Goal: Task Accomplishment & Management: Complete application form

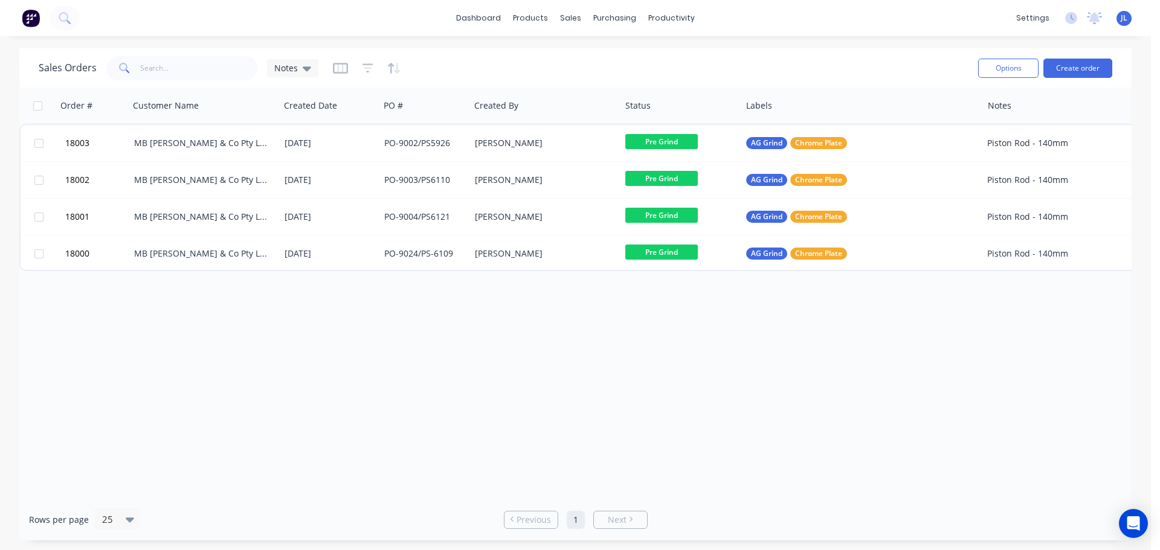
click at [351, 140] on div "[DATE]" at bounding box center [330, 143] width 90 height 12
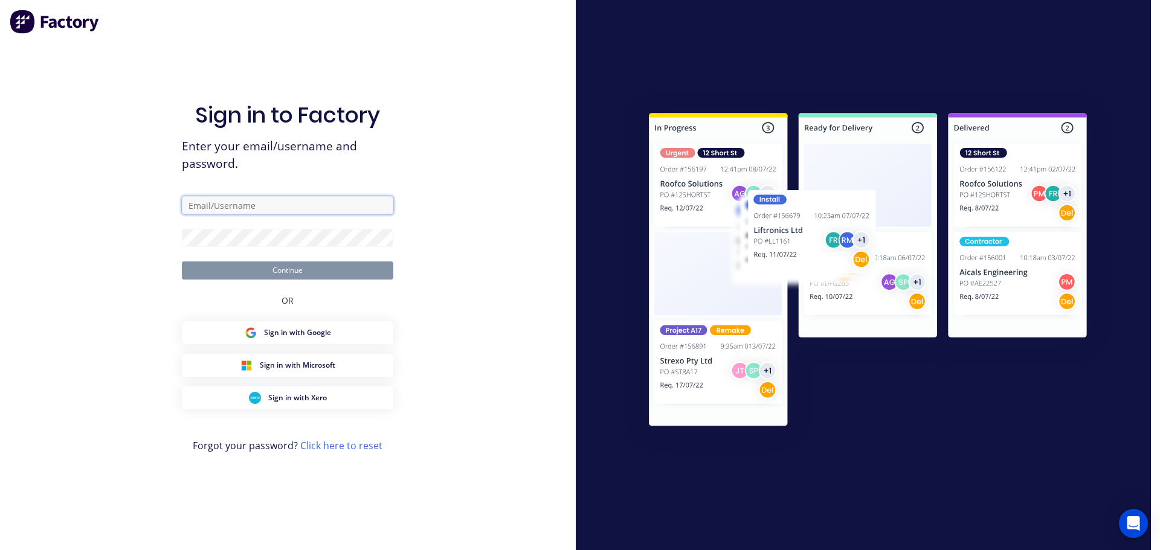
type input "[PERSON_NAME][EMAIL_ADDRESS][DOMAIN_NAME]"
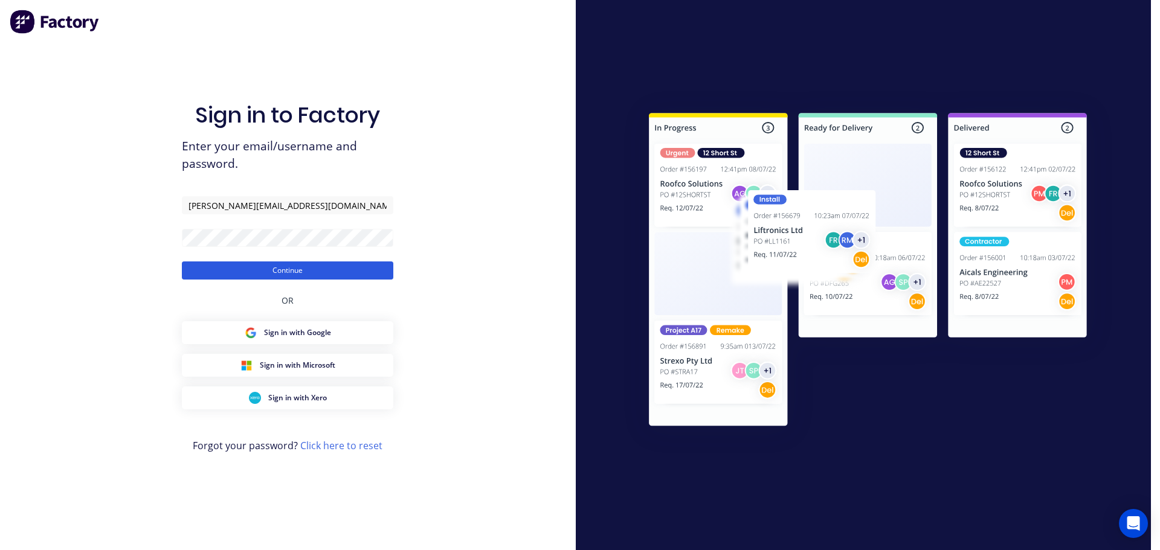
click at [363, 271] on button "Continue" at bounding box center [287, 271] width 211 height 18
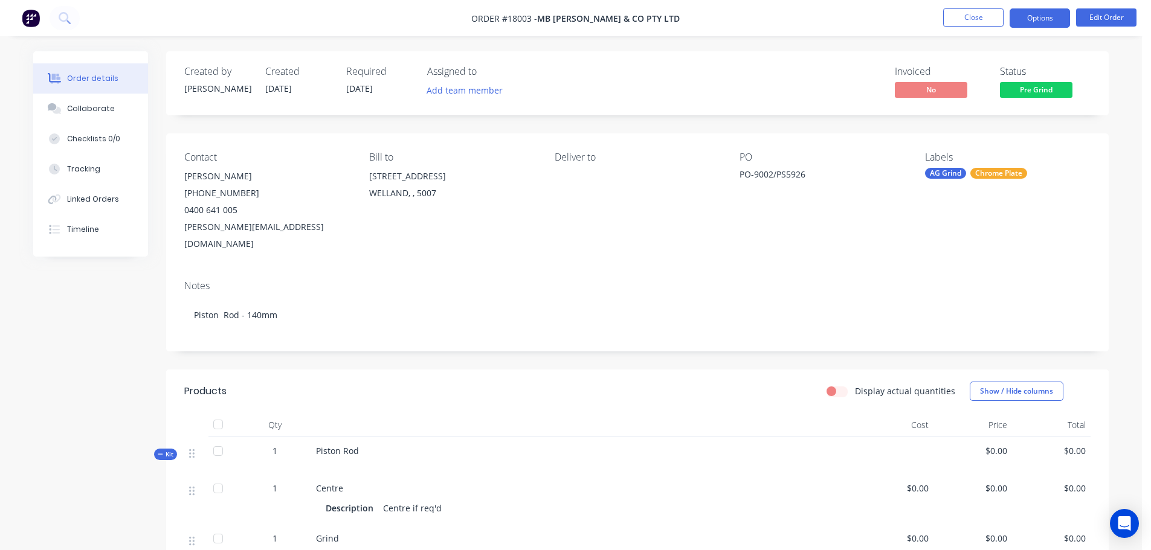
click at [1044, 20] on button "Options" at bounding box center [1040, 17] width 60 height 19
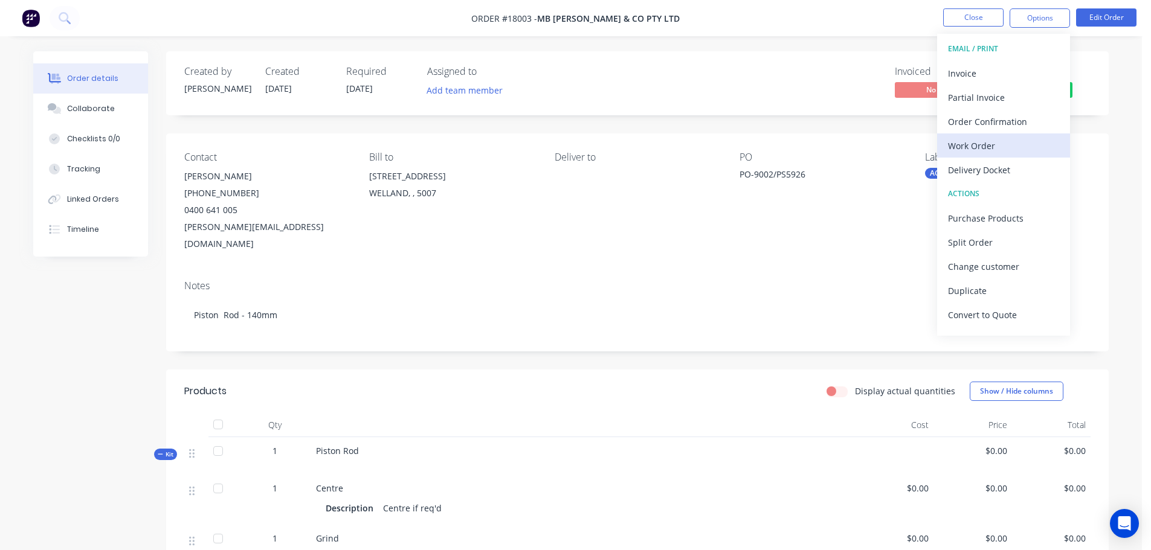
click at [1008, 144] on div "Work Order" at bounding box center [1003, 146] width 111 height 18
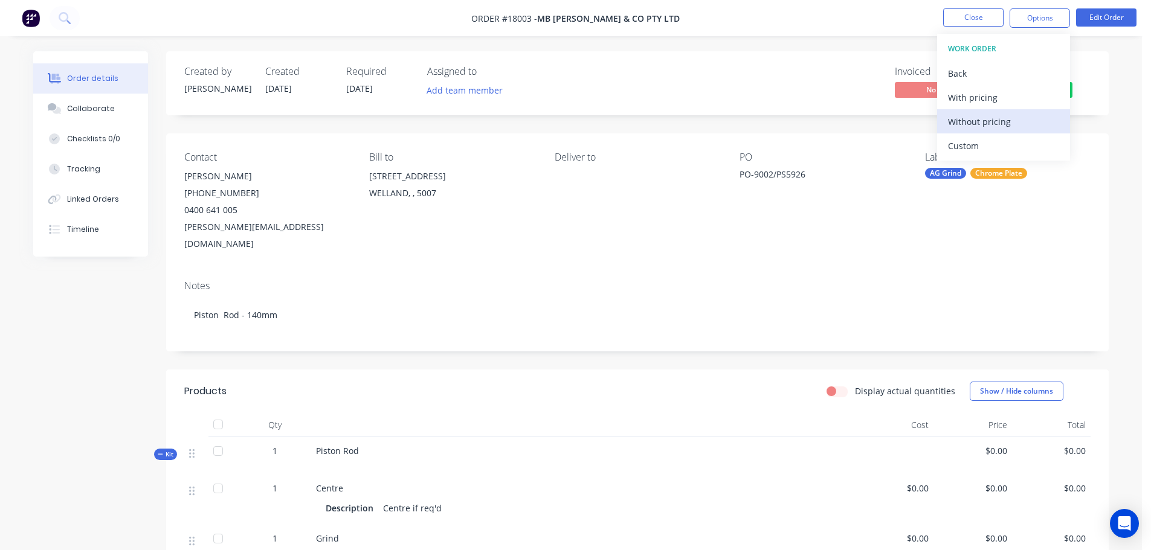
click at [988, 121] on div "Without pricing" at bounding box center [1003, 122] width 111 height 18
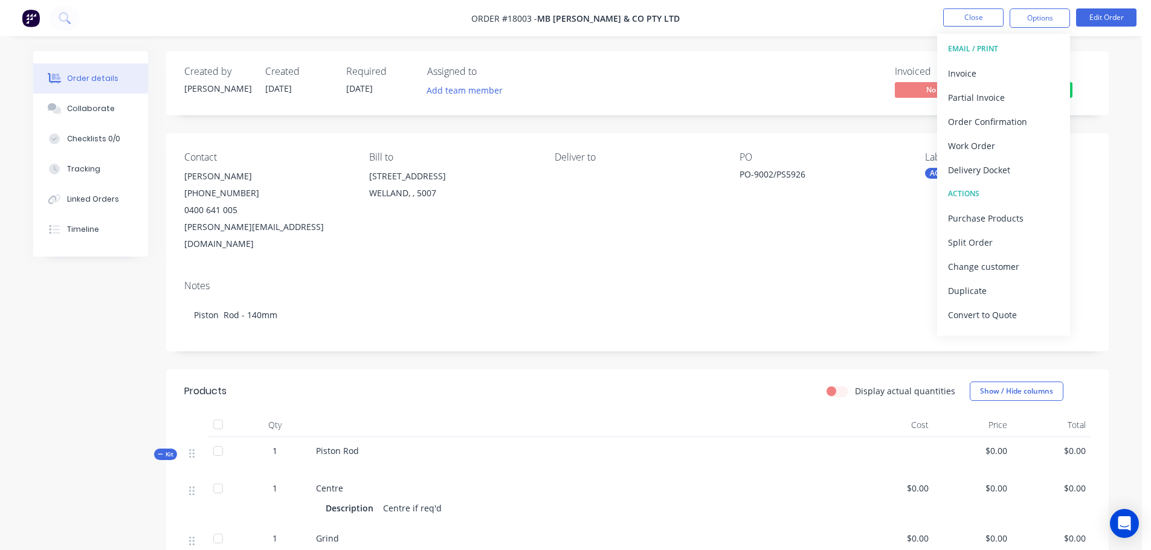
click at [137, 361] on div "Created by [PERSON_NAME] Created [DATE] Required [DATE] Assigned to Add team me…" at bounding box center [571, 527] width 1076 height 953
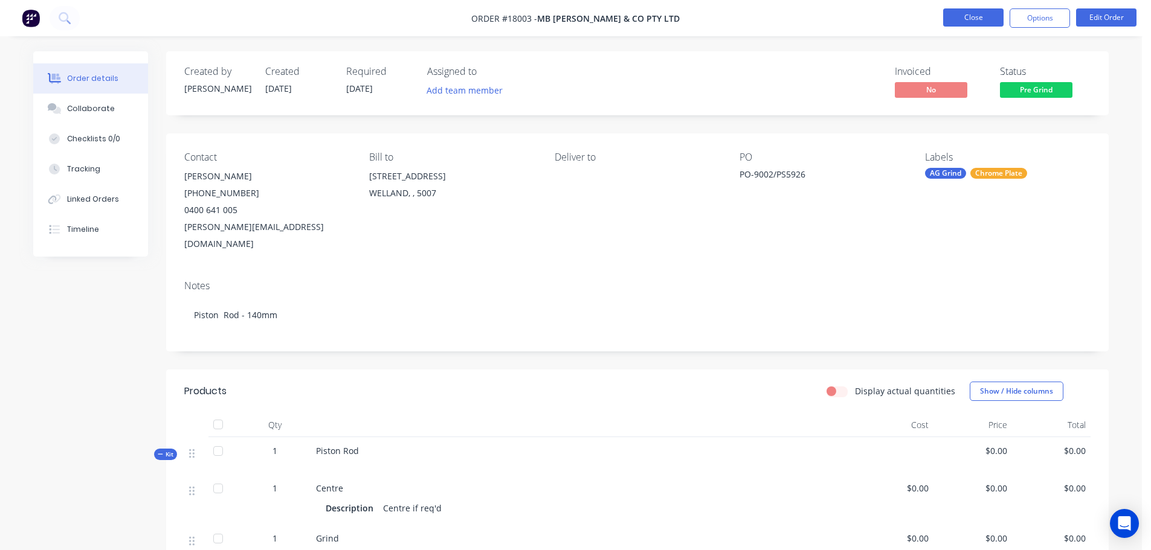
click at [969, 18] on button "Close" at bounding box center [973, 17] width 60 height 18
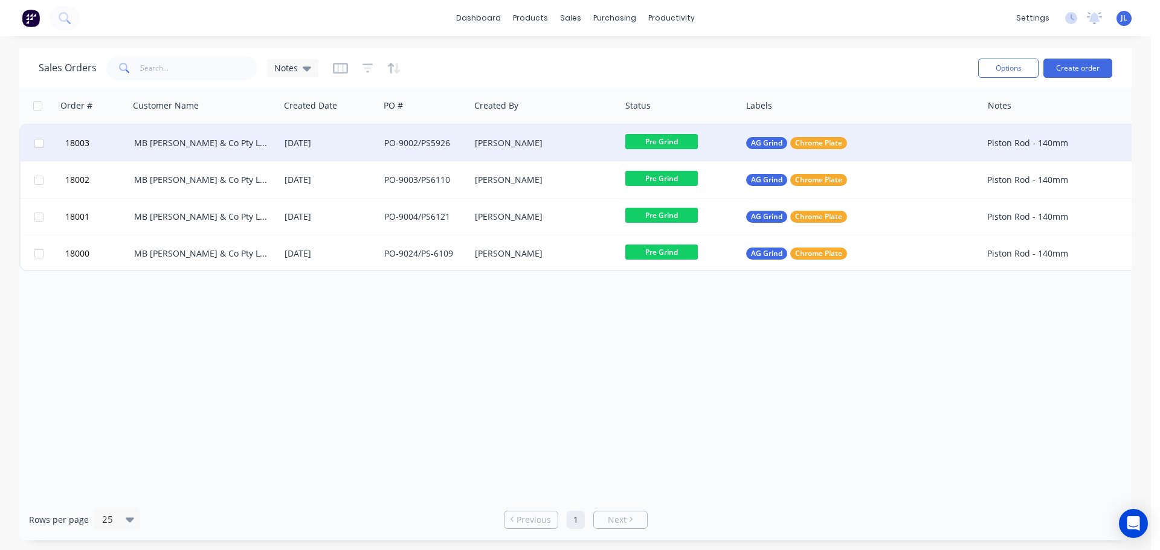
click at [393, 147] on div "PO-9002/PS5926" at bounding box center [422, 143] width 77 height 12
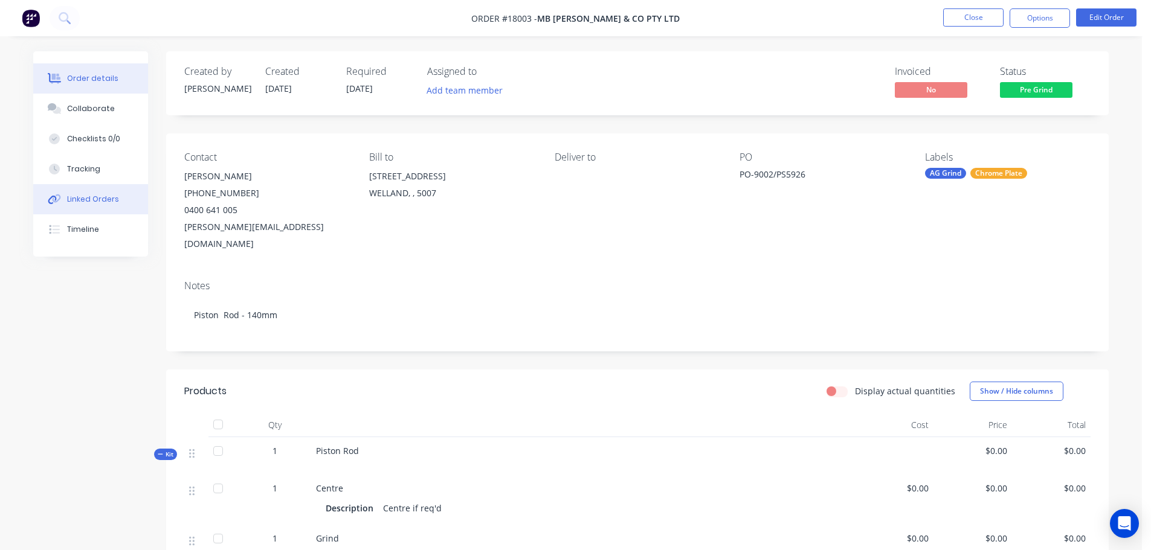
click at [97, 195] on div "Linked Orders" at bounding box center [93, 199] width 52 height 11
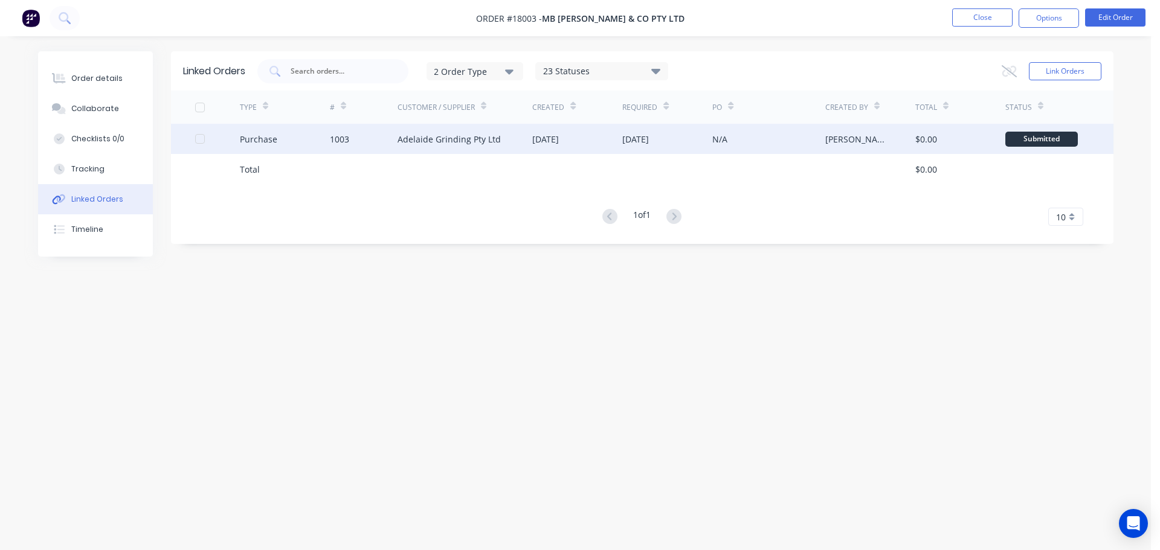
click at [429, 144] on div "Adelaide Grinding Pty Ltd" at bounding box center [449, 139] width 103 height 13
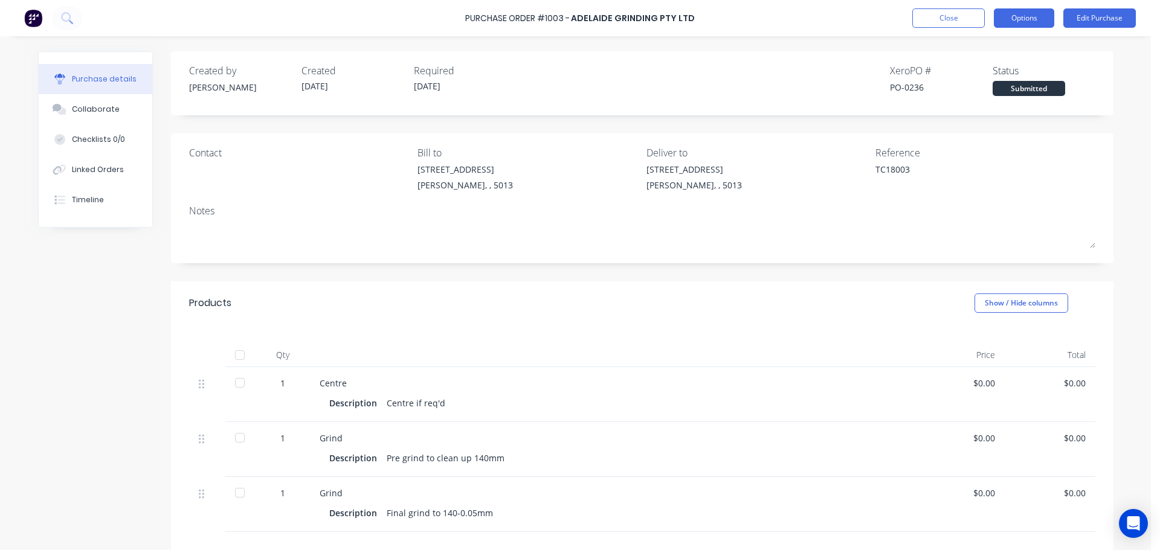
click at [1018, 17] on button "Options" at bounding box center [1024, 17] width 60 height 19
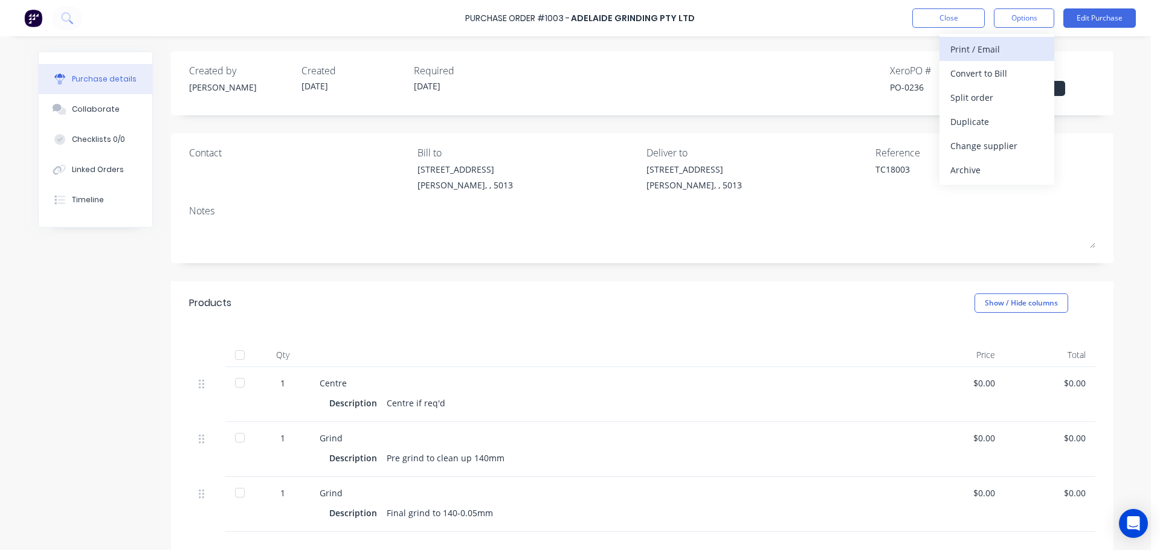
click at [987, 57] on div "Print / Email" at bounding box center [996, 49] width 93 height 18
click at [987, 97] on div "Without pricing" at bounding box center [996, 98] width 93 height 18
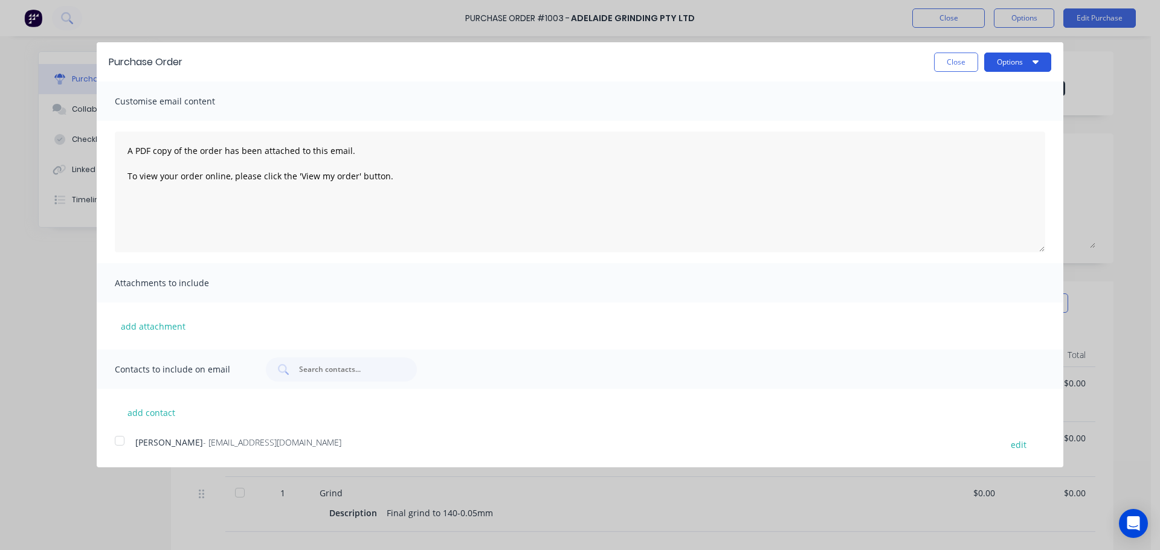
click at [1024, 66] on button "Options" at bounding box center [1017, 62] width 67 height 19
click at [1012, 83] on button "Print" at bounding box center [994, 93] width 115 height 24
click at [969, 59] on button "Close" at bounding box center [956, 62] width 44 height 19
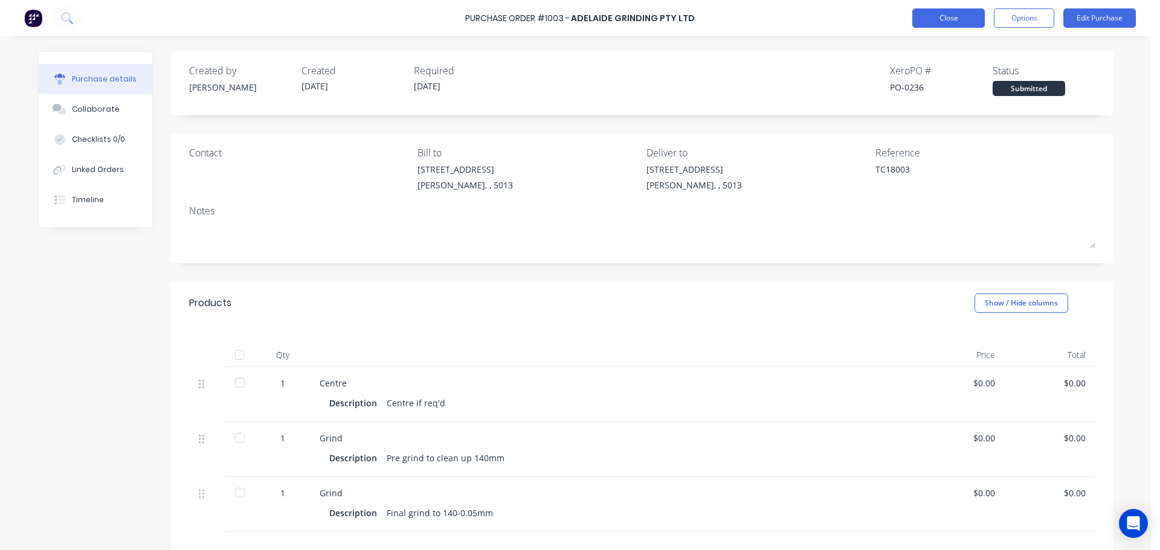
click at [941, 21] on button "Close" at bounding box center [948, 17] width 73 height 19
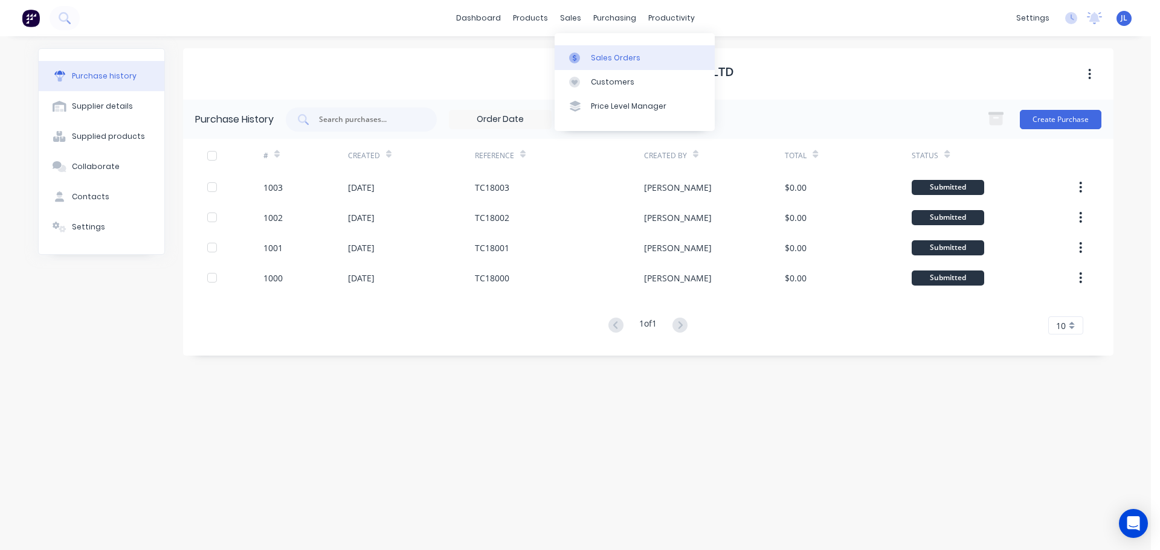
click at [586, 63] on link "Sales Orders" at bounding box center [635, 57] width 160 height 24
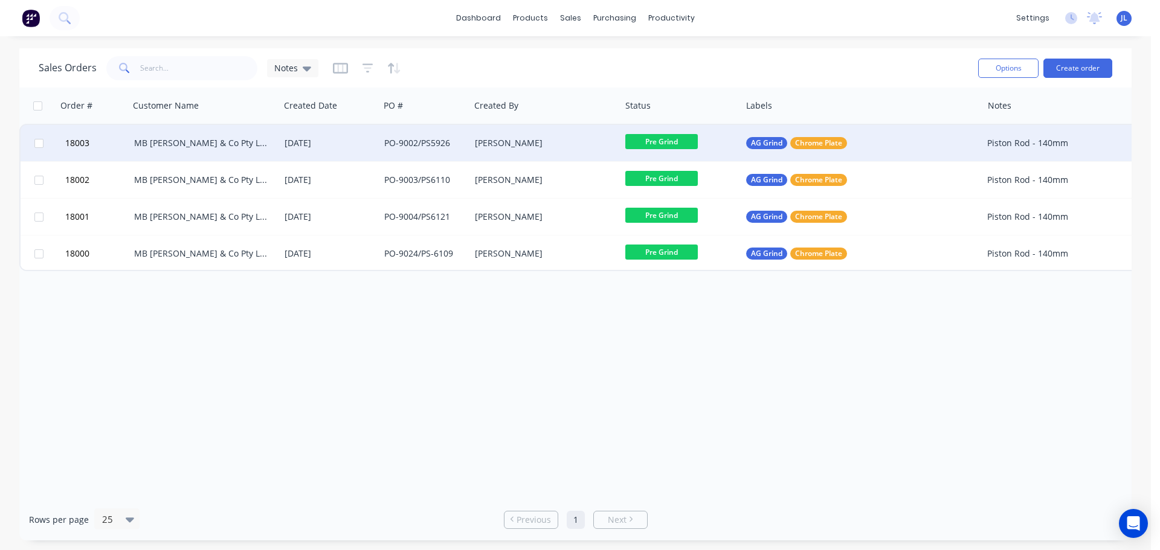
click at [308, 143] on div "[DATE]" at bounding box center [330, 143] width 90 height 12
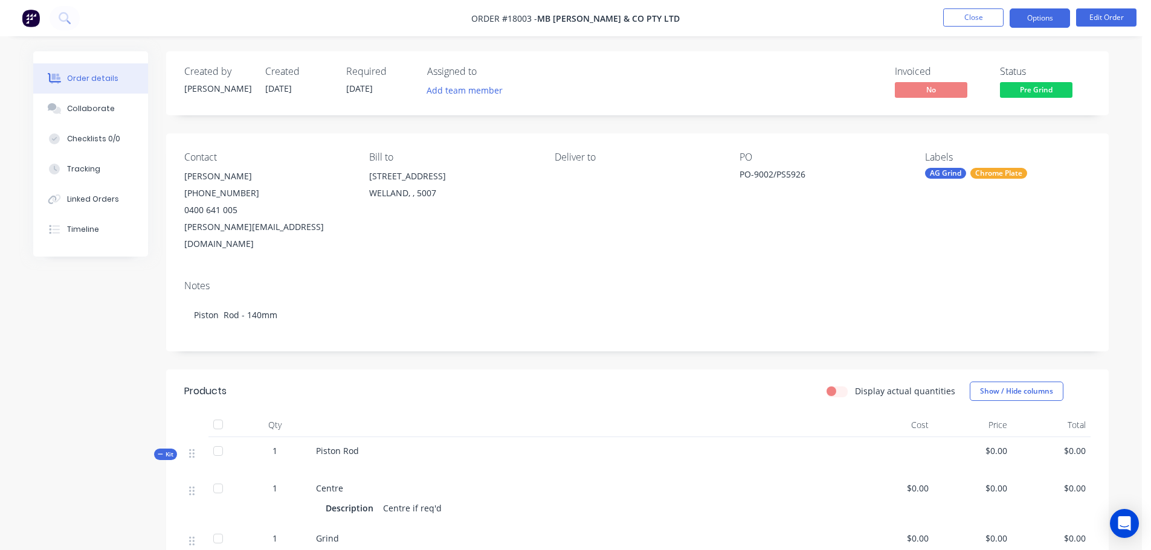
click at [1041, 13] on button "Options" at bounding box center [1040, 17] width 60 height 19
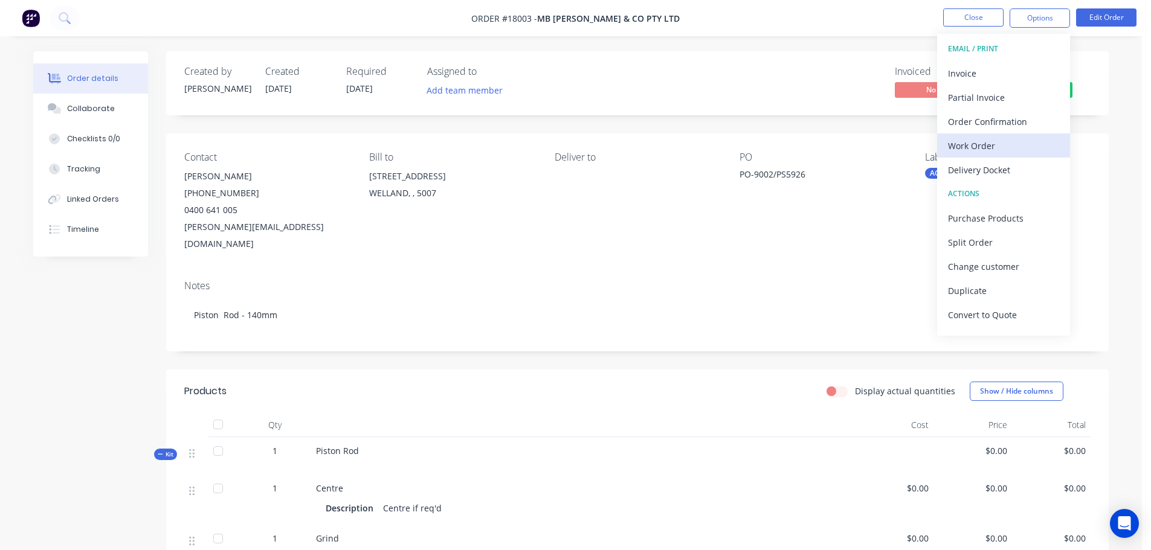
click at [987, 143] on div "Work Order" at bounding box center [1003, 146] width 111 height 18
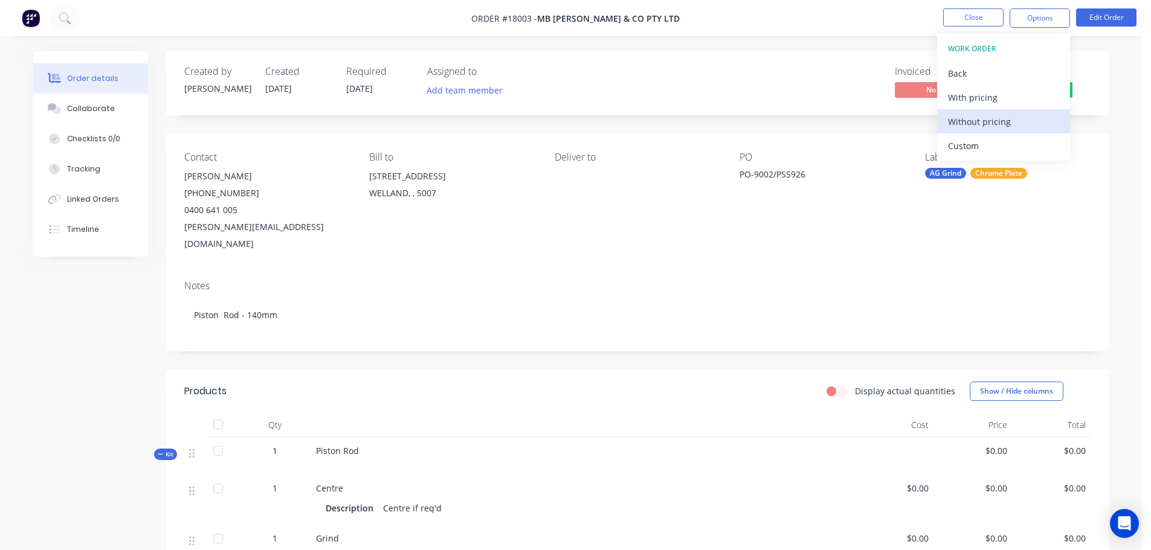
click at [984, 123] on div "Without pricing" at bounding box center [1003, 122] width 111 height 18
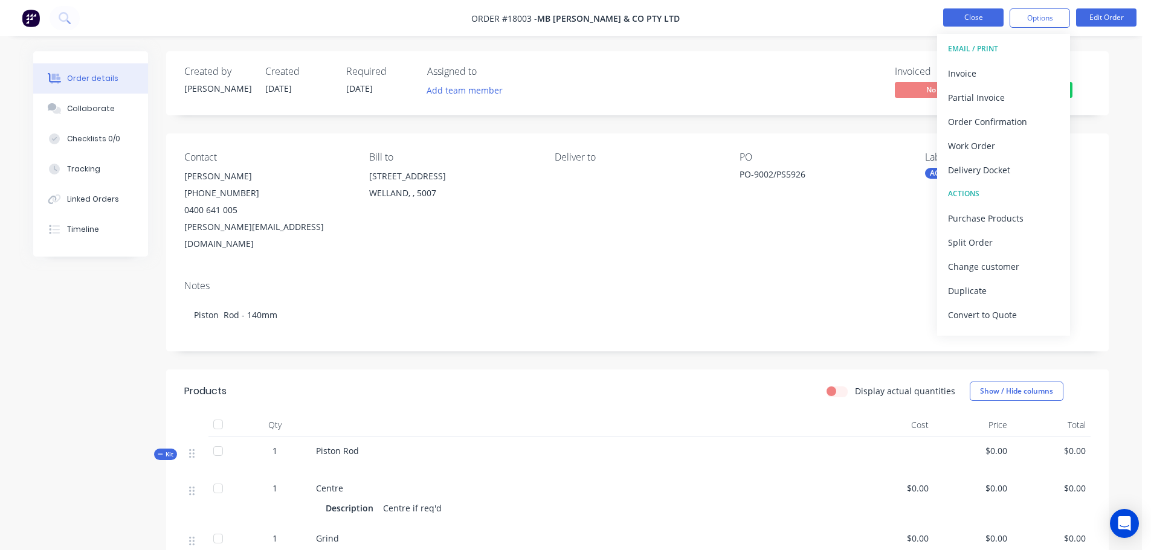
click at [989, 19] on button "Close" at bounding box center [973, 17] width 60 height 18
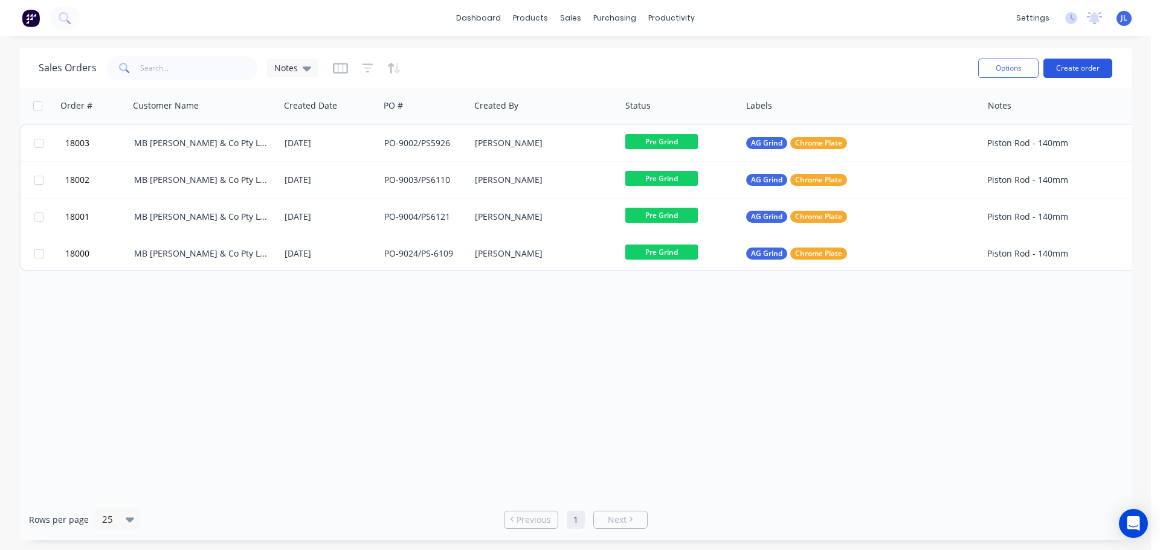
click at [1064, 73] on button "Create order" at bounding box center [1078, 68] width 69 height 19
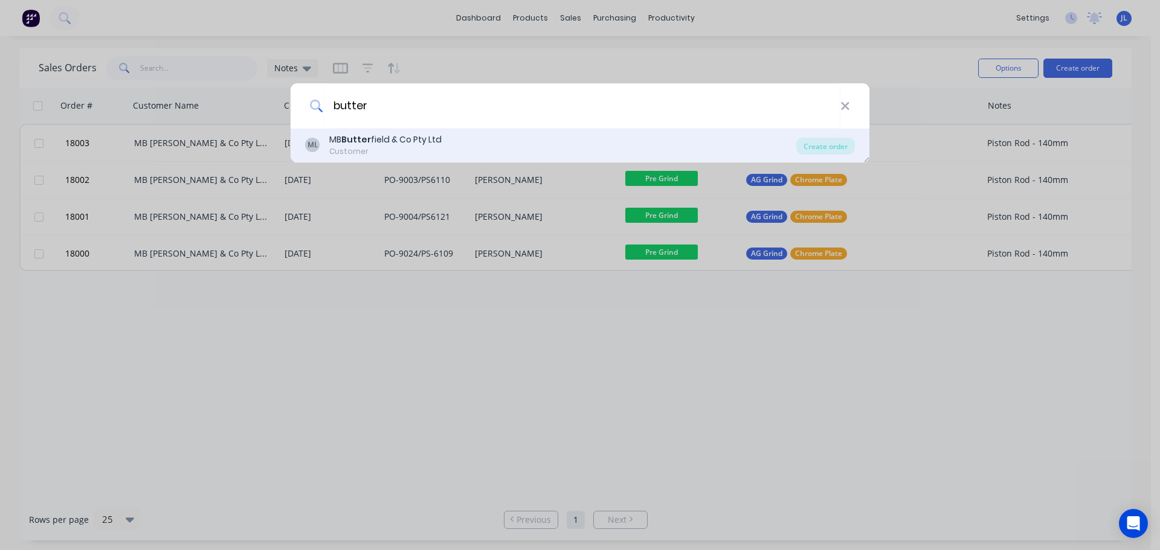
type input "butter"
click at [437, 150] on div "Customer" at bounding box center [385, 151] width 112 height 11
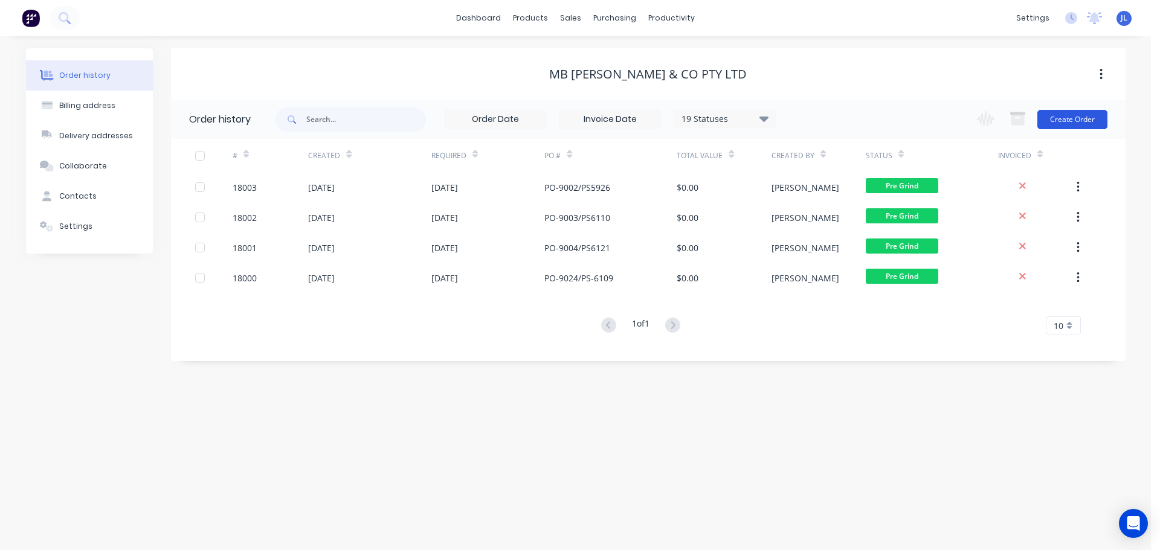
click at [1077, 120] on button "Create Order" at bounding box center [1073, 119] width 70 height 19
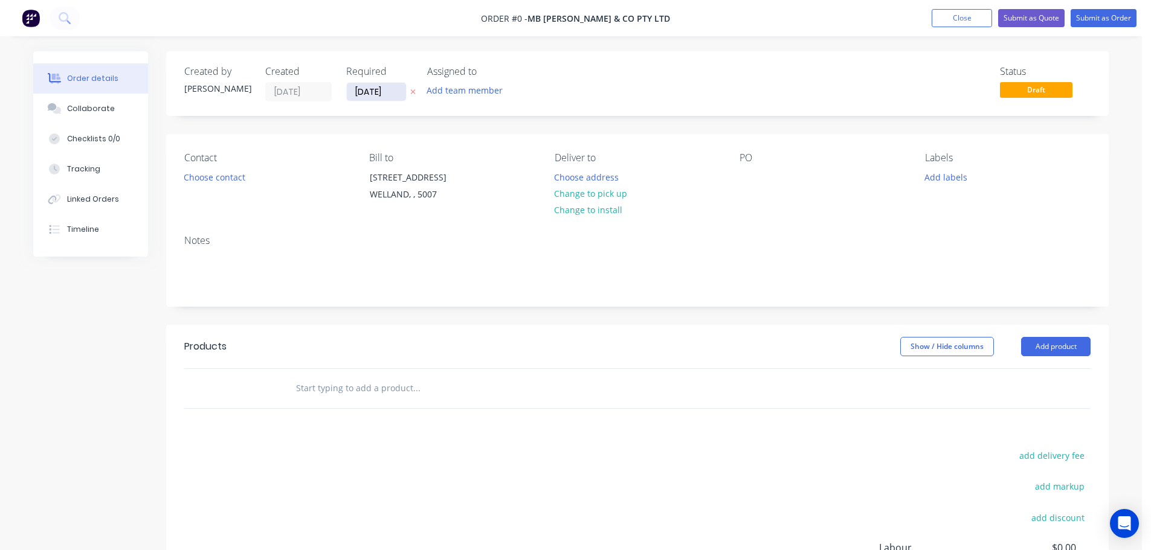
click at [380, 96] on input "[DATE]" at bounding box center [376, 92] width 59 height 18
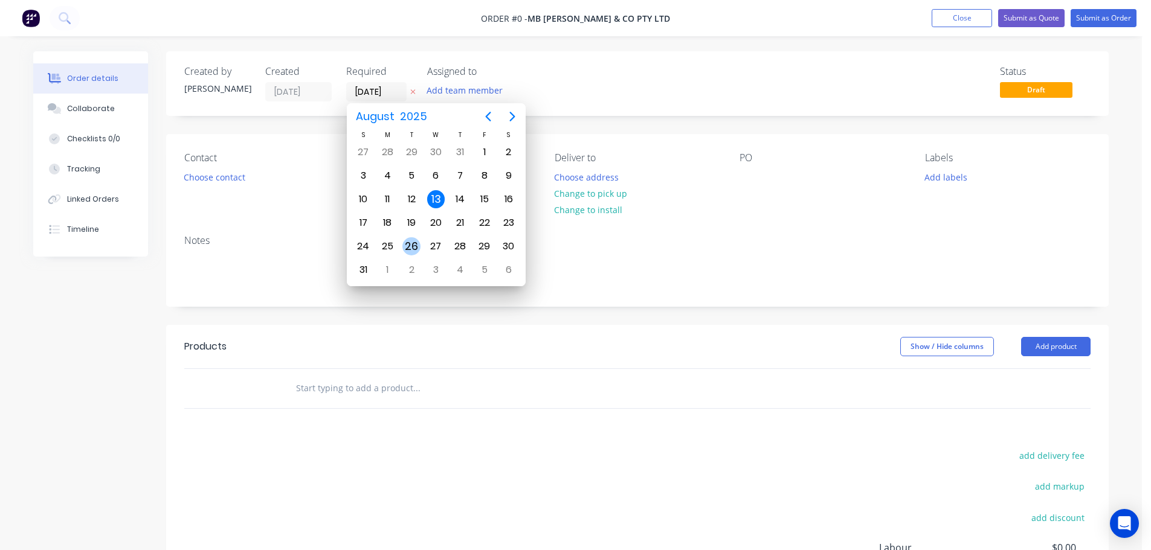
click at [416, 242] on div "26" at bounding box center [411, 246] width 18 height 18
type input "[DATE]"
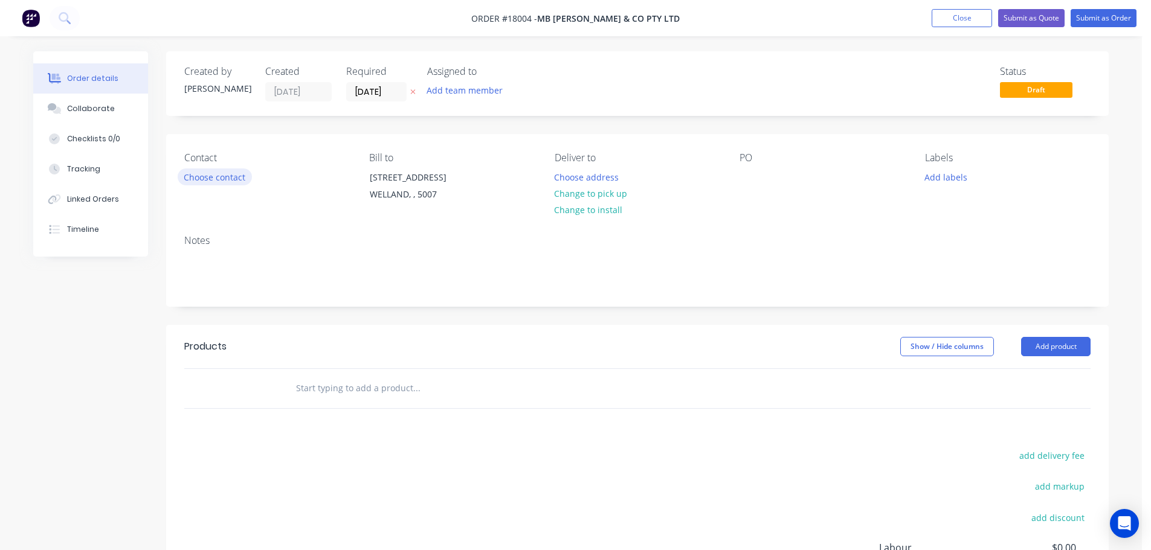
click at [222, 181] on button "Choose contact" at bounding box center [215, 177] width 74 height 16
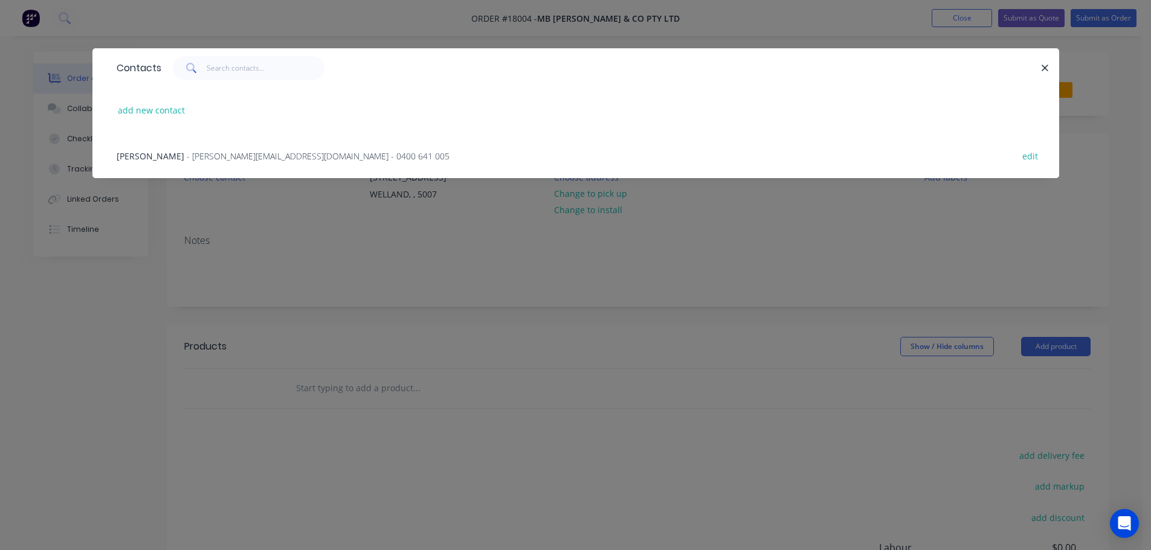
click at [179, 158] on span "[PERSON_NAME]" at bounding box center [151, 155] width 68 height 11
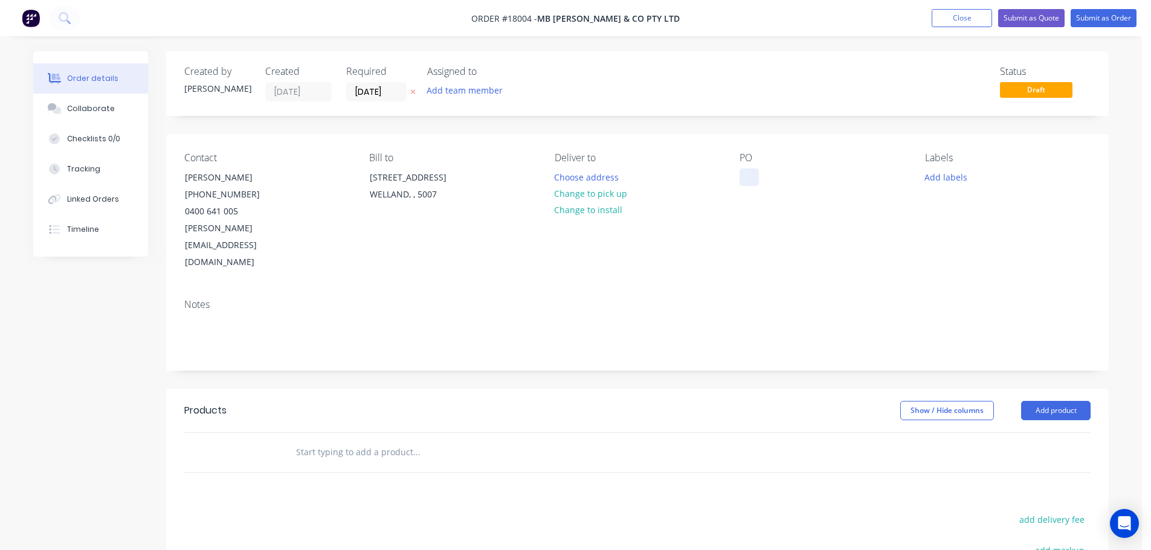
click at [752, 172] on div at bounding box center [749, 178] width 19 height 18
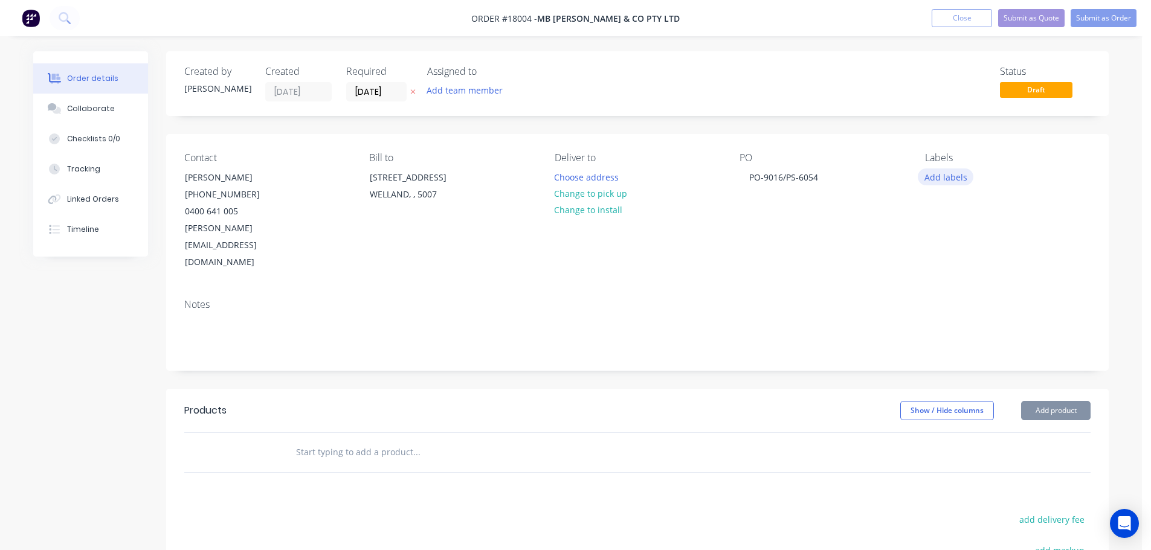
click at [953, 178] on button "Add labels" at bounding box center [946, 177] width 56 height 16
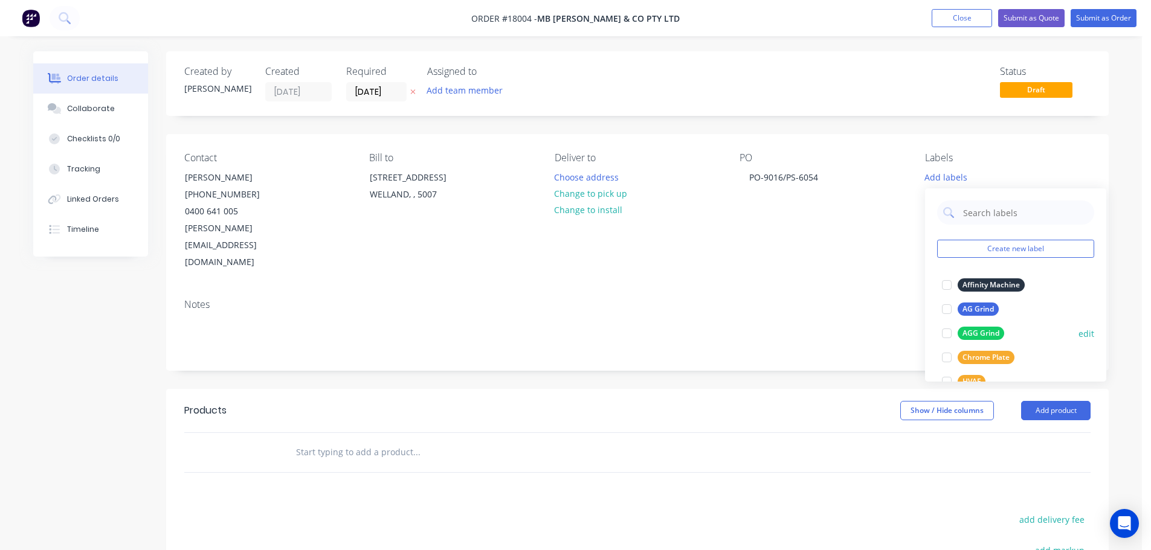
click at [973, 334] on div "AGG Grind" at bounding box center [981, 333] width 47 height 13
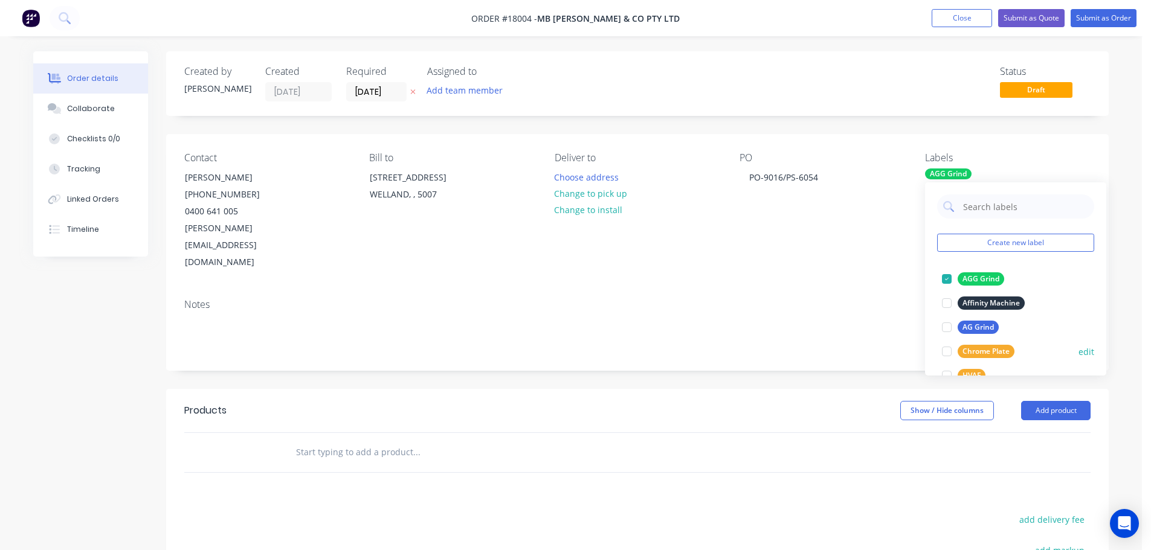
click at [971, 350] on div "Chrome Plate" at bounding box center [986, 351] width 57 height 13
click at [842, 289] on div "Notes" at bounding box center [637, 329] width 943 height 81
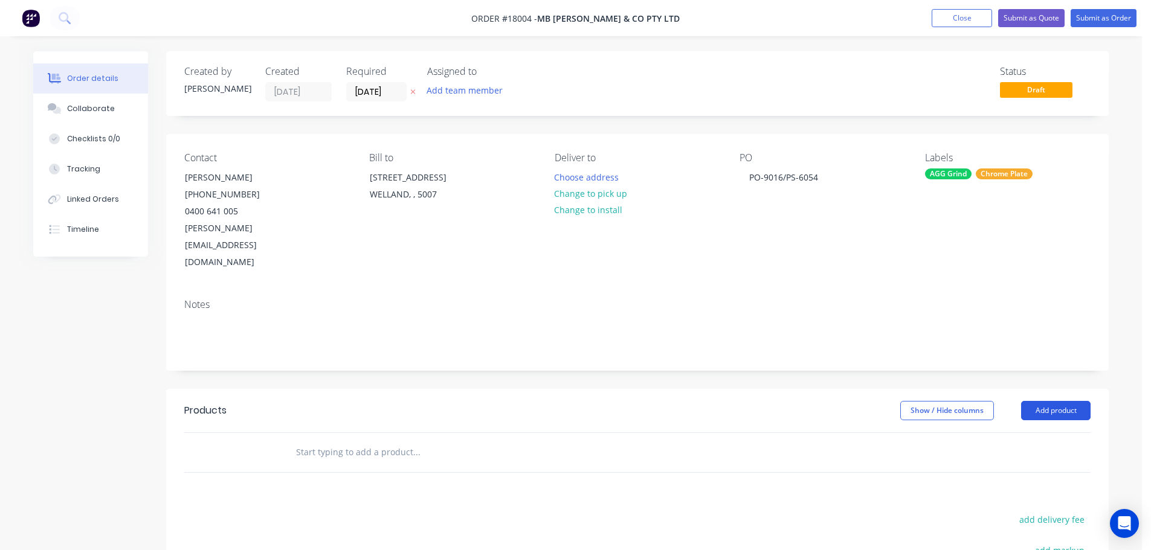
click at [1054, 401] on button "Add product" at bounding box center [1055, 410] width 69 height 19
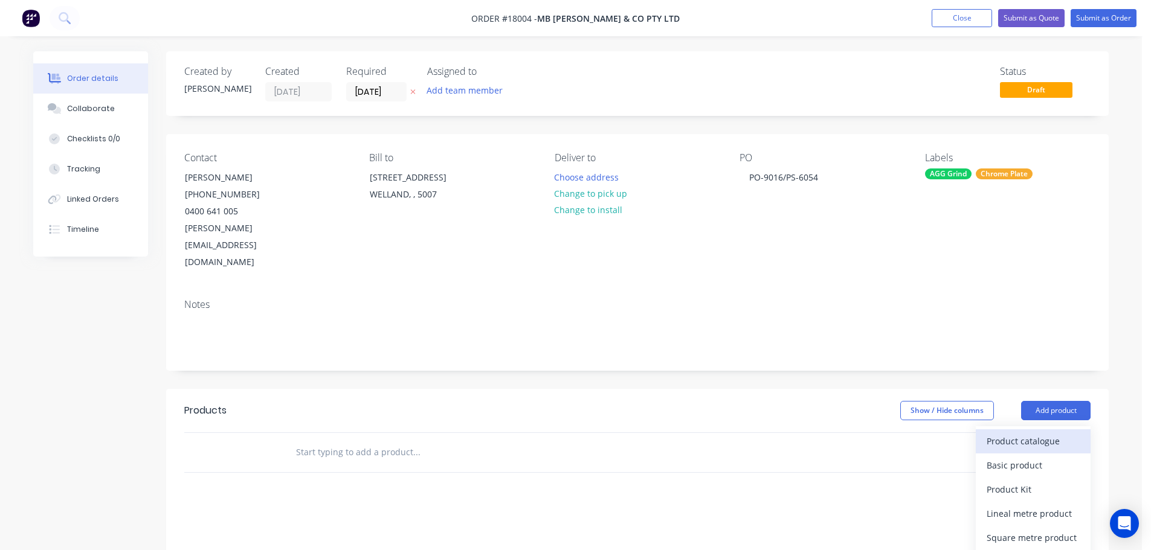
click at [1033, 433] on div "Product catalogue" at bounding box center [1033, 442] width 93 height 18
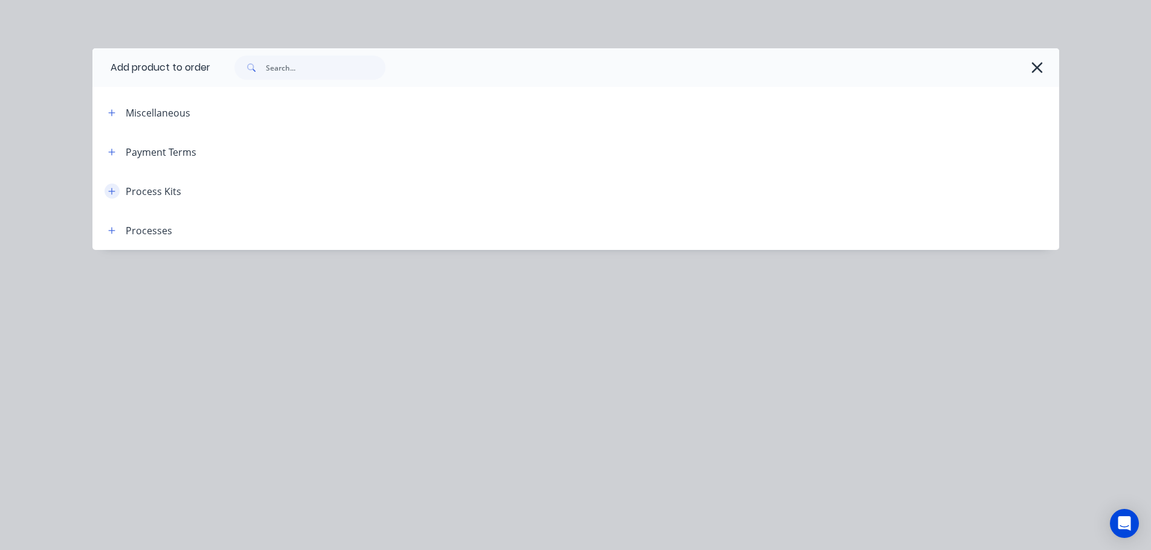
click at [112, 196] on button "button" at bounding box center [112, 191] width 15 height 15
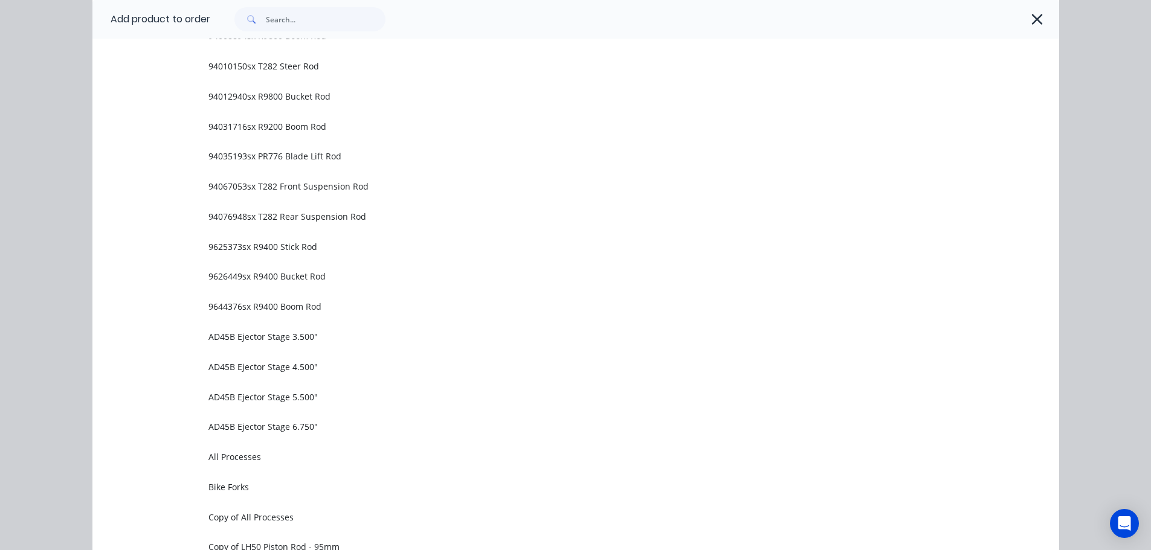
scroll to position [715, 0]
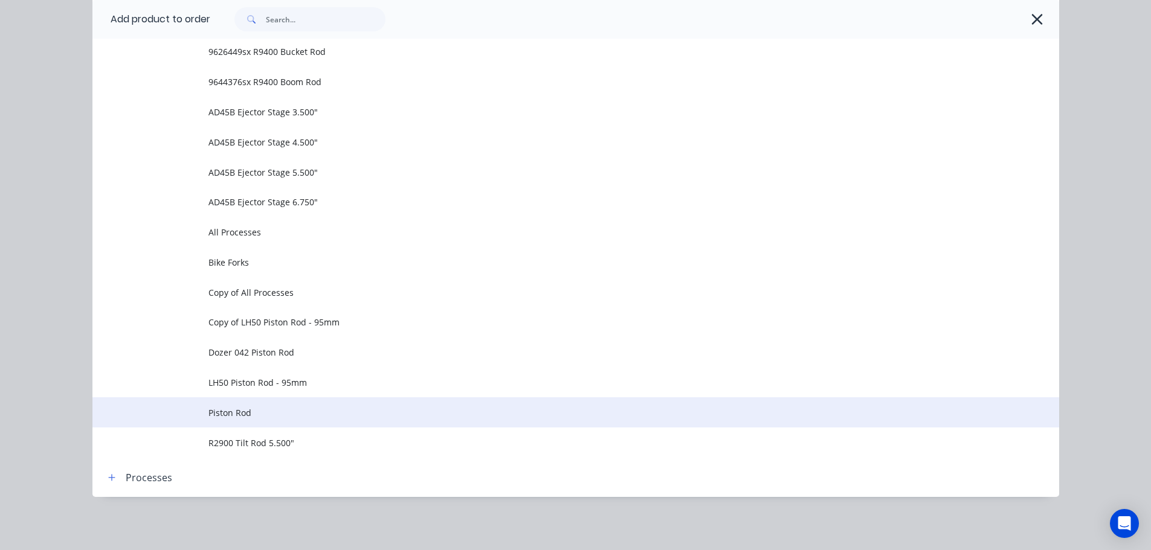
click at [242, 408] on span "Piston Rod" at bounding box center [548, 413] width 680 height 13
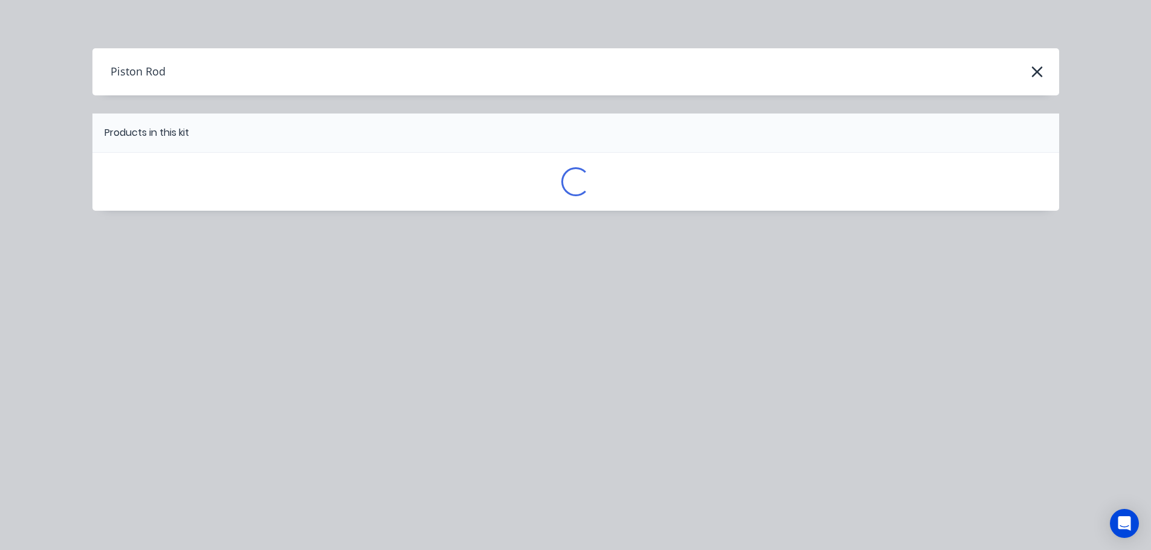
scroll to position [0, 0]
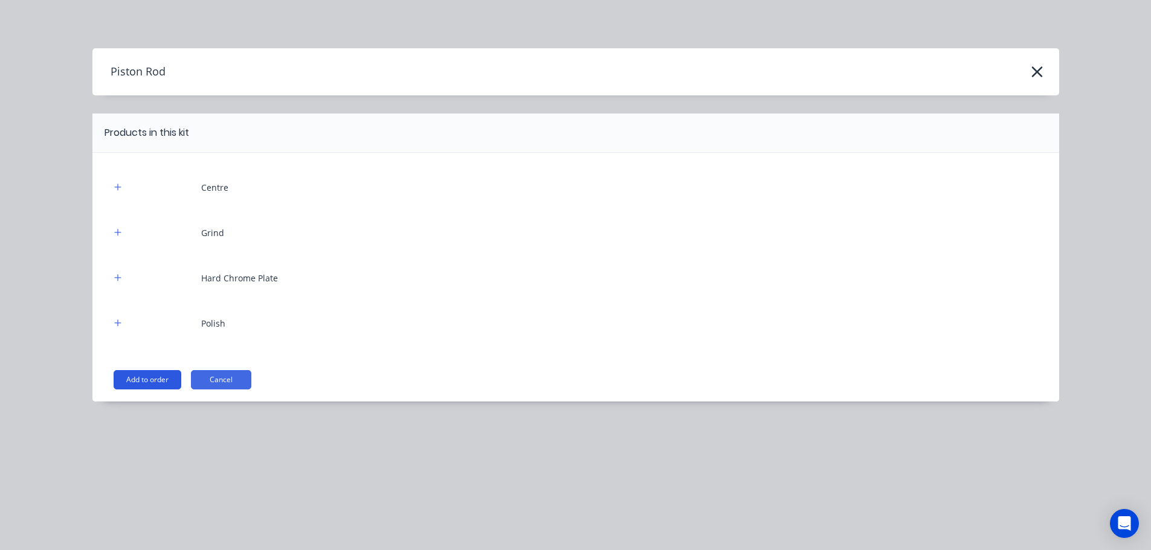
click at [162, 381] on button "Add to order" at bounding box center [148, 379] width 68 height 19
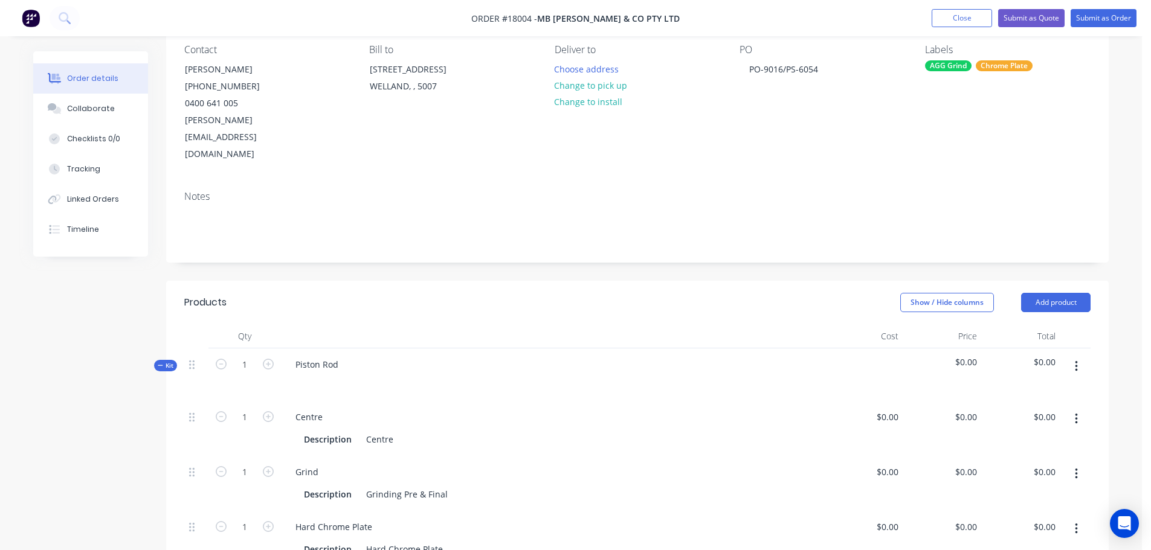
scroll to position [121, 0]
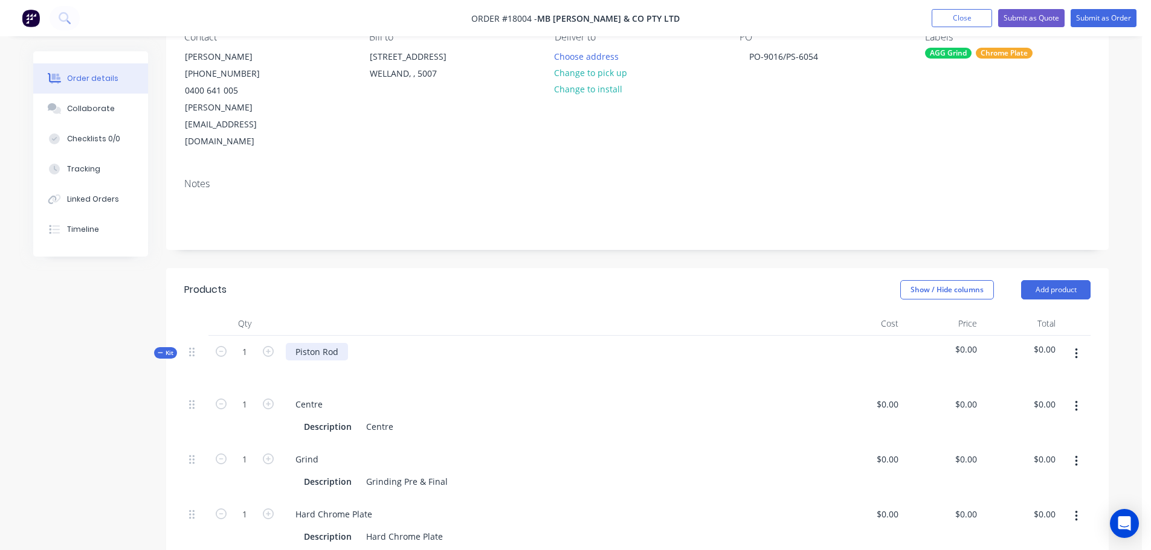
click at [346, 343] on div "Piston Rod" at bounding box center [317, 352] width 62 height 18
click at [393, 418] on div "Centre" at bounding box center [379, 427] width 37 height 18
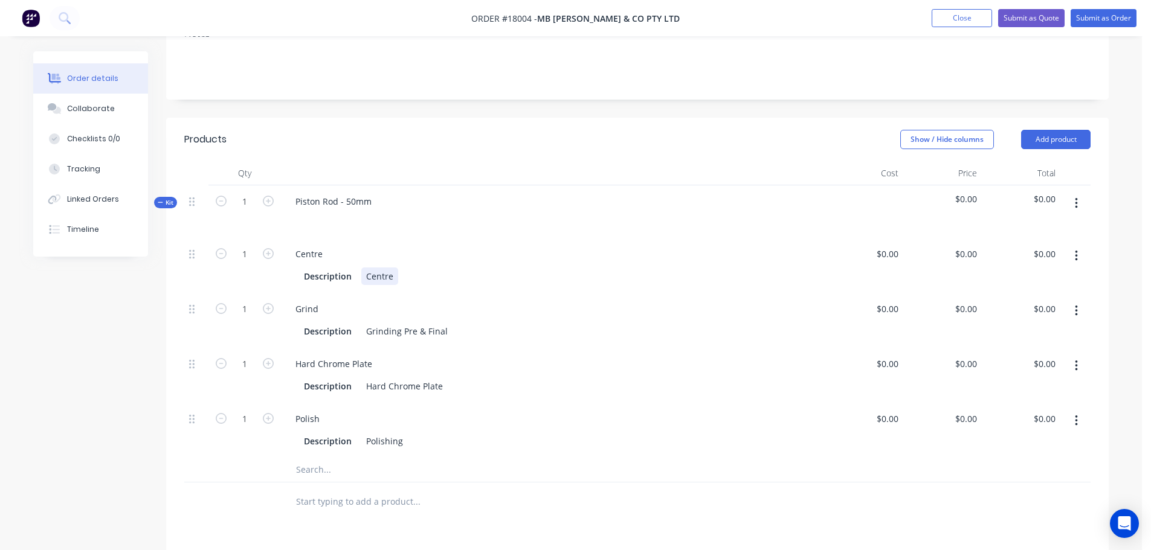
scroll to position [302, 0]
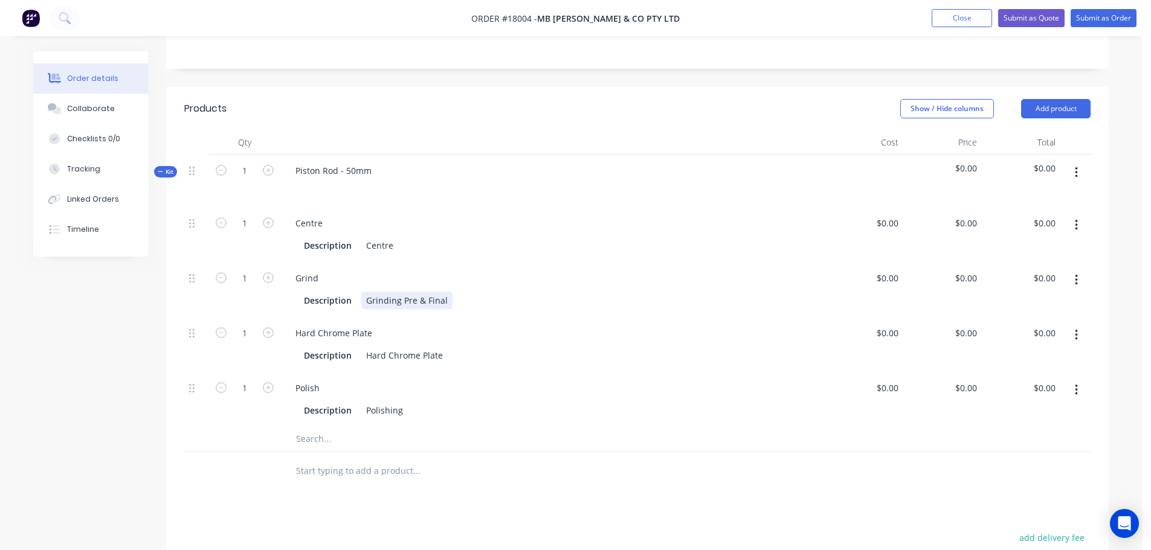
click at [367, 292] on div "Grinding Pre & Final" at bounding box center [406, 301] width 91 height 18
click at [112, 447] on div "Created by [PERSON_NAME] Created [DATE] Required [DATE] Assigned to Add team me…" at bounding box center [571, 274] width 1076 height 1050
click at [447, 292] on div "Grinding Pre & Finall" at bounding box center [408, 301] width 94 height 18
click at [444, 292] on div "Grinding Pre & Finall" at bounding box center [408, 301] width 94 height 18
click at [448, 292] on div "Grinding Pre & Finall" at bounding box center [408, 301] width 94 height 18
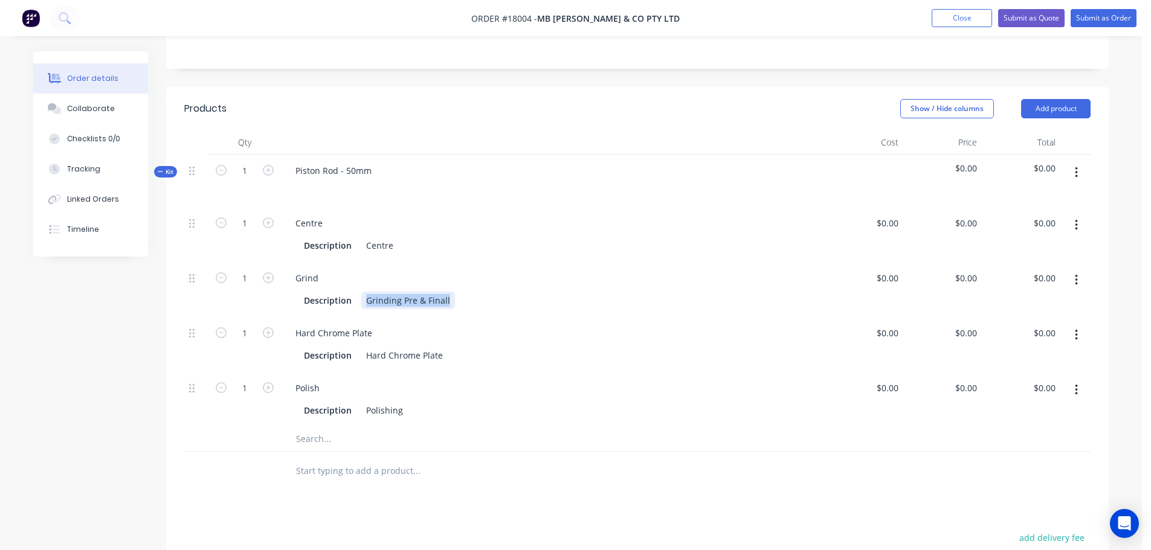
drag, startPoint x: 449, startPoint y: 268, endPoint x: 324, endPoint y: 281, distance: 125.2
click at [317, 276] on div "Grind Description Grinding Pre & Finall" at bounding box center [553, 289] width 544 height 55
click at [117, 344] on div "Created by [PERSON_NAME] Created [DATE] Required [DATE] Assigned to Add team me…" at bounding box center [571, 274] width 1076 height 1050
click at [421, 289] on div "Description Grinding Pre & Finall" at bounding box center [553, 299] width 534 height 20
click at [416, 292] on div "Grinding Pre & Finall" at bounding box center [408, 301] width 94 height 18
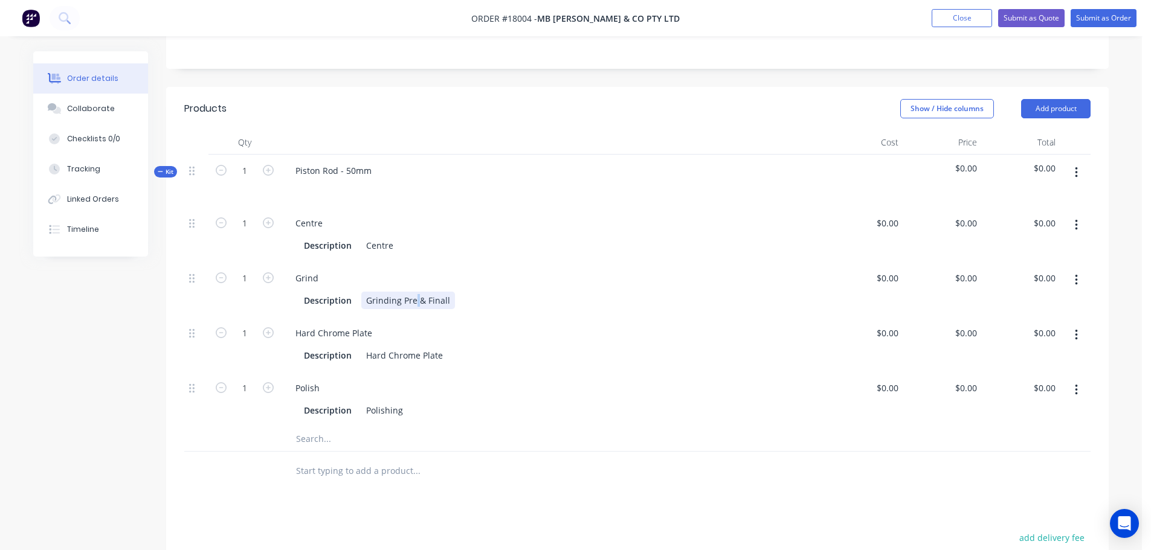
click at [416, 292] on div "Grinding Pre & Finall" at bounding box center [408, 301] width 94 height 18
click at [80, 390] on div "Created by [PERSON_NAME] Created [DATE] Required [DATE] Assigned to Add team me…" at bounding box center [571, 274] width 1076 height 1050
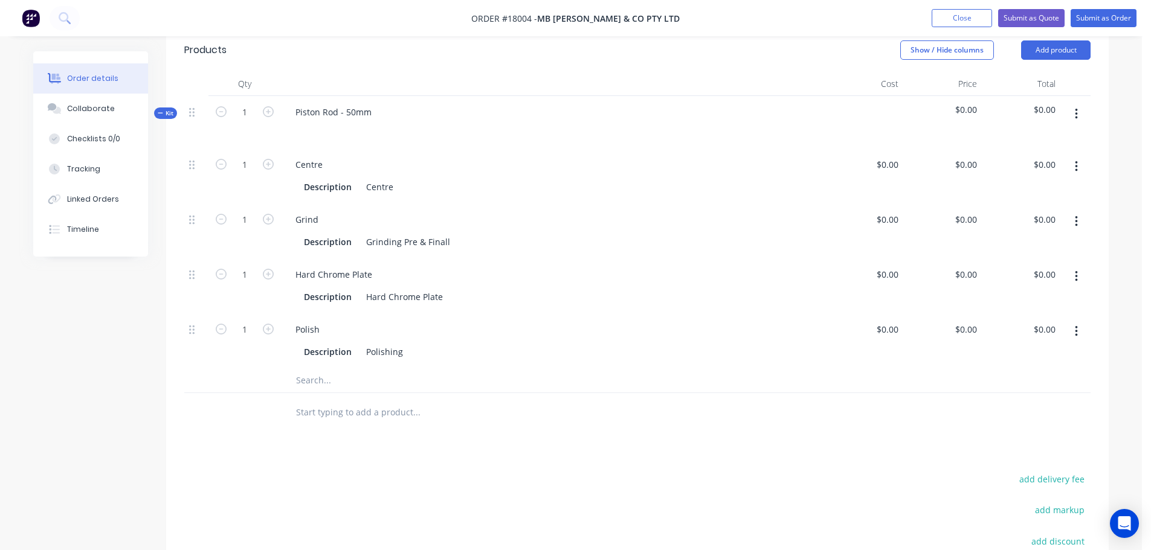
scroll to position [363, 0]
click at [441, 231] on div "Grinding Pre & Finall" at bounding box center [408, 240] width 94 height 18
drag, startPoint x: 448, startPoint y: 209, endPoint x: 357, endPoint y: 213, distance: 91.9
click at [357, 231] on div "Description Grinding Pre & Finall" at bounding box center [550, 240] width 503 height 18
click at [90, 346] on div "Created by [PERSON_NAME] Created [DATE] Required [DATE] Assigned to Add team me…" at bounding box center [571, 214] width 1076 height 1050
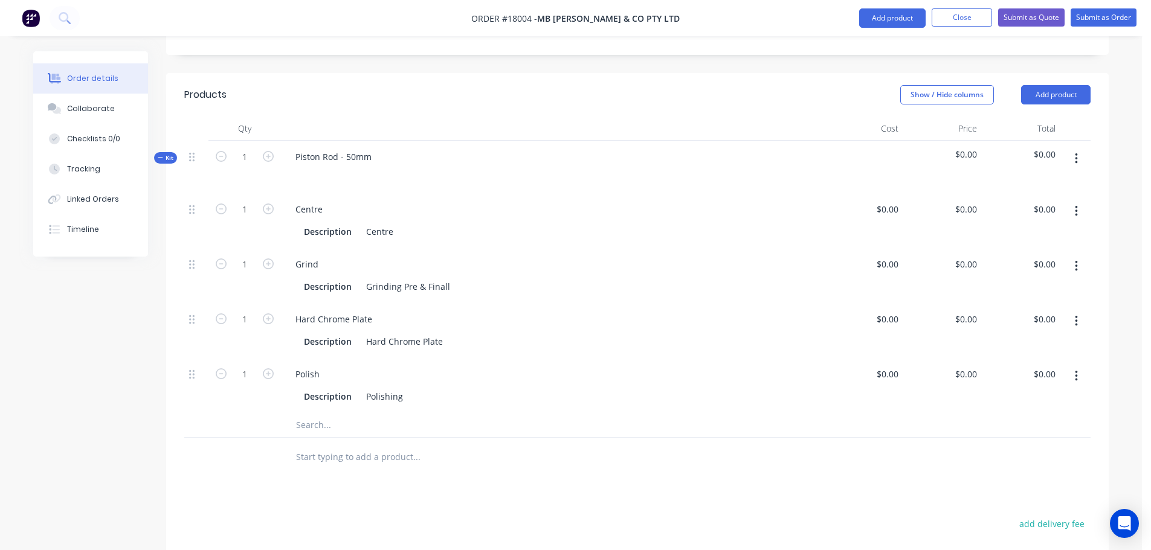
scroll to position [60, 0]
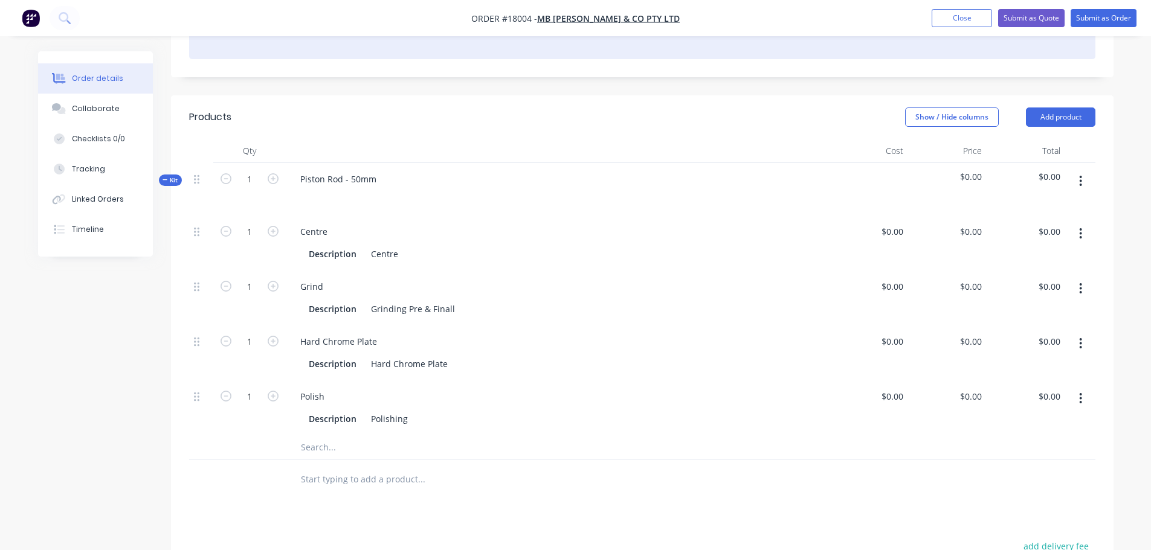
scroll to position [302, 0]
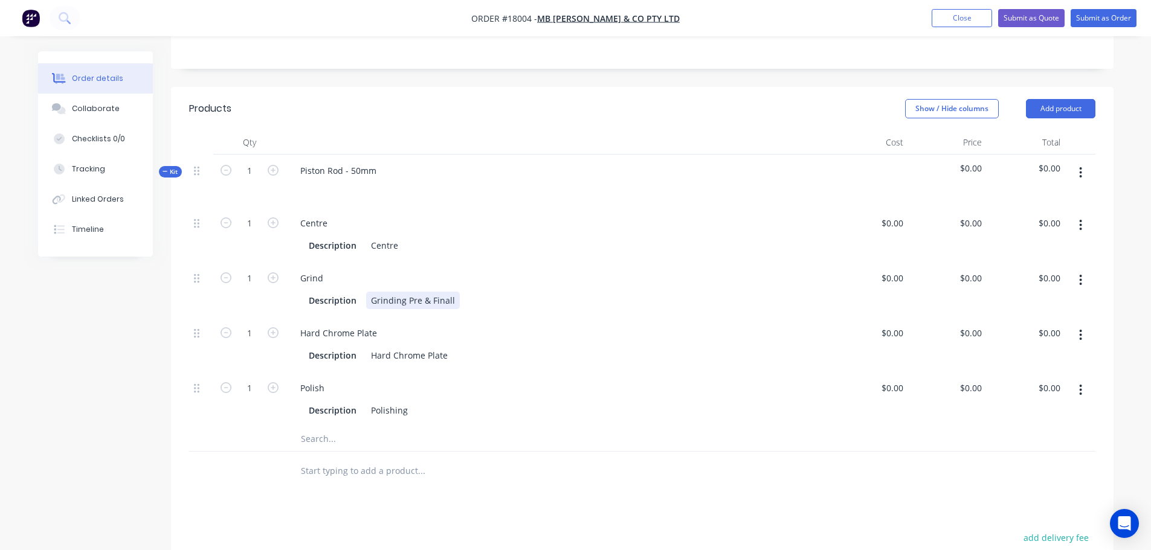
click at [430, 292] on div "Grinding Pre & Finall" at bounding box center [413, 301] width 94 height 18
click at [135, 333] on div "Created by Jarred Created 13/08/25 Required 26/08/25 Assigned to Add team membe…" at bounding box center [576, 274] width 1076 height 1050
click at [1076, 269] on button "button" at bounding box center [1081, 280] width 28 height 22
click at [1044, 303] on div "Duplicate" at bounding box center [1038, 312] width 93 height 18
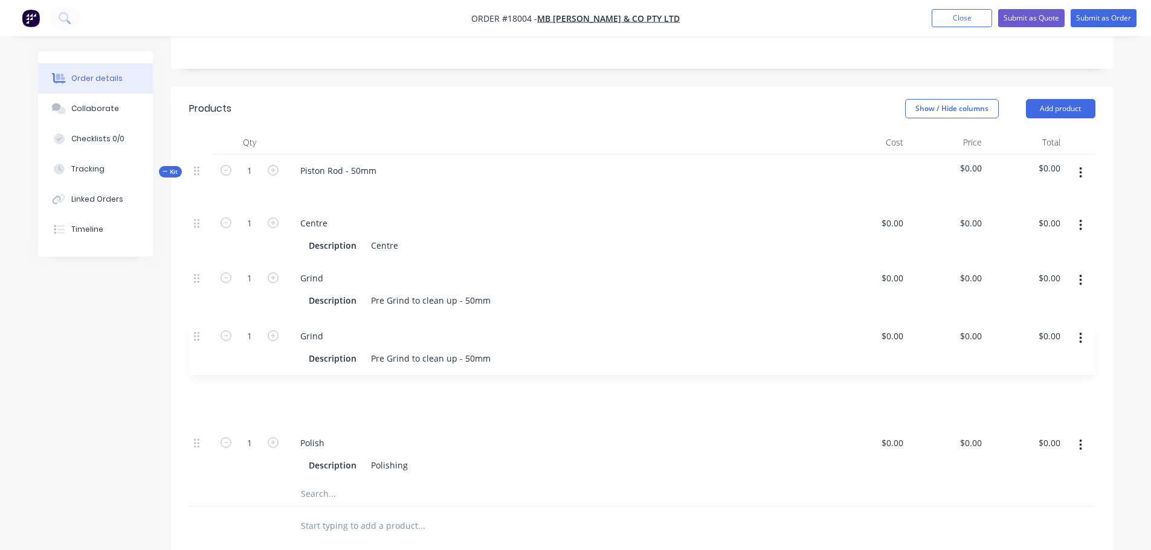
drag, startPoint x: 199, startPoint y: 410, endPoint x: 199, endPoint y: 333, distance: 76.7
click at [199, 333] on div "1 Centre Description Centre $0.00 $0.00 $0.00 $0.00 $0.00 $0.00 1 Grind Descrip…" at bounding box center [642, 344] width 906 height 275
click at [414, 347] on div "Hard Chrome Plate" at bounding box center [409, 356] width 86 height 18
click at [425, 347] on div "Hard Chrome Plate" at bounding box center [409, 356] width 86 height 18
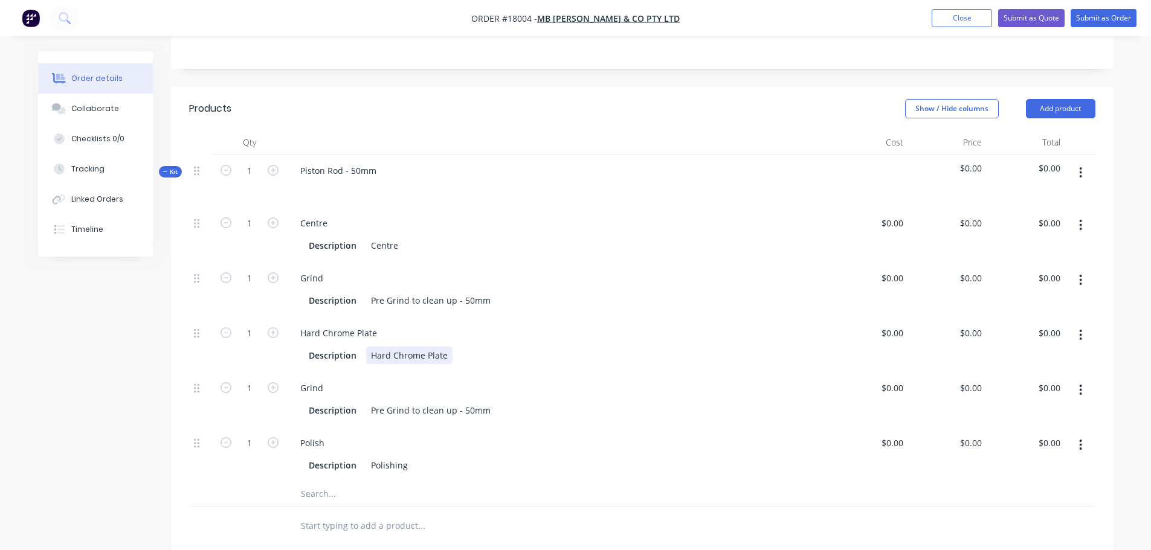
click at [370, 347] on div "Hard Chrome Plate" at bounding box center [409, 356] width 86 height 18
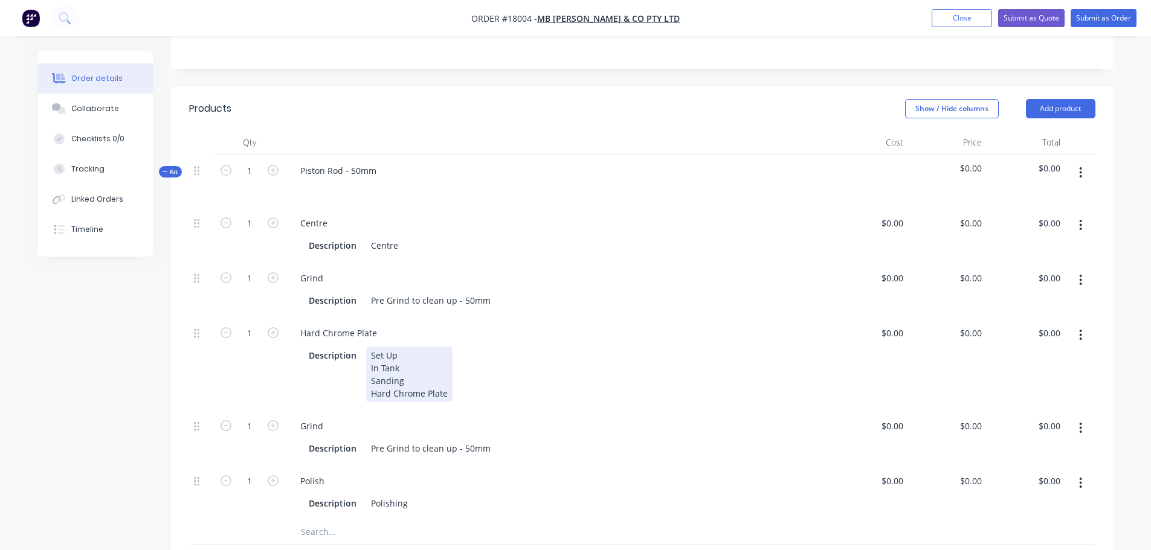
click at [446, 359] on div "Set Up In Tank Sanding Hard Chrome Plate" at bounding box center [409, 375] width 86 height 56
drag, startPoint x: 455, startPoint y: 355, endPoint x: 463, endPoint y: 355, distance: 7.9
click at [455, 355] on div "Set Up In Tank Sanding Hard Chrome Plate to" at bounding box center [414, 375] width 97 height 56
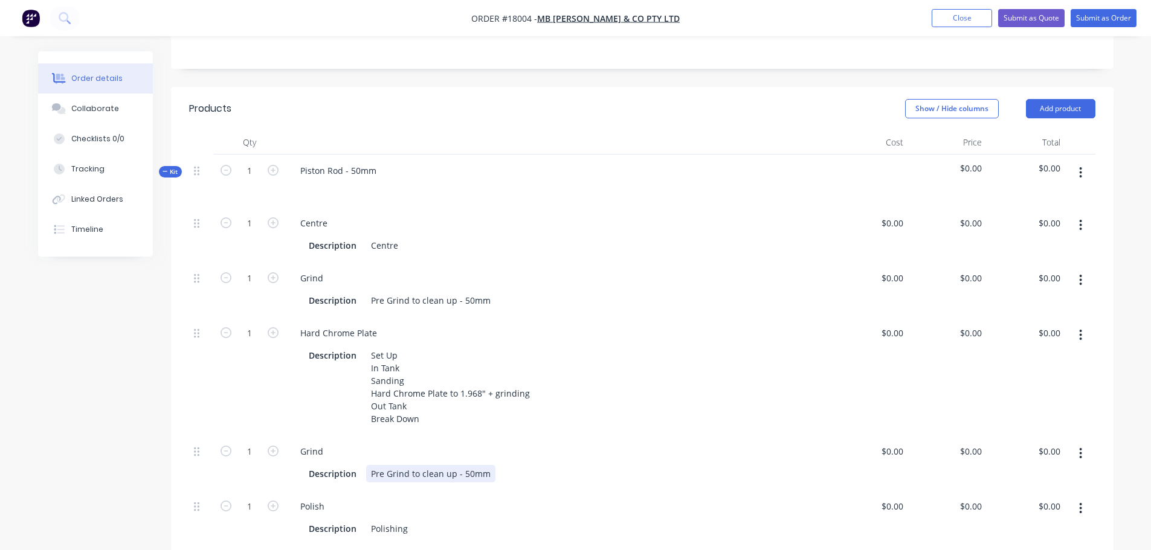
click at [411, 465] on div "Pre Grind to clean up - 50mm" at bounding box center [430, 474] width 129 height 18
drag, startPoint x: 382, startPoint y: 439, endPoint x: 327, endPoint y: 439, distance: 55.6
click at [327, 465] on div "Description Pre Grind to clean up - 50mm" at bounding box center [555, 474] width 503 height 18
click at [400, 520] on div "Polishing" at bounding box center [389, 529] width 47 height 18
click at [408, 520] on div "Polishing" at bounding box center [389, 529] width 47 height 18
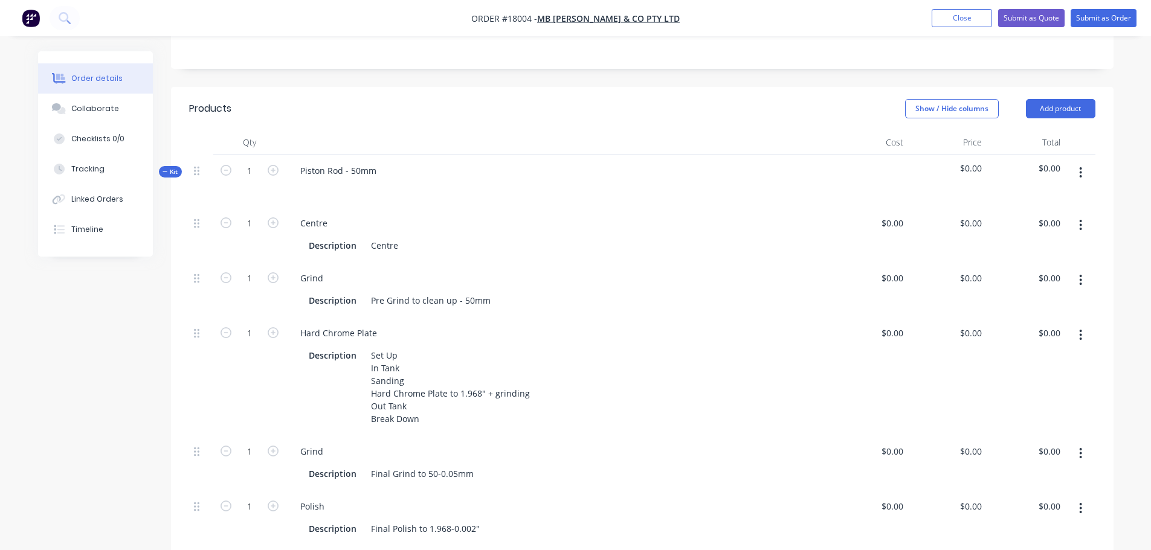
click at [88, 367] on div "Created by Jarred Created 13/08/25 Required 26/08/25 Assigned to Add team membe…" at bounding box center [576, 333] width 1076 height 1169
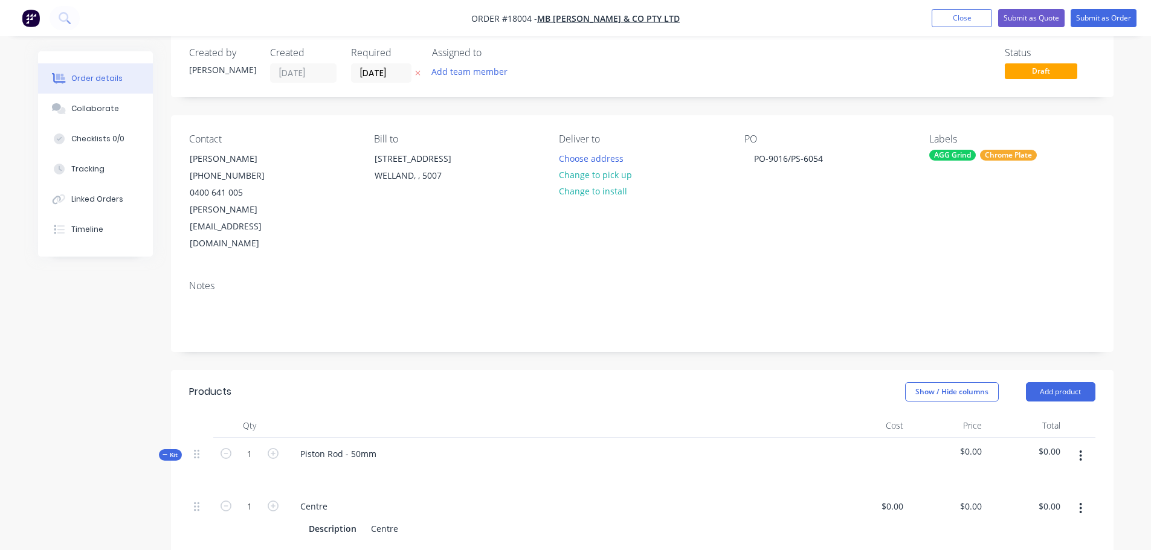
scroll to position [0, 0]
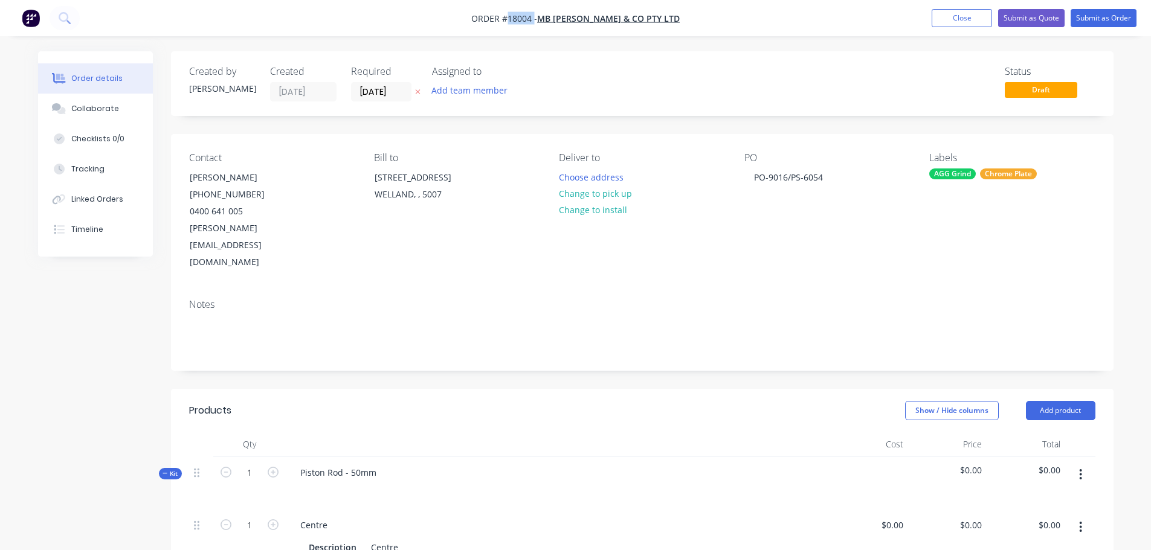
drag, startPoint x: 515, startPoint y: 19, endPoint x: 540, endPoint y: 19, distance: 24.8
click at [537, 19] on span "Order #18004 -" at bounding box center [504, 18] width 66 height 11
copy span "18004"
drag, startPoint x: 65, startPoint y: 425, endPoint x: 92, endPoint y: 421, distance: 27.4
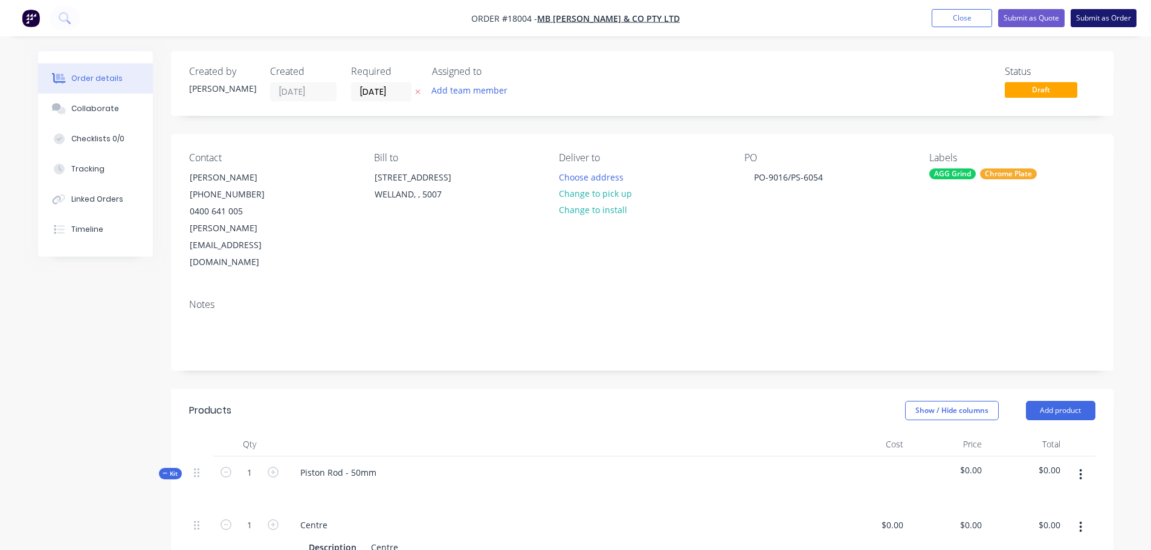
click at [1096, 24] on button "Submit as Order" at bounding box center [1104, 18] width 66 height 18
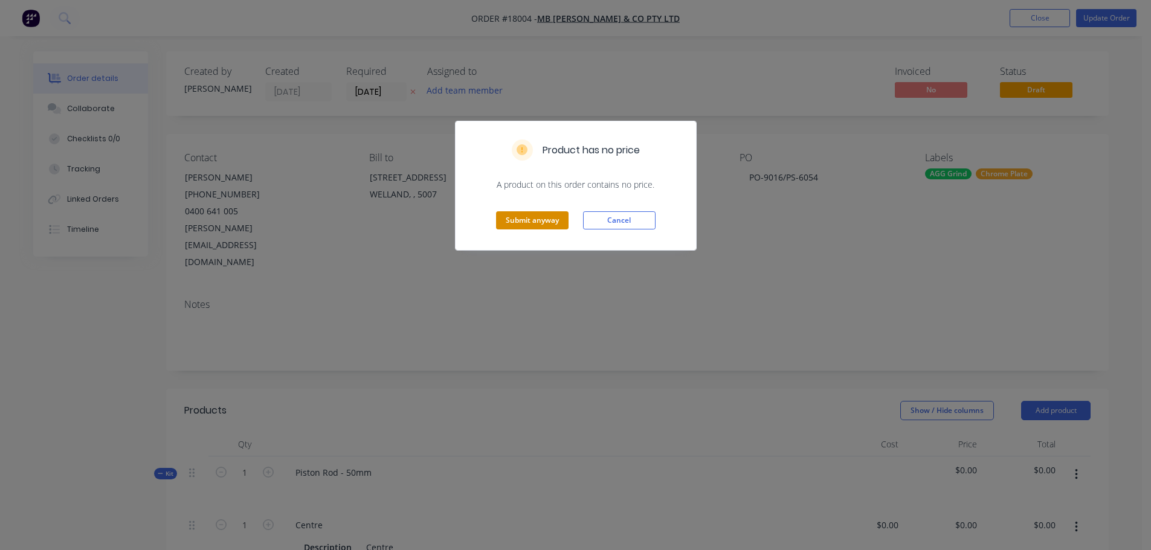
click at [528, 218] on button "Submit anyway" at bounding box center [532, 220] width 73 height 18
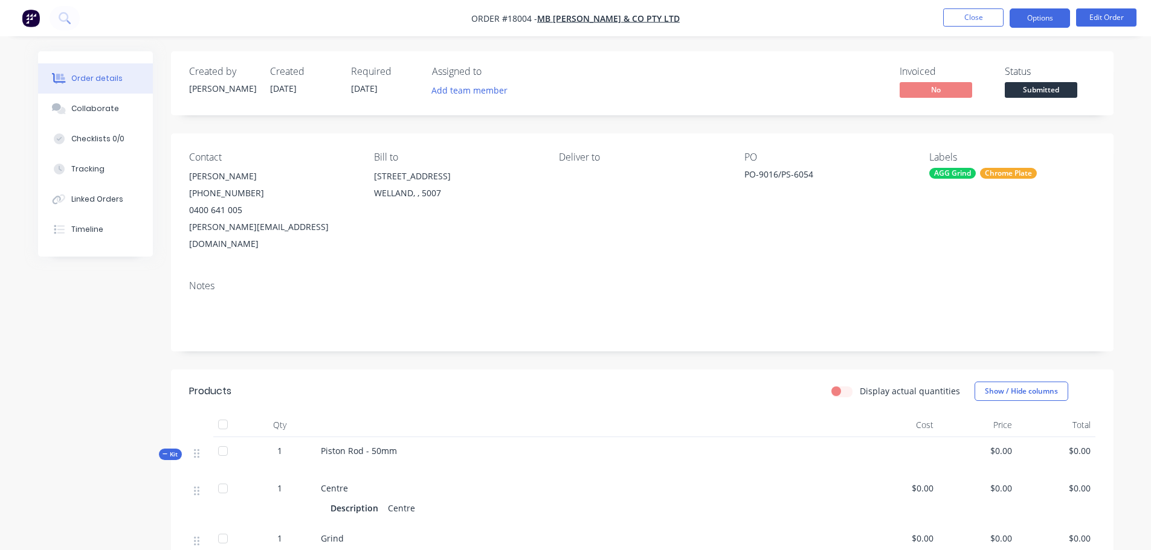
click at [1041, 15] on button "Options" at bounding box center [1040, 17] width 60 height 19
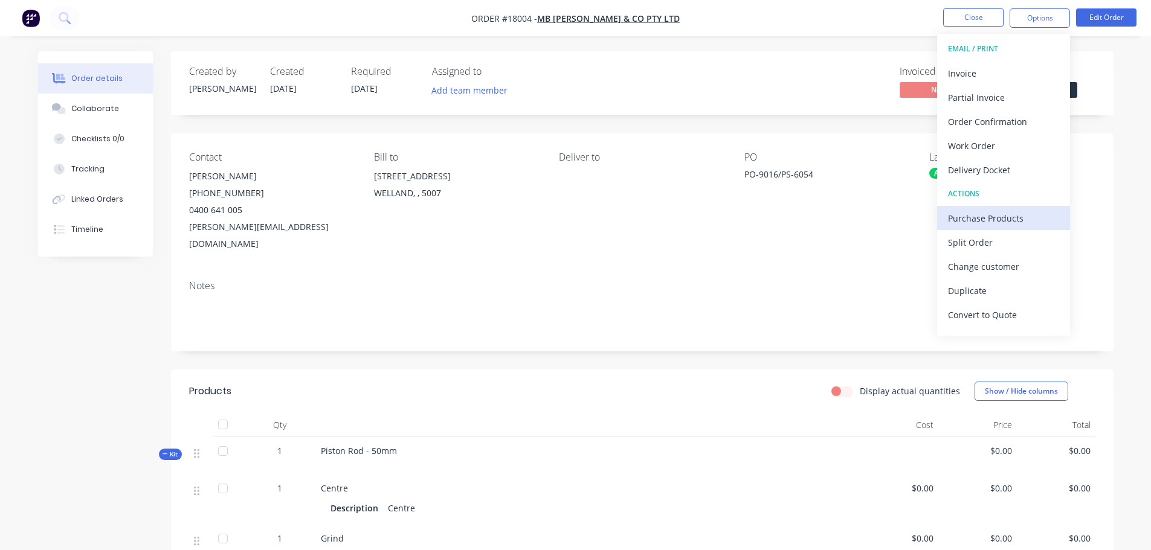
click at [998, 215] on div "Purchase Products" at bounding box center [1003, 219] width 111 height 18
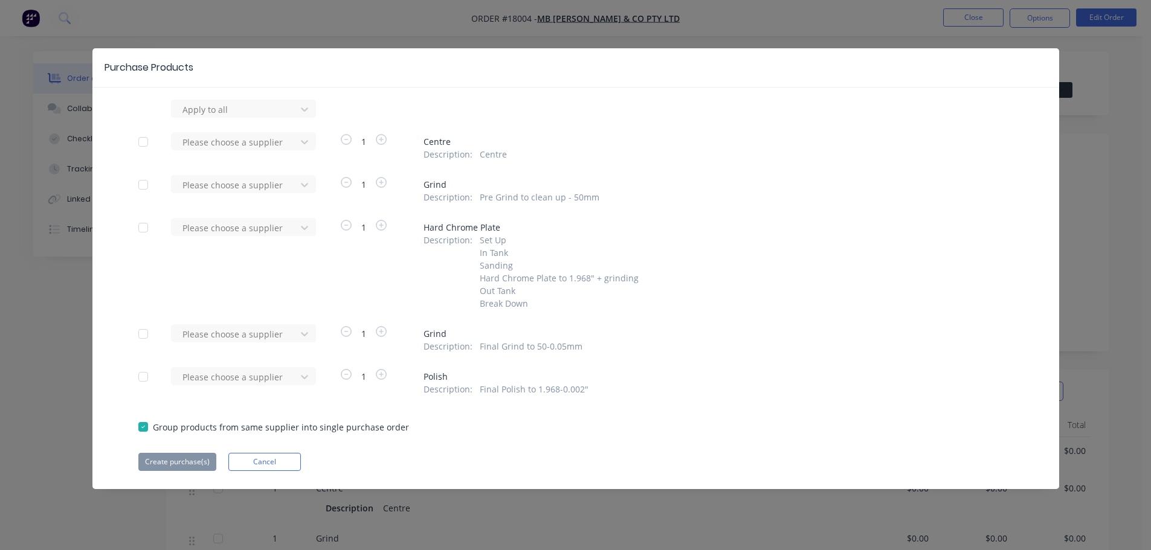
click at [144, 143] on div at bounding box center [143, 142] width 24 height 24
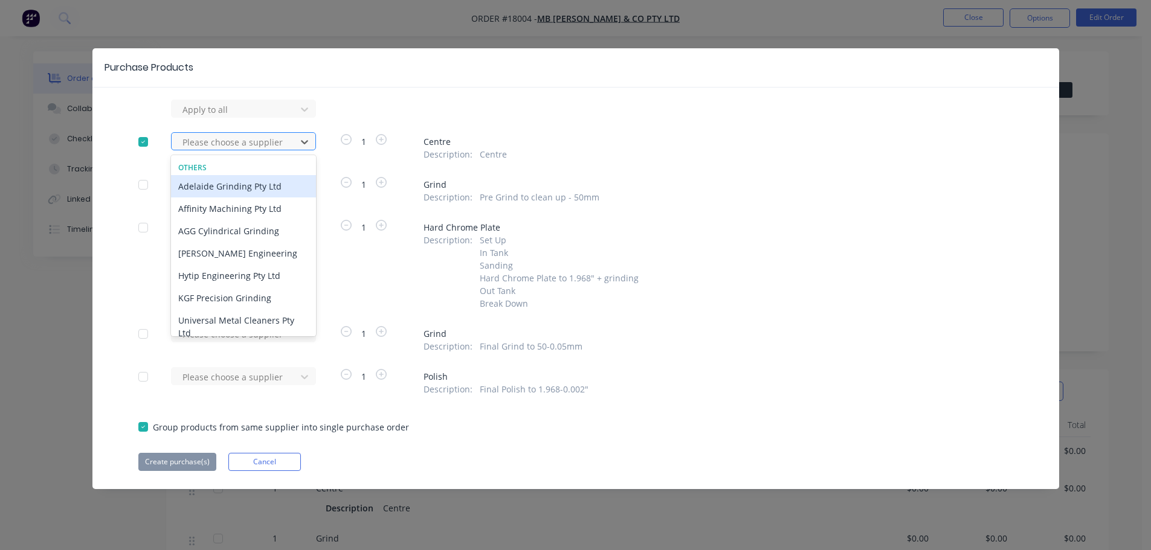
click at [229, 136] on div at bounding box center [235, 142] width 109 height 15
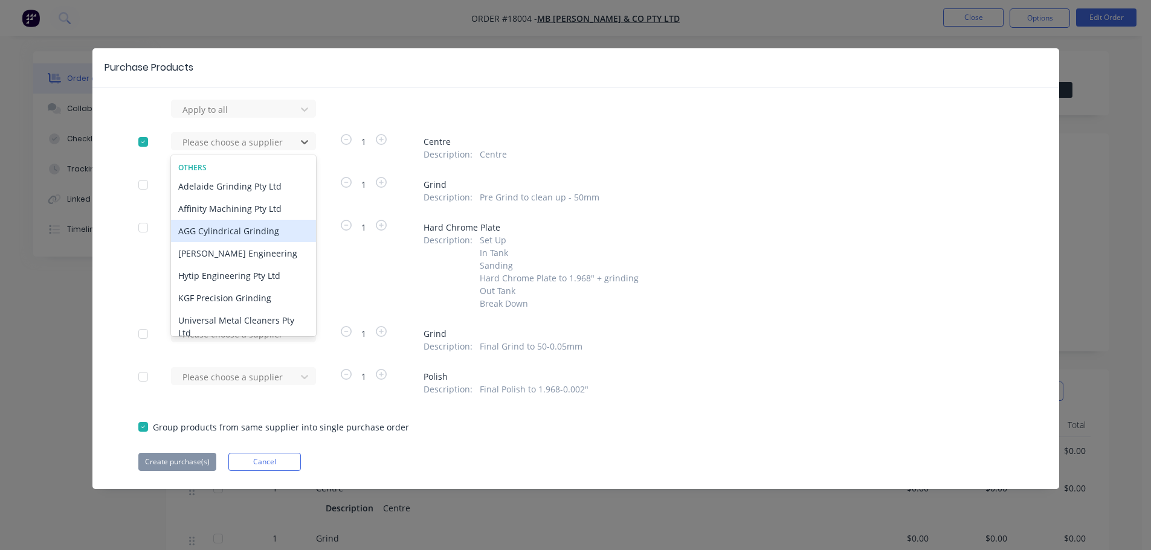
click at [254, 227] on div "AGG Cylindrical Grinding" at bounding box center [243, 231] width 145 height 22
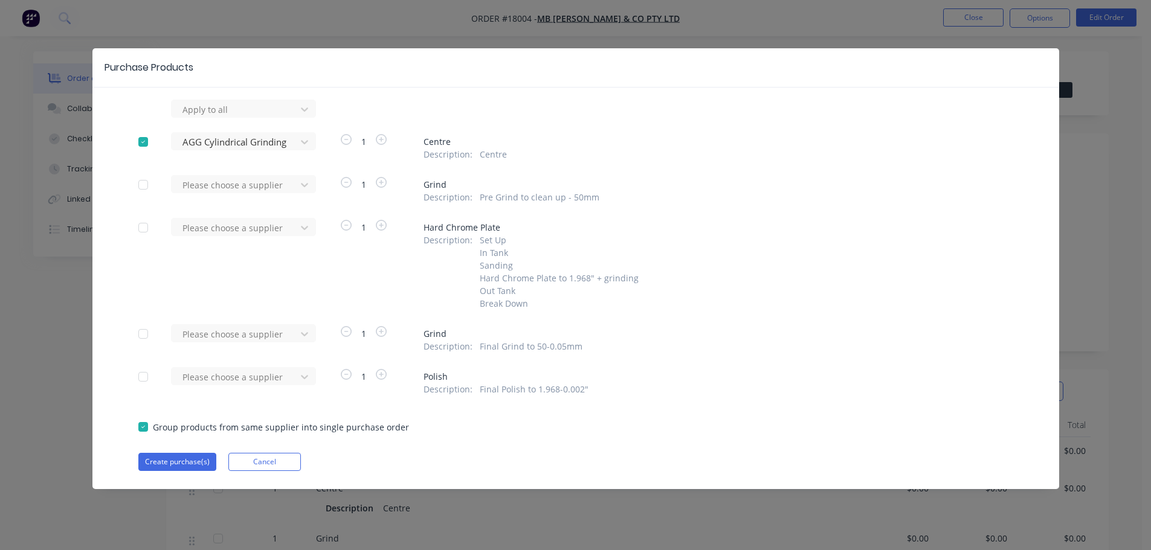
click at [140, 184] on div at bounding box center [143, 185] width 24 height 24
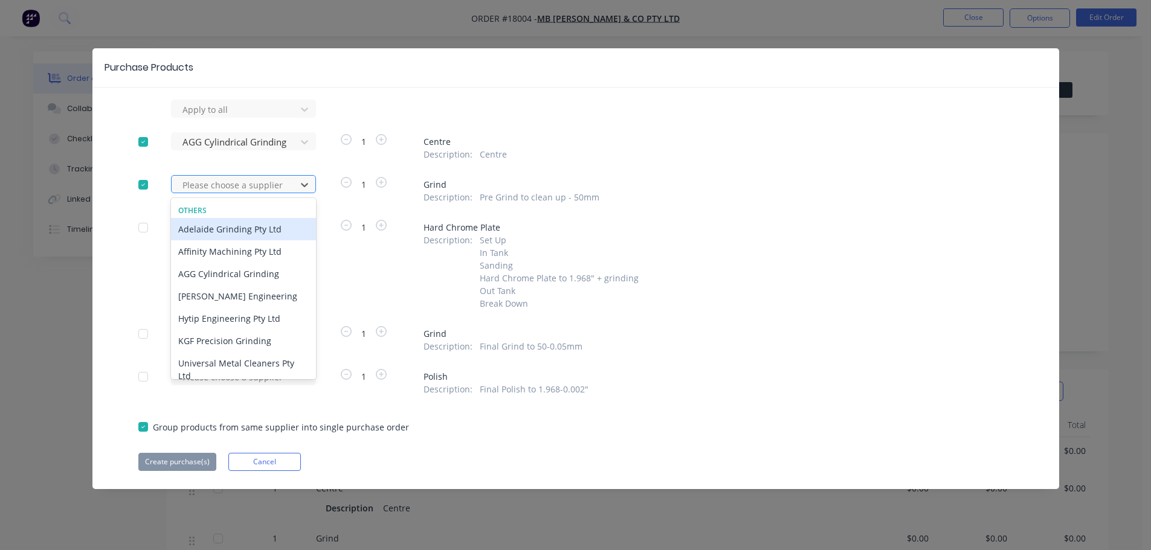
click at [230, 184] on div at bounding box center [235, 185] width 109 height 15
click at [245, 277] on div "AGG Cylindrical Grinding" at bounding box center [243, 274] width 145 height 22
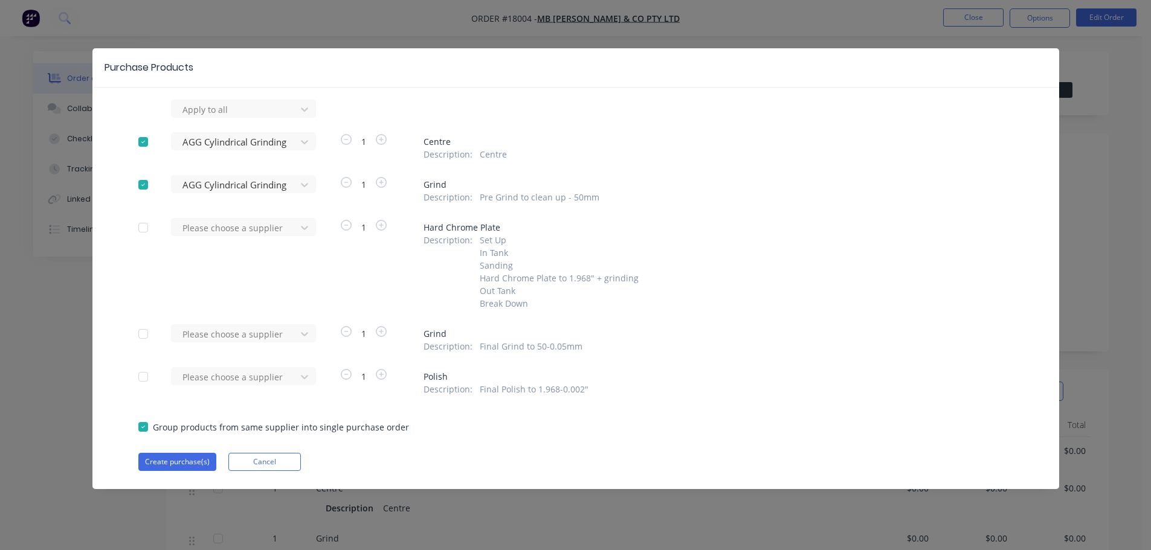
click at [149, 337] on div at bounding box center [143, 334] width 24 height 24
click at [217, 117] on div at bounding box center [235, 109] width 109 height 15
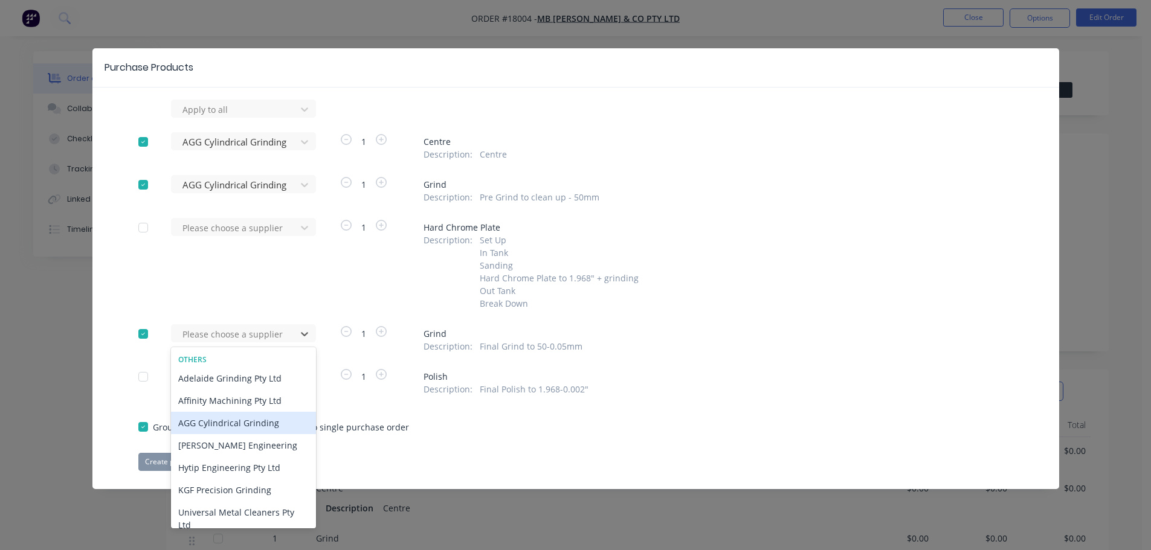
click at [243, 425] on div "AGG Cylindrical Grinding" at bounding box center [243, 423] width 145 height 22
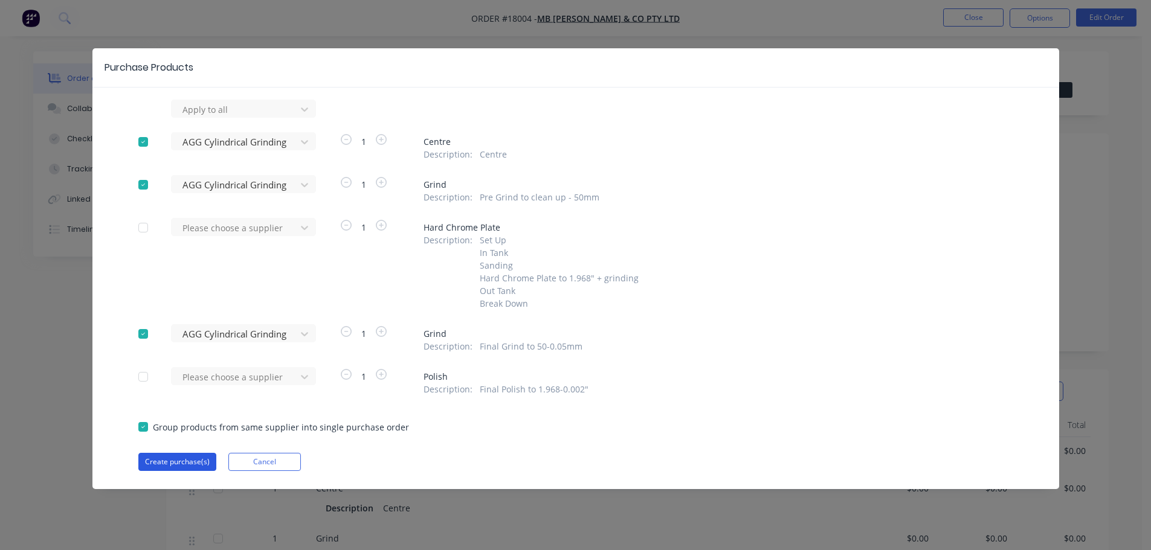
click at [172, 459] on button "Create purchase(s)" at bounding box center [177, 462] width 78 height 18
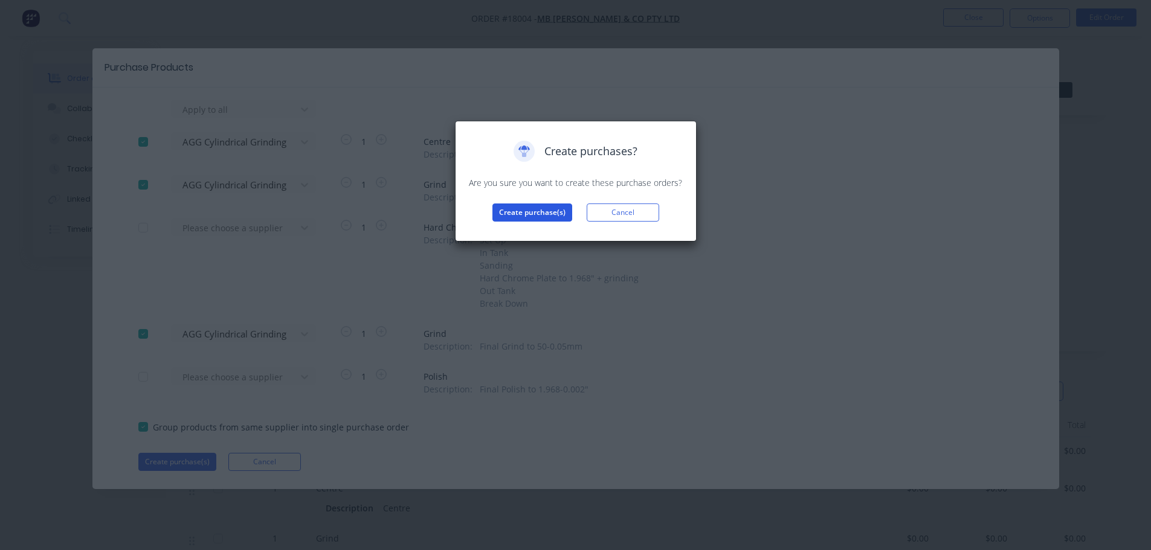
click at [508, 206] on button "Create purchase(s)" at bounding box center [532, 213] width 80 height 18
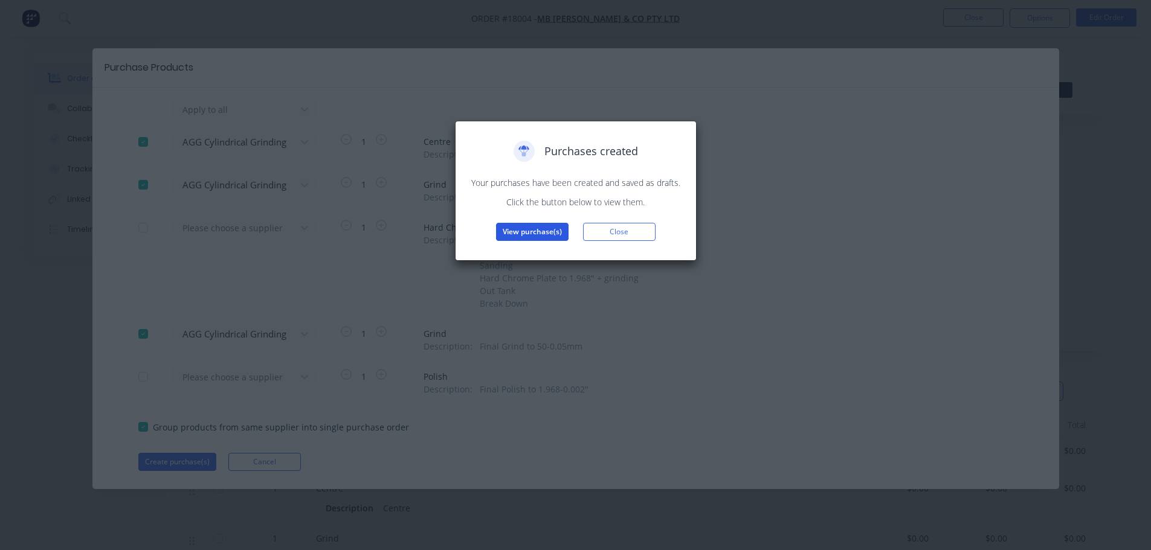
click at [518, 225] on button "View purchase(s)" at bounding box center [532, 232] width 73 height 18
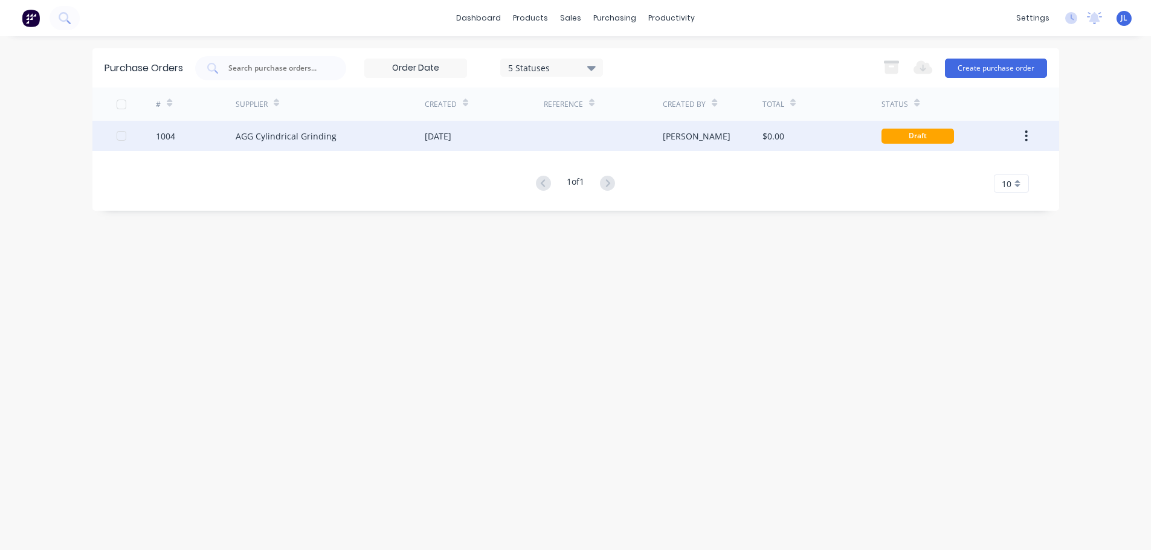
click at [686, 135] on div "[PERSON_NAME]" at bounding box center [697, 136] width 68 height 13
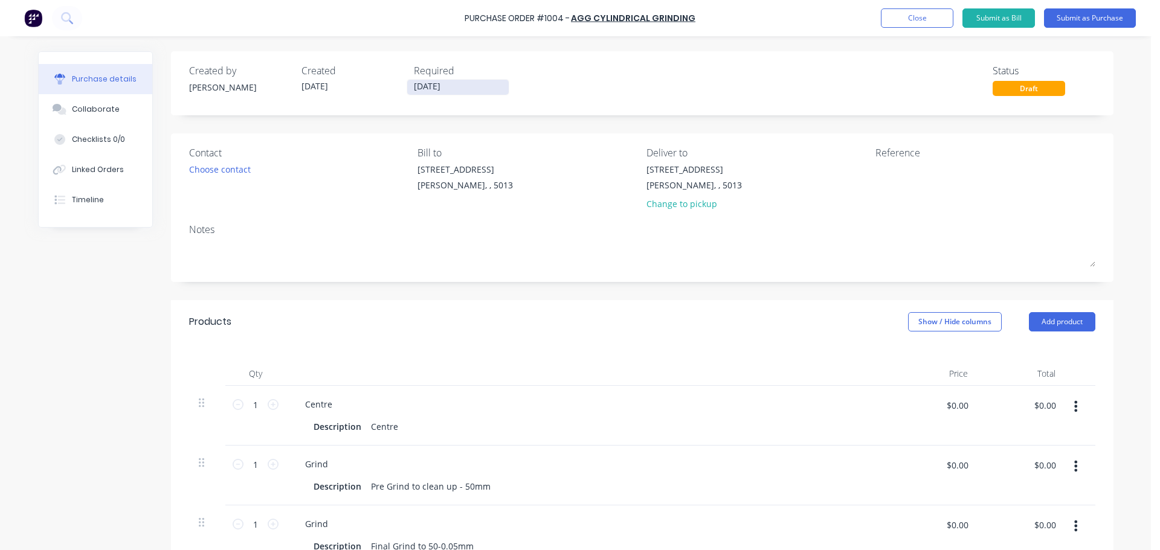
click at [448, 86] on input "[DATE]" at bounding box center [458, 87] width 102 height 15
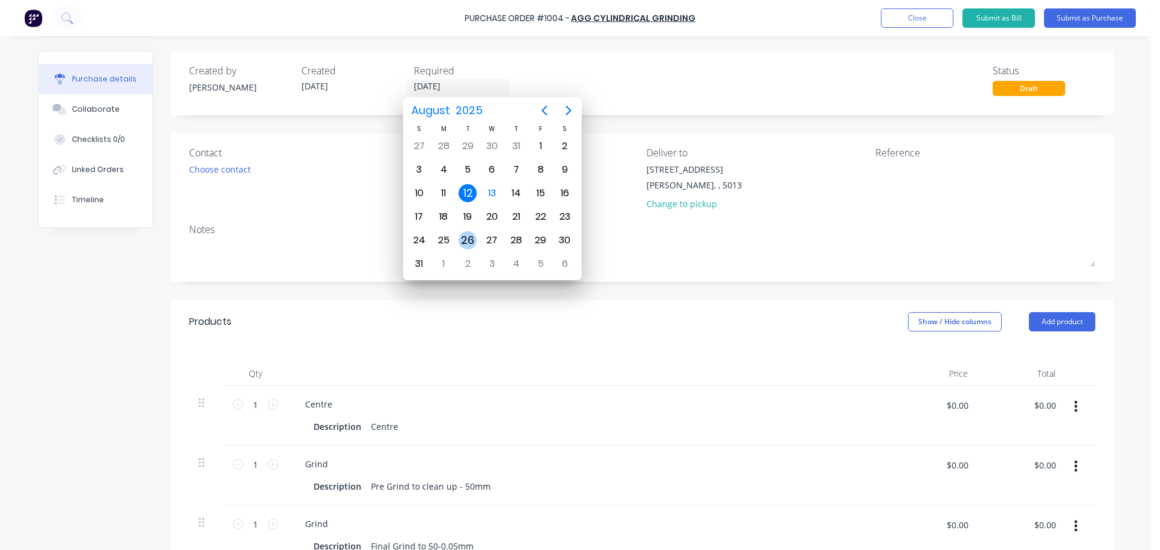
click at [471, 240] on div "26" at bounding box center [468, 240] width 18 height 18
type input "[DATE]"
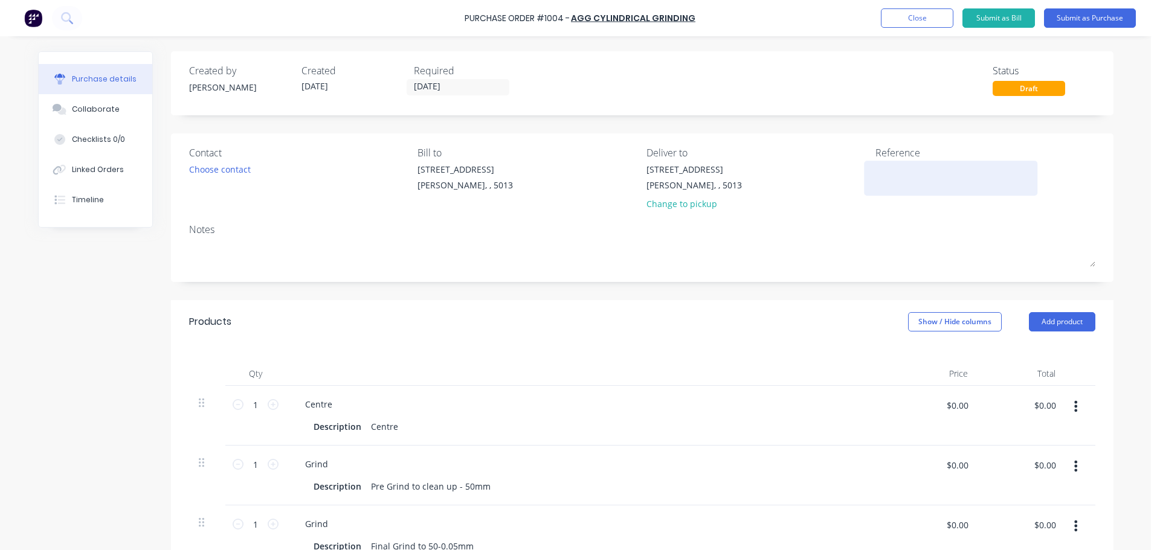
click at [893, 178] on textarea at bounding box center [951, 176] width 151 height 27
paste textarea "18004"
type textarea "18004"
type textarea "x"
click at [876, 167] on div "18004" at bounding box center [951, 178] width 151 height 30
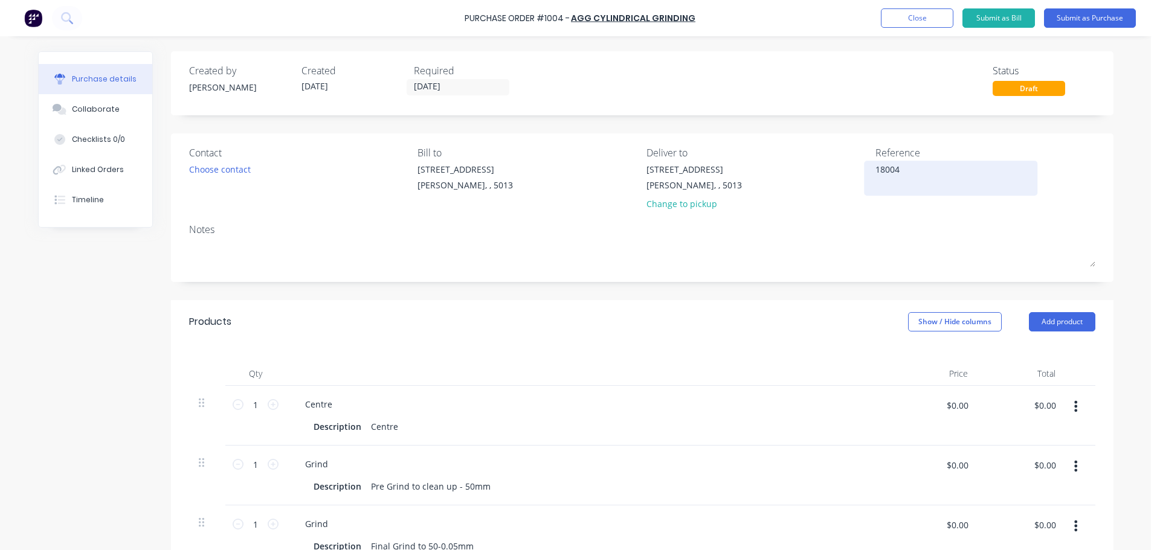
click at [876, 170] on textarea "18004" at bounding box center [951, 176] width 151 height 27
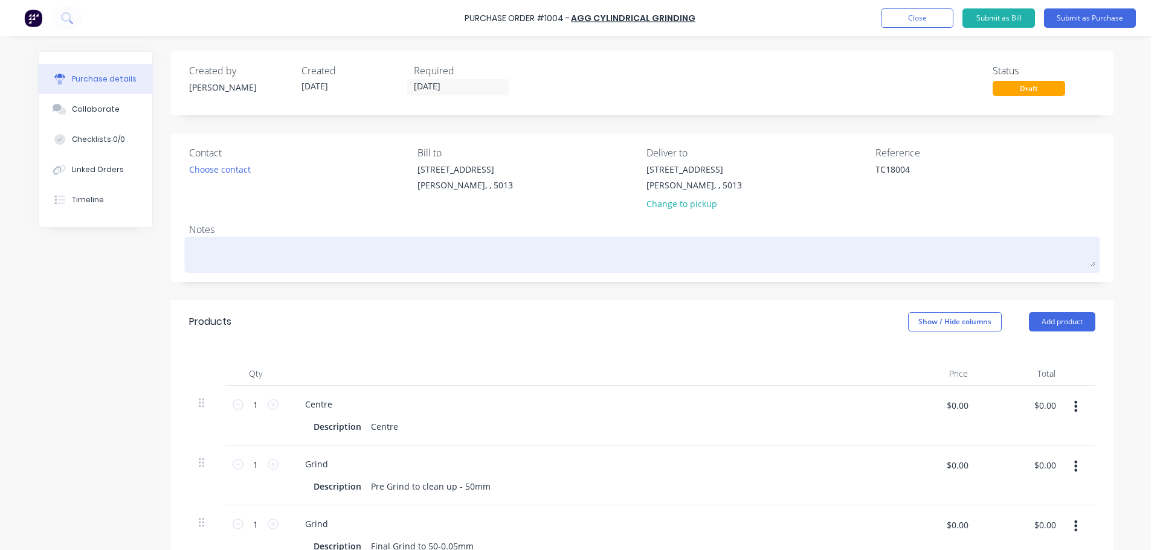
type textarea "TC18004"
type textarea "x"
type textarea "TC18004"
click at [453, 251] on textarea at bounding box center [642, 253] width 906 height 27
type textarea "x"
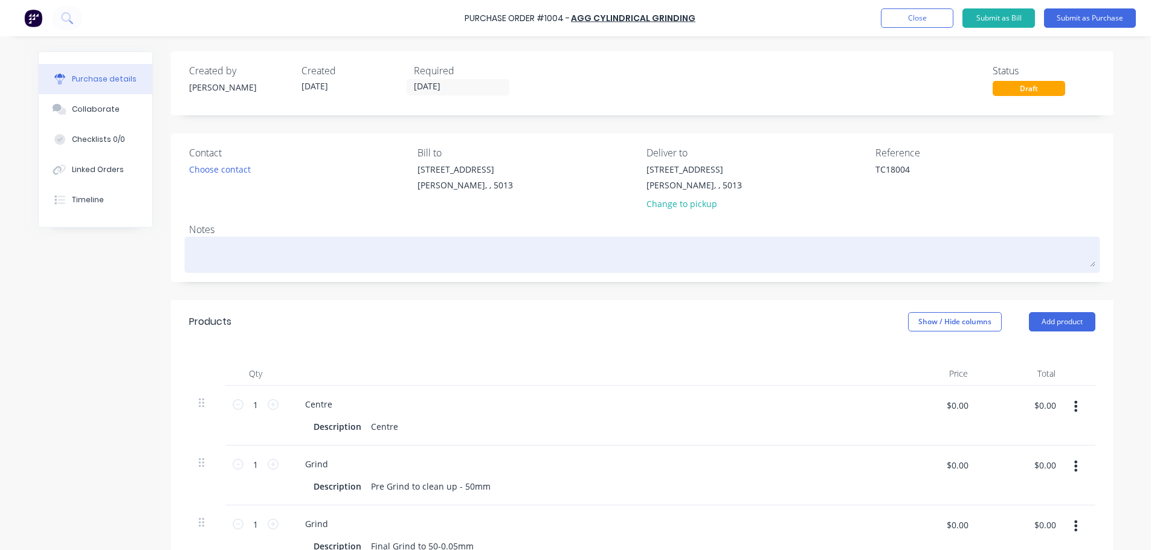
type textarea "B"
type textarea "x"
type textarea "Bu"
type textarea "x"
type textarea "But"
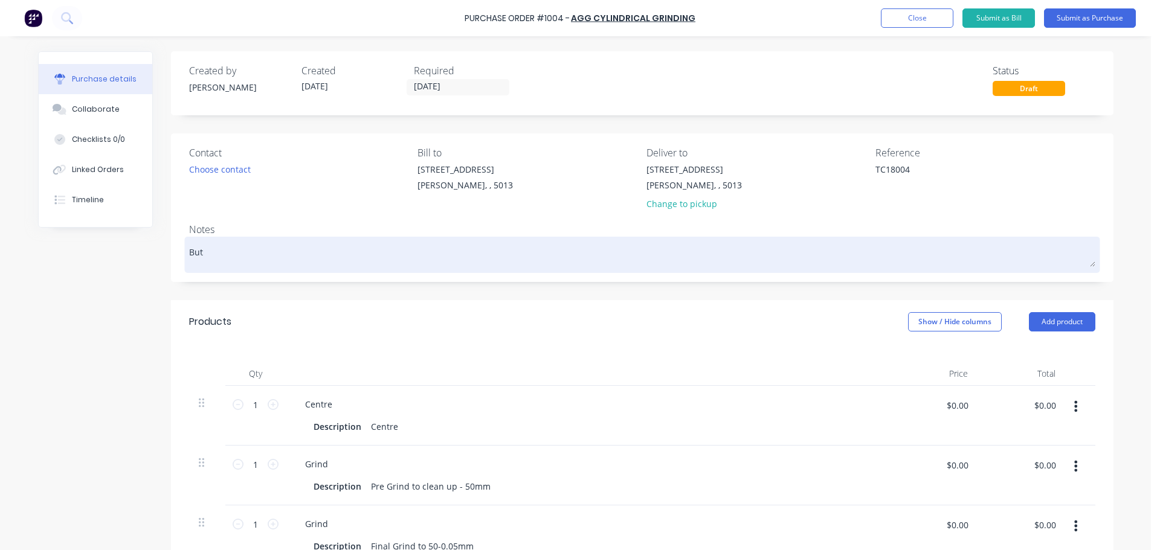
type textarea "x"
type textarea "Butt"
type textarea "x"
type textarea "Butte"
type textarea "x"
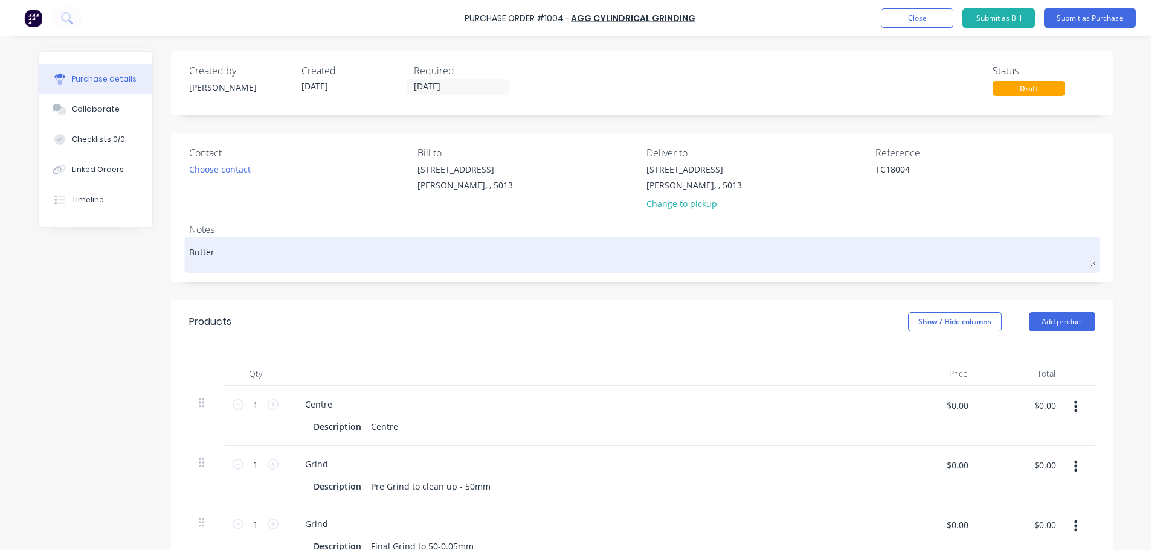
type textarea "Butter"
type textarea "x"
type textarea "Butter F"
type textarea "x"
type textarea "Butter Fi"
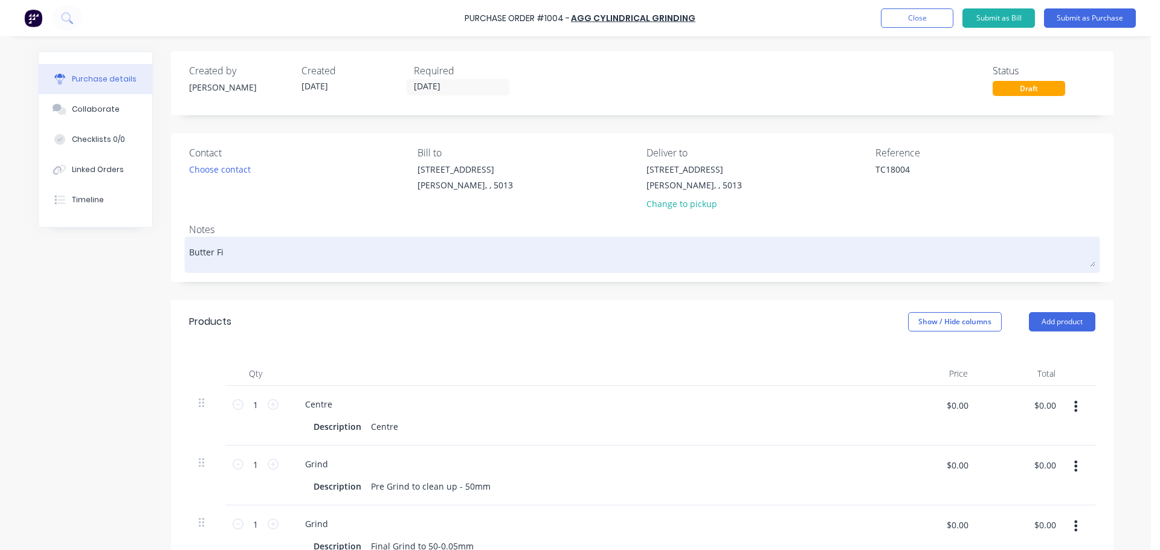
type textarea "x"
type textarea "Butter Fie"
type textarea "x"
type textarea "Butter Fiel"
type textarea "x"
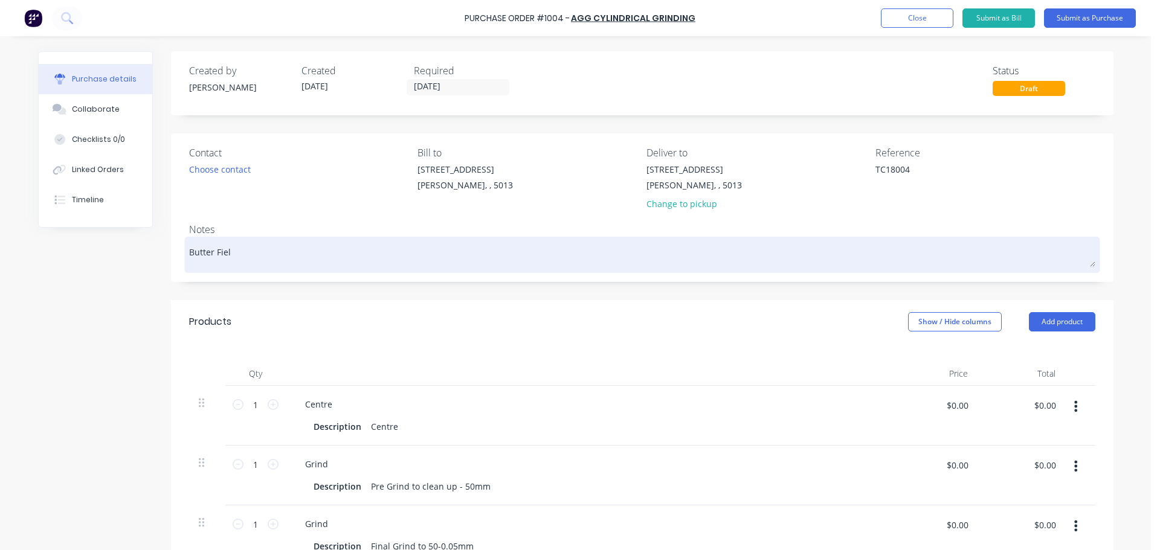
type textarea "Butter Field"
type textarea "x"
type textarea "Butter Field"
type textarea "x"
type textarea "Butter Field P"
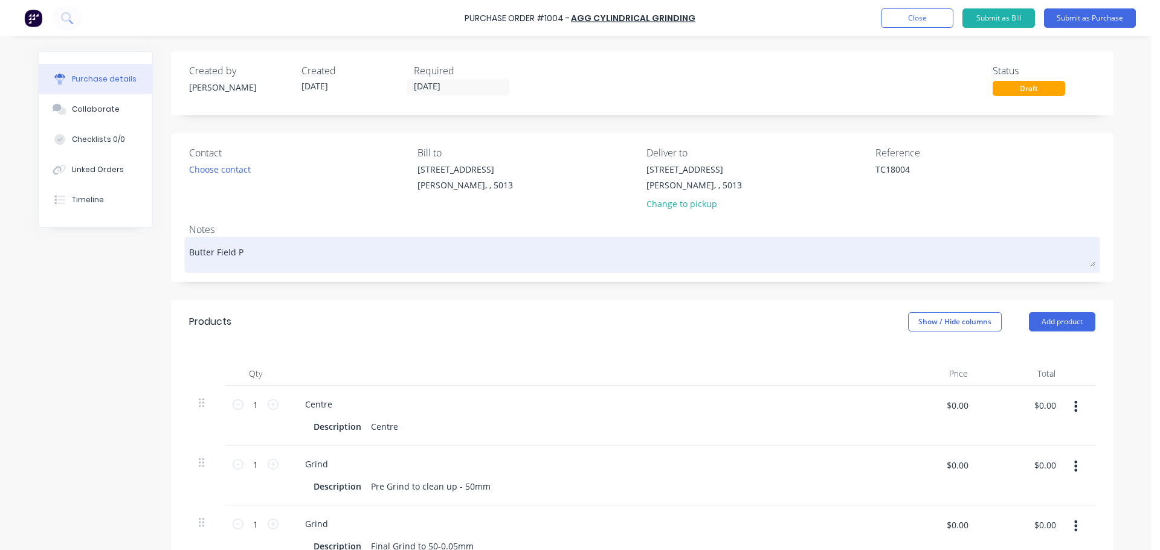
type textarea "x"
type textarea "Butter Field Pi"
type textarea "x"
type textarea "Butter Field Pis"
type textarea "x"
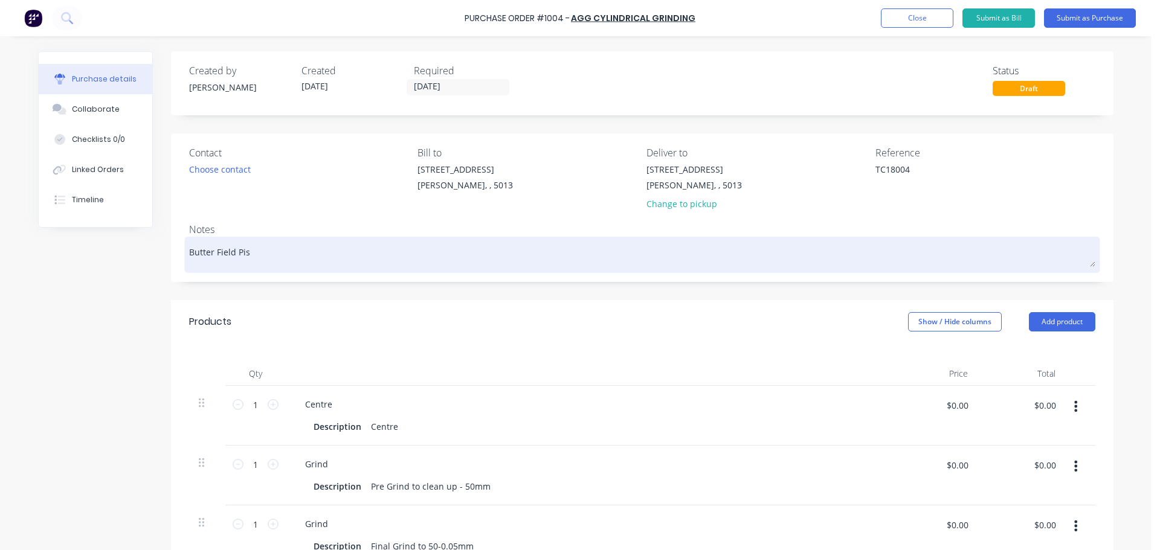
type textarea "Butter Field Pist"
type textarea "x"
type textarea "Butter Field Pisto"
type textarea "x"
type textarea "Butter Field Pisto n"
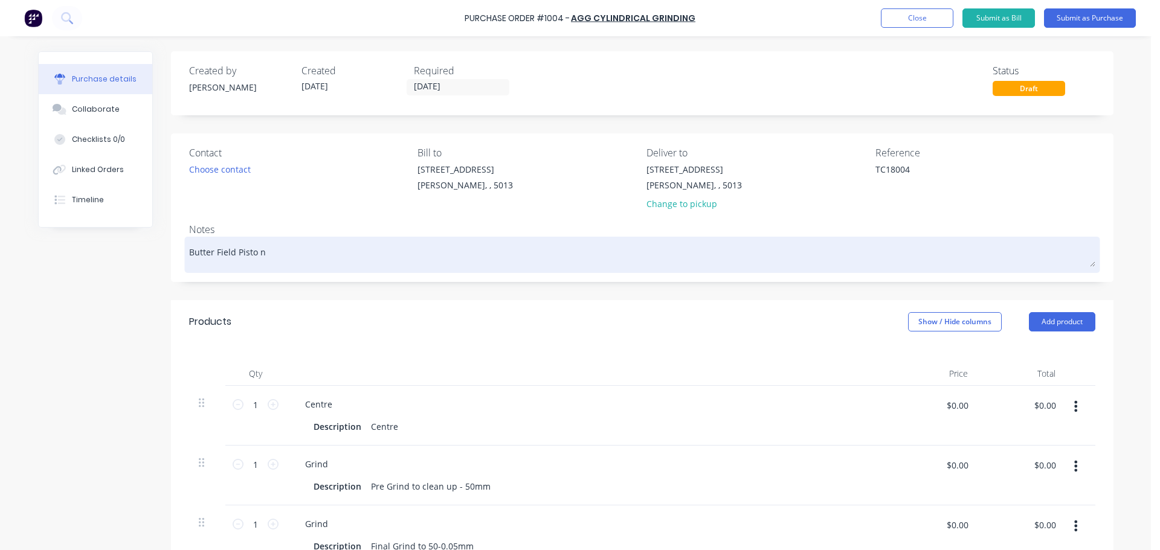
type textarea "x"
type textarea "Butter Field Pisto"
type textarea "x"
type textarea "Butter Field Pisto"
type textarea "x"
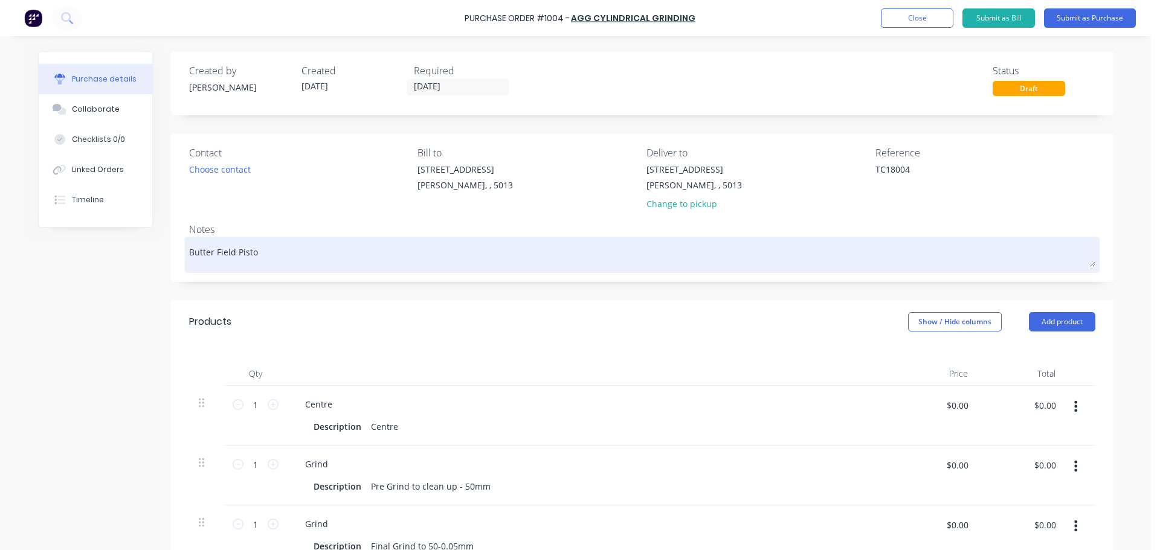
type textarea "Butter Field Piston"
type textarea "x"
type textarea "Butter Field Piston"
type textarea "x"
type textarea "Butter Field Piston R"
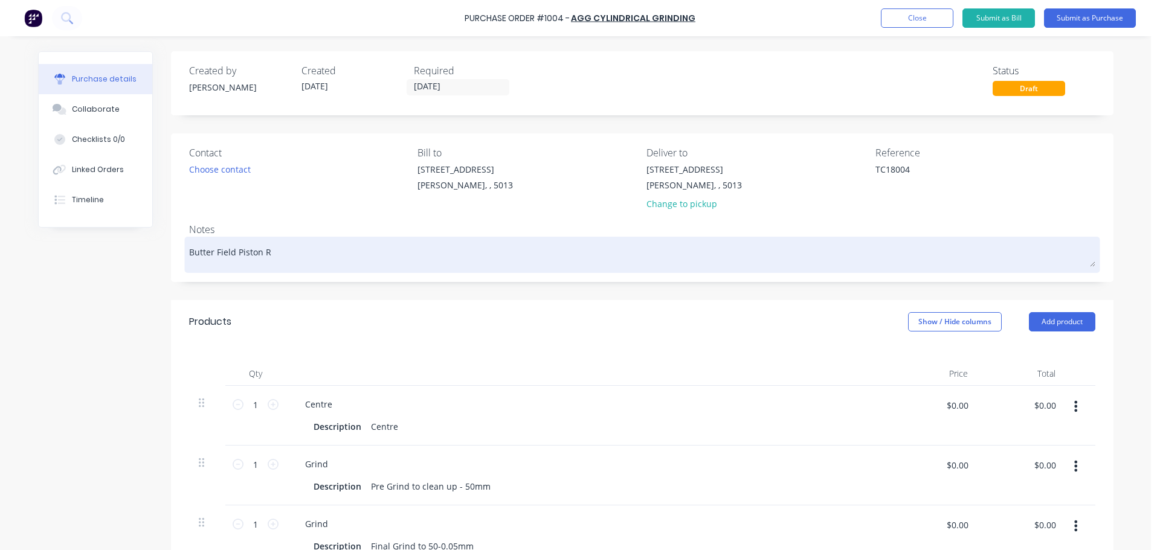
type textarea "x"
type textarea "Butter Field Piston Ro"
type textarea "x"
type textarea "Butter Field Piston Rod"
type textarea "x"
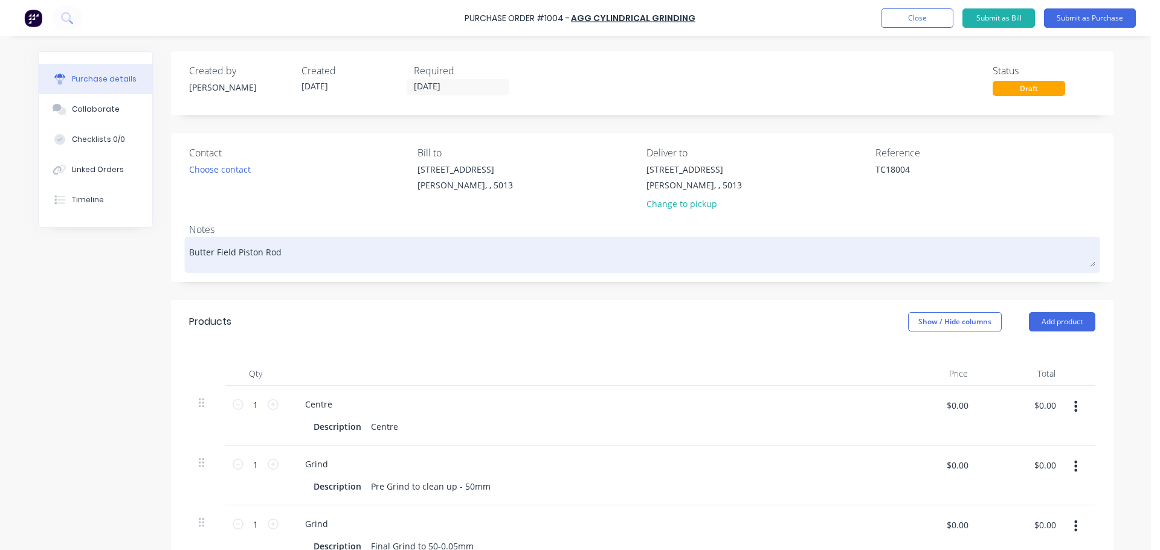
type textarea "Butter Field Piston Rod"
type textarea "x"
type textarea "Butter Field Piston Rod -"
type textarea "x"
type textarea "Butter Field Piston Rod -"
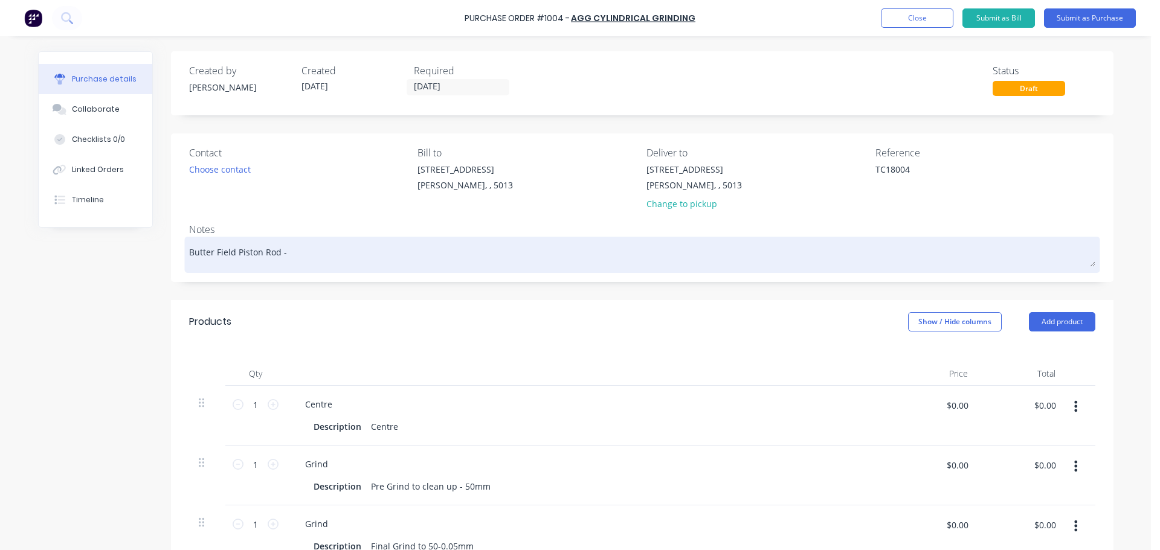
type textarea "x"
type textarea "Butter Field Piston Rod - 5"
type textarea "x"
type textarea "Butter Field Piston Rod - 50"
type textarea "x"
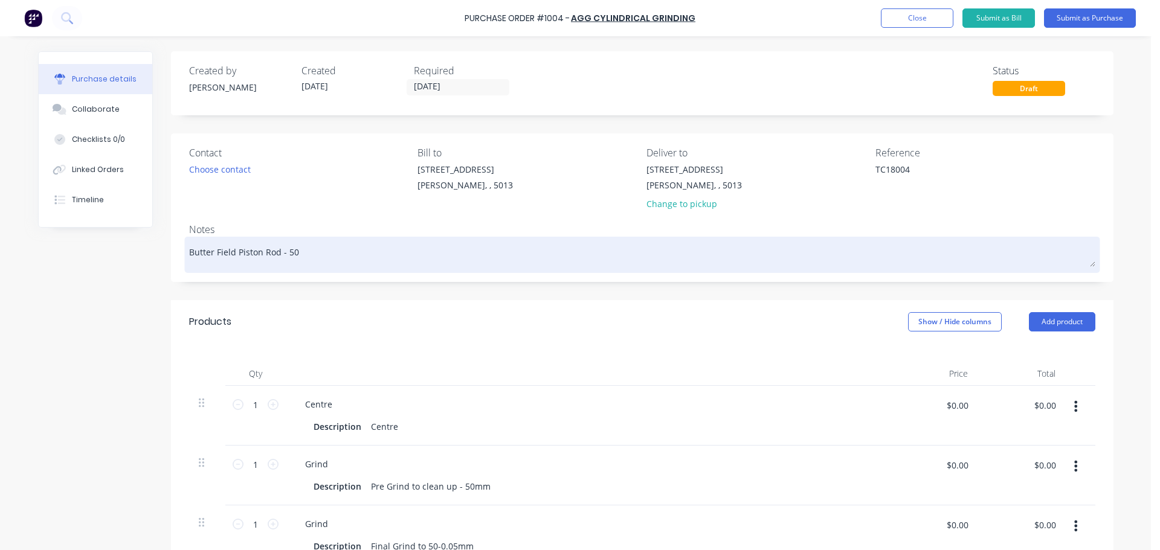
type textarea "Butter Field Piston Rod - 50m"
type textarea "x"
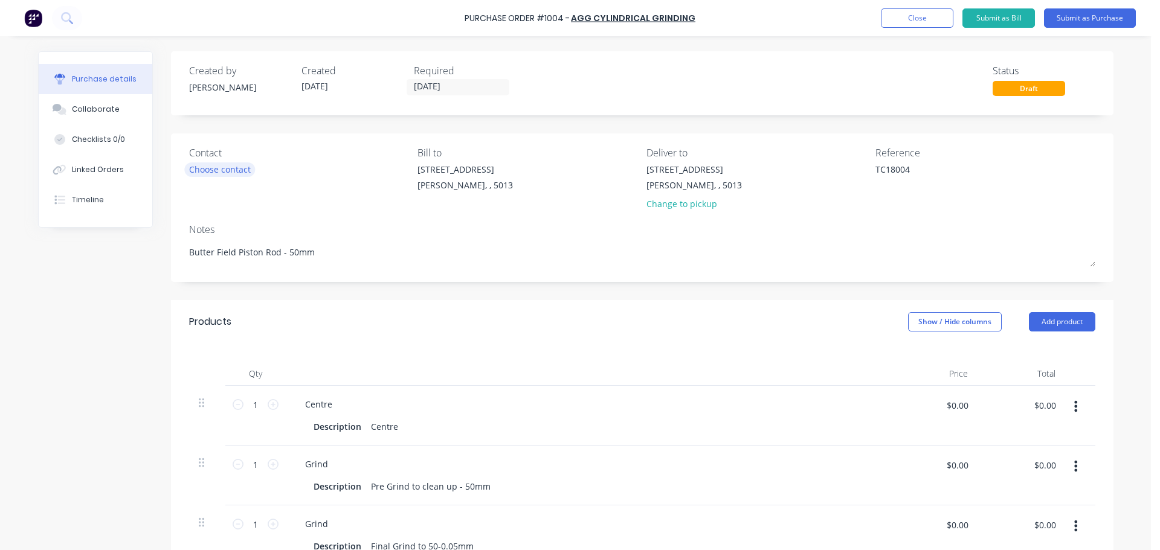
type textarea "Butter Field Piston Rod - 50mm"
type textarea "x"
type textarea "Butter Field Piston Rod - 50mm"
click at [233, 174] on div "Choose contact" at bounding box center [220, 169] width 62 height 13
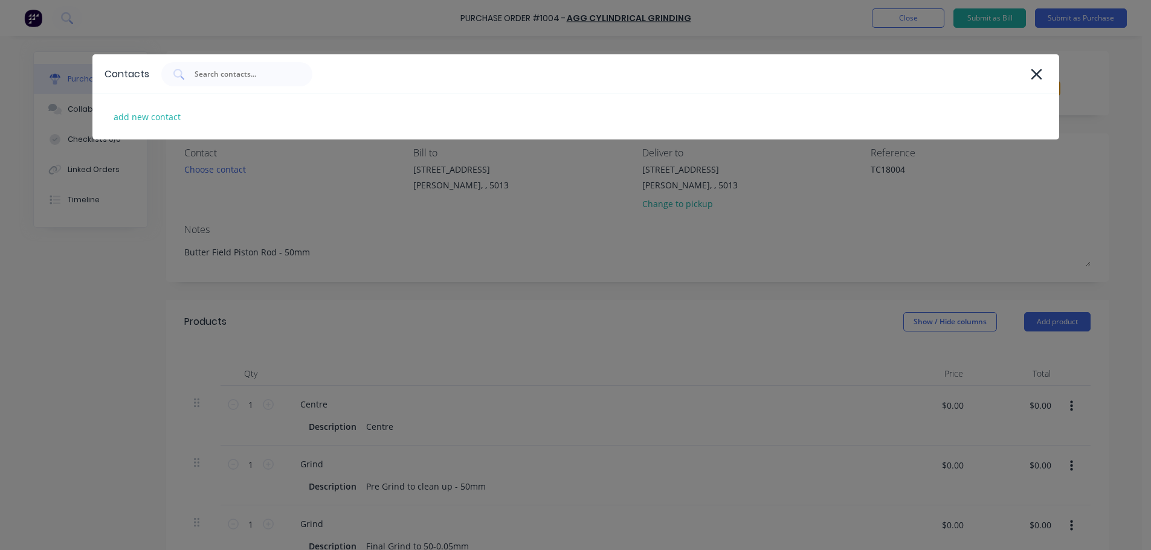
click at [135, 315] on div "Contacts add new contact" at bounding box center [575, 275] width 1151 height 550
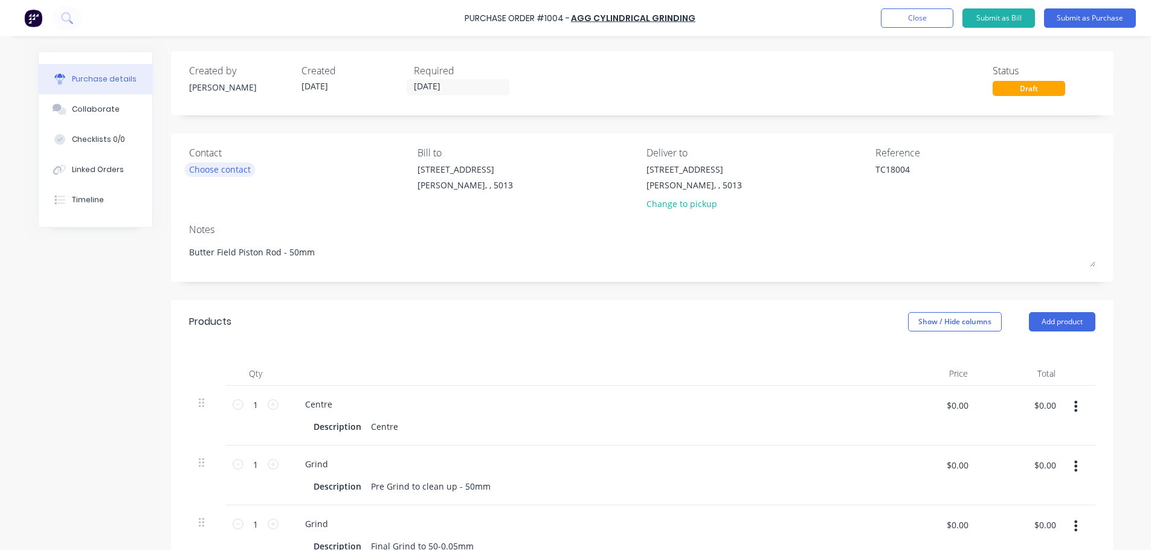
click at [240, 170] on div "Choose contact" at bounding box center [220, 169] width 62 height 13
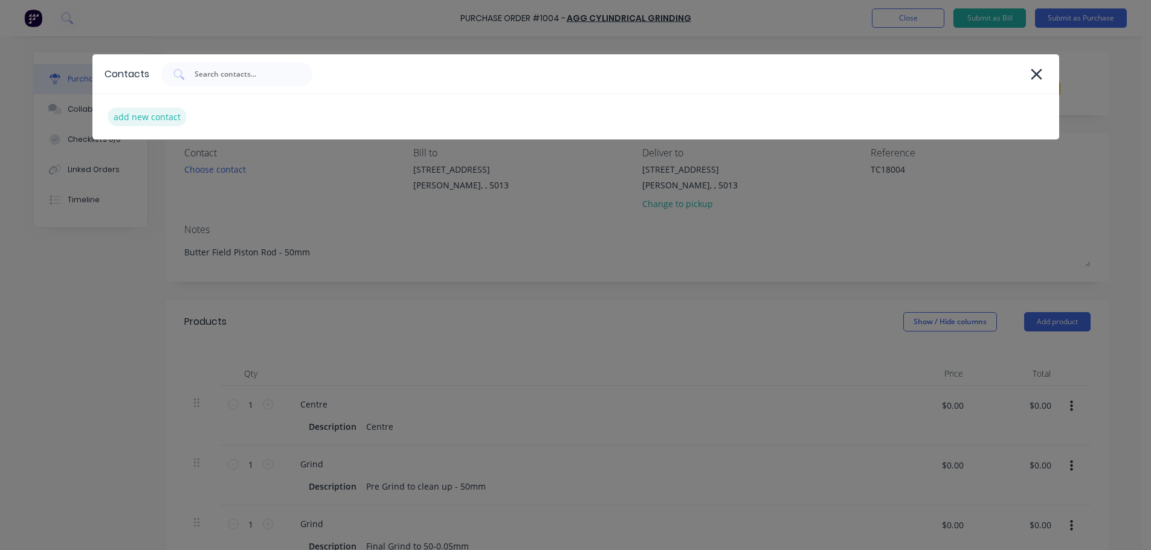
type textarea "x"
click at [159, 114] on div "add new contact" at bounding box center [147, 117] width 79 height 19
select select "AU"
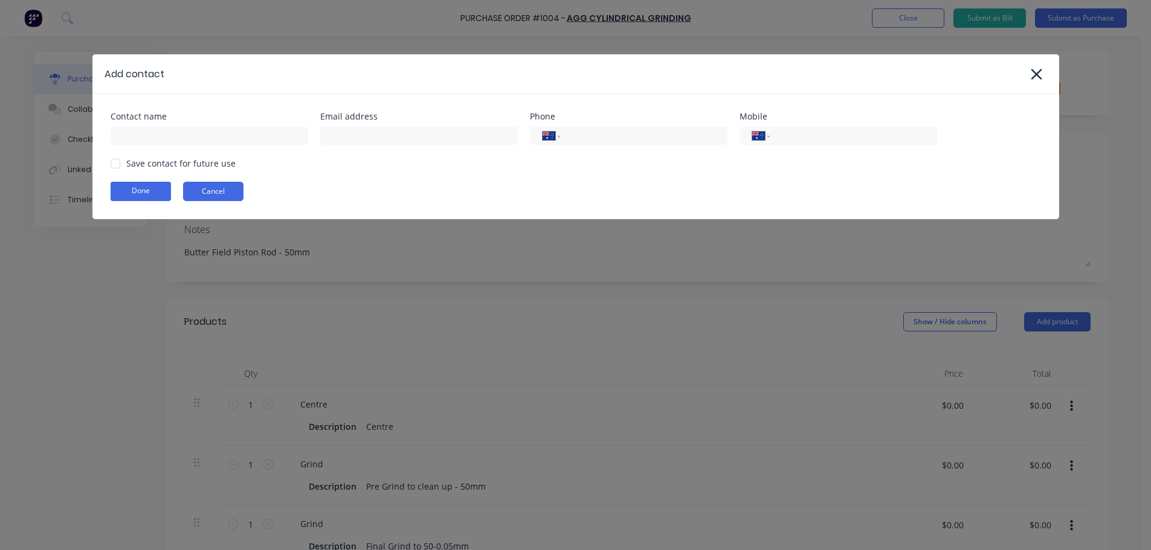
click at [220, 192] on button "Cancel" at bounding box center [213, 191] width 60 height 19
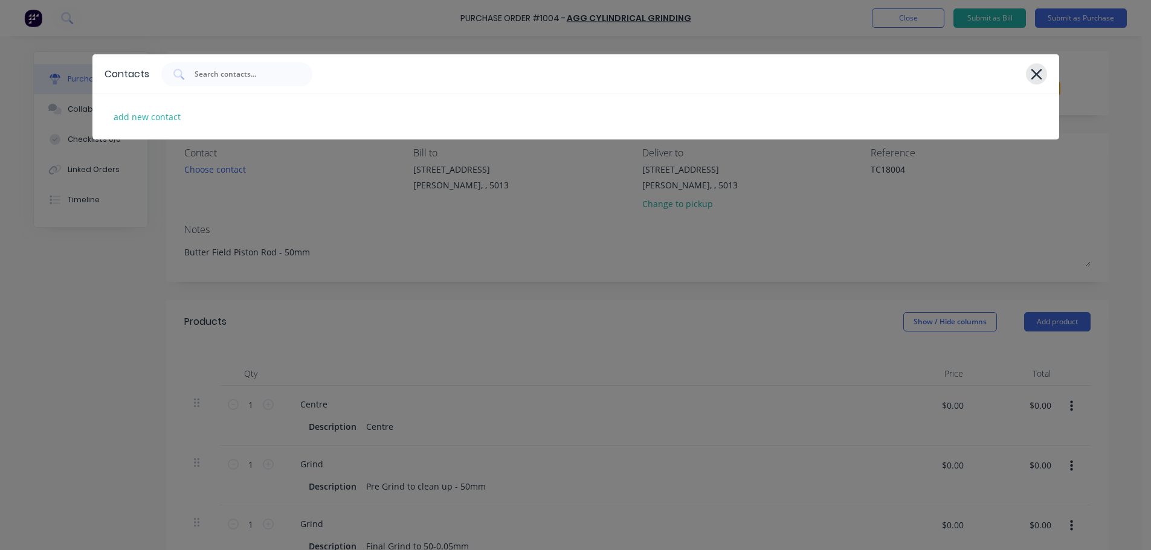
click at [1032, 80] on icon at bounding box center [1036, 74] width 13 height 17
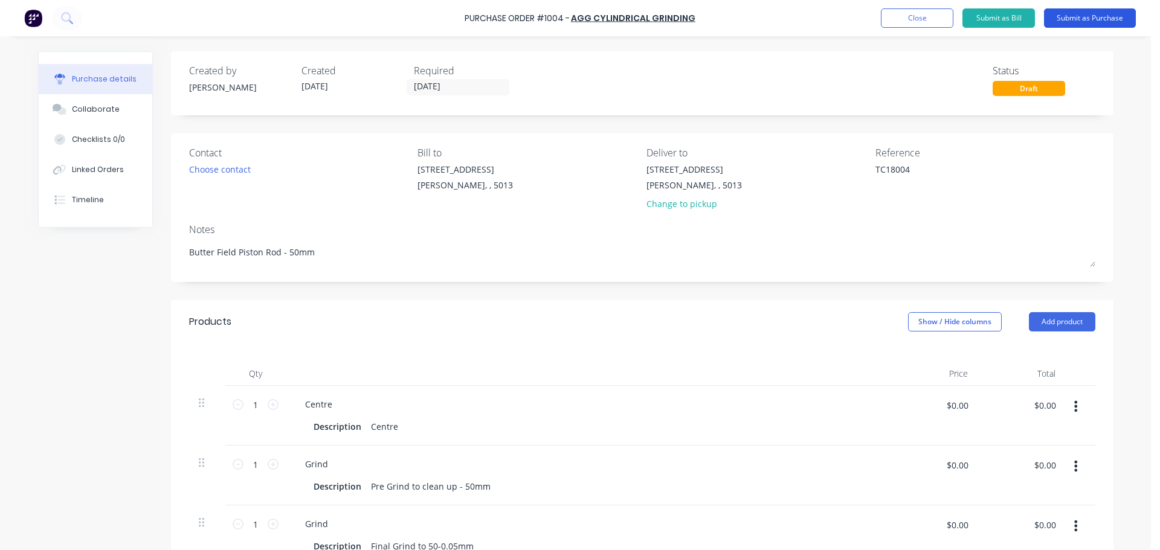
click at [1079, 22] on button "Submit as Purchase" at bounding box center [1090, 17] width 92 height 19
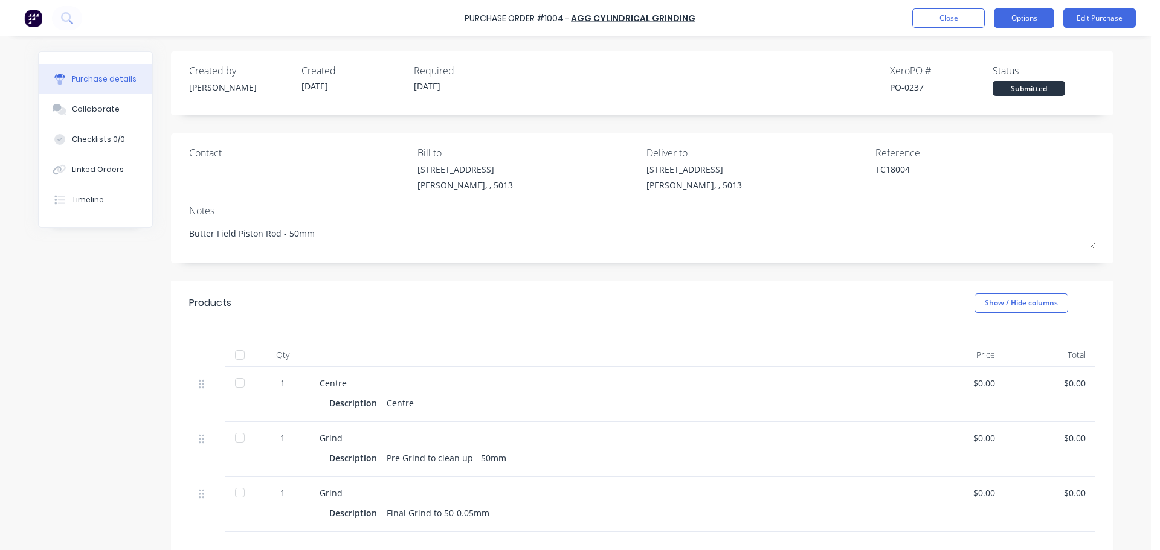
click at [1035, 21] on button "Options" at bounding box center [1024, 17] width 60 height 19
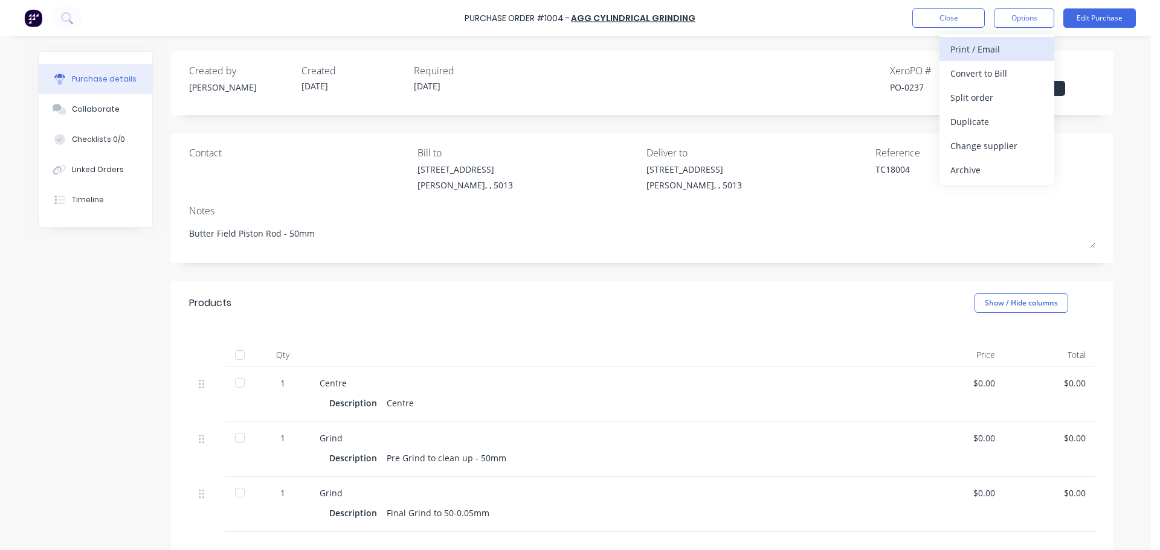
click at [995, 54] on div "Print / Email" at bounding box center [996, 49] width 93 height 18
click at [994, 94] on div "Without pricing" at bounding box center [996, 98] width 93 height 18
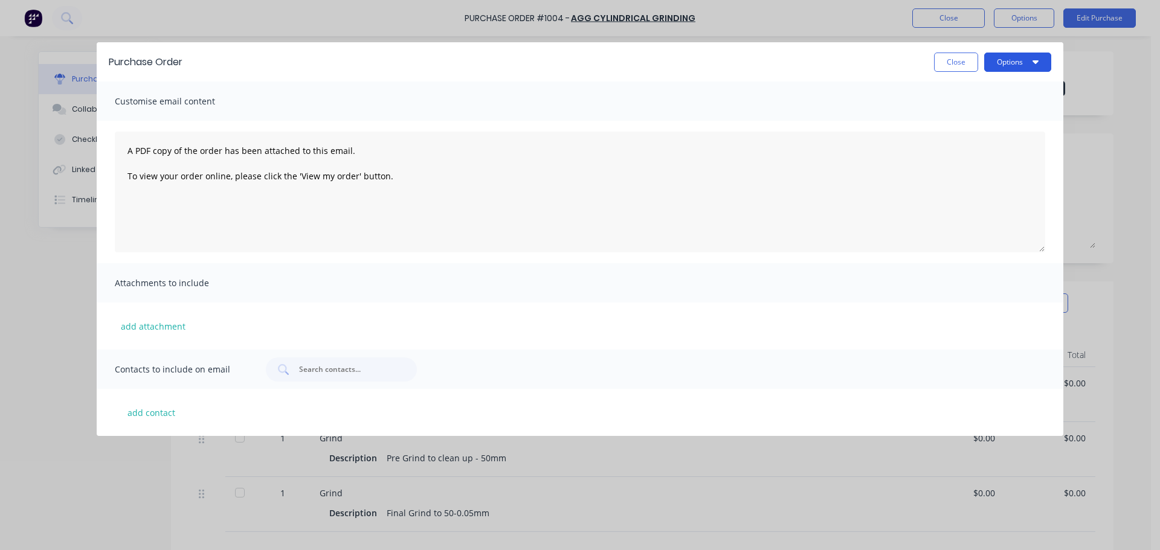
click at [1007, 68] on button "Options" at bounding box center [1017, 62] width 67 height 19
click at [1000, 83] on button "Print" at bounding box center [994, 93] width 115 height 24
click at [969, 64] on button "Close" at bounding box center [956, 62] width 44 height 19
type textarea "x"
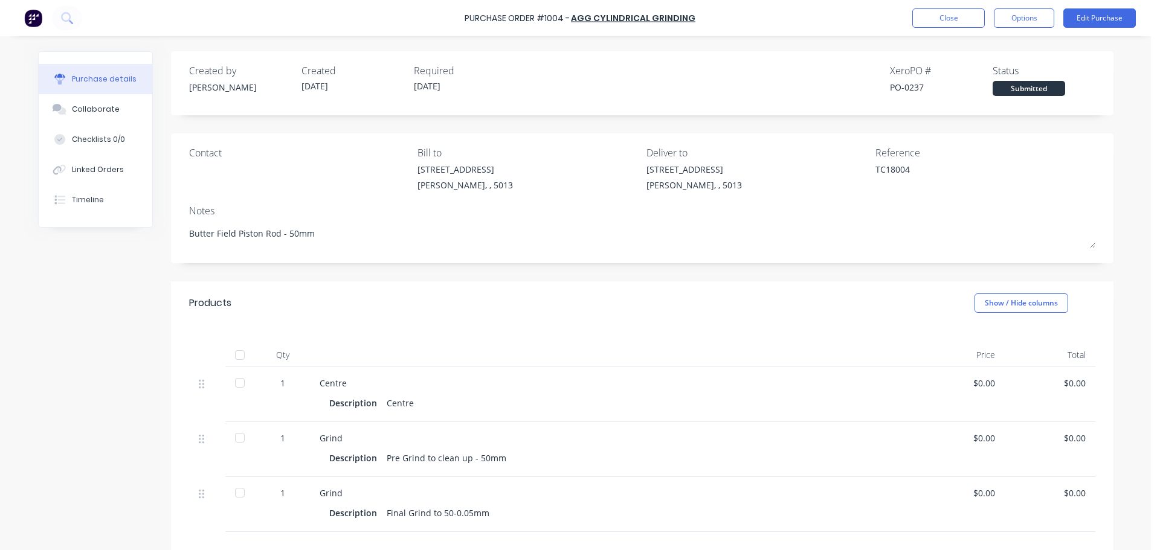
click at [947, 28] on div "Purchase Order #1004 - AGG Cylindrical Grinding Close Options Edit Purchase" at bounding box center [580, 18] width 1160 height 36
click at [950, 23] on button "Close" at bounding box center [948, 17] width 73 height 19
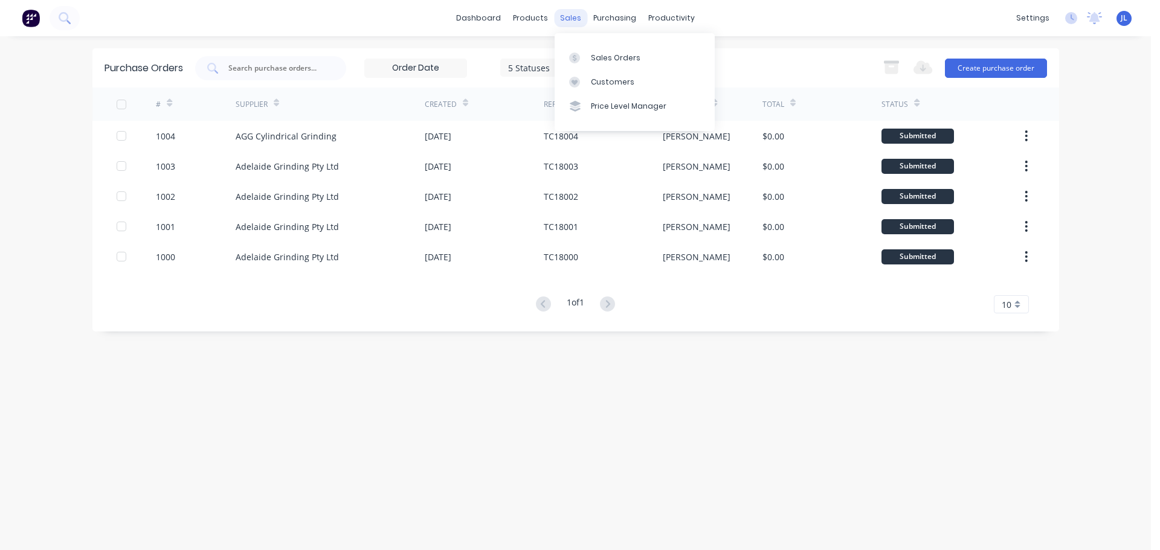
click at [565, 21] on div "sales" at bounding box center [570, 18] width 33 height 18
click at [576, 65] on link "Sales Orders" at bounding box center [635, 57] width 160 height 24
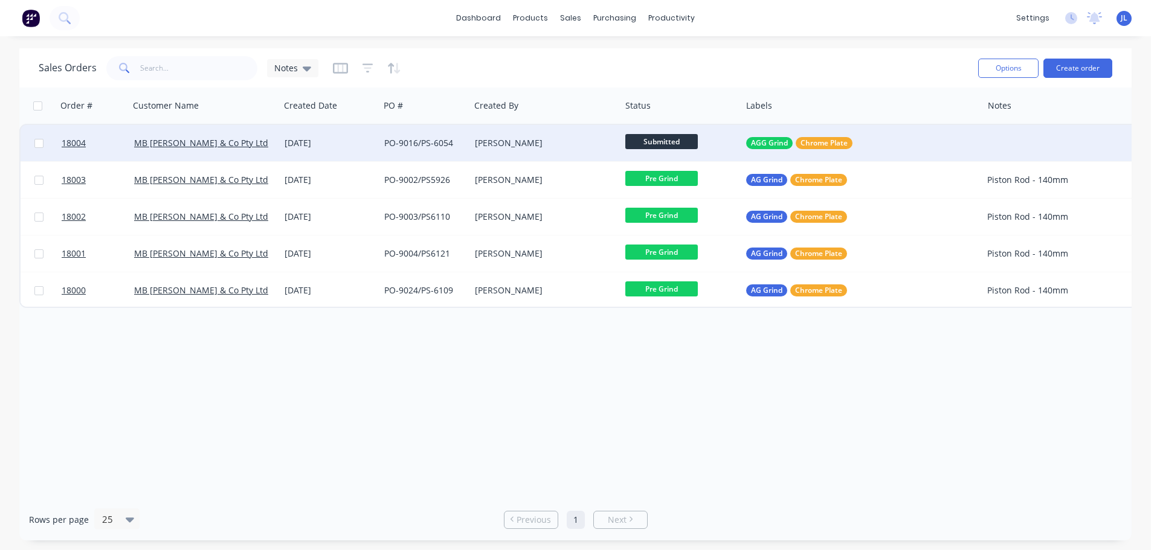
click at [1016, 149] on div at bounding box center [1103, 143] width 241 height 36
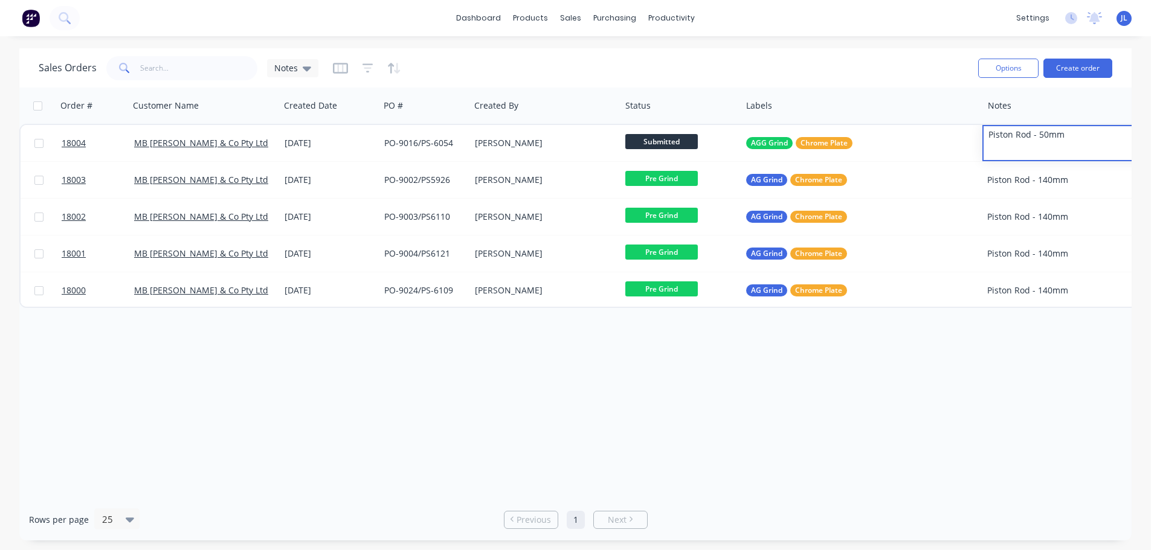
click at [457, 425] on div "Order # Customer Name Created Date PO # Created By Status Labels Notes 18004 MB…" at bounding box center [575, 293] width 1112 height 411
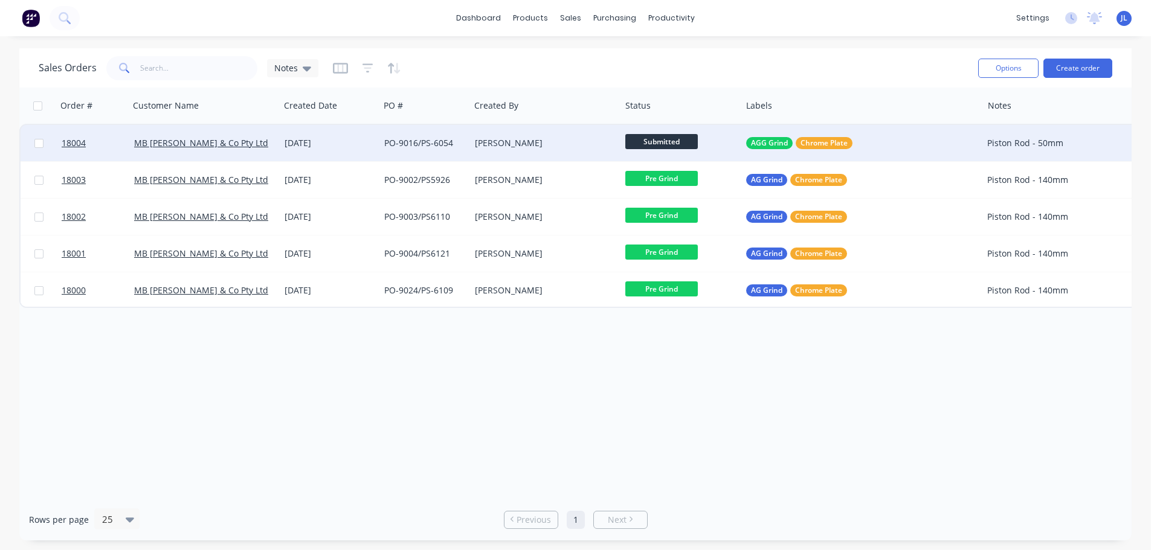
click at [675, 141] on span "Submitted" at bounding box center [661, 141] width 73 height 15
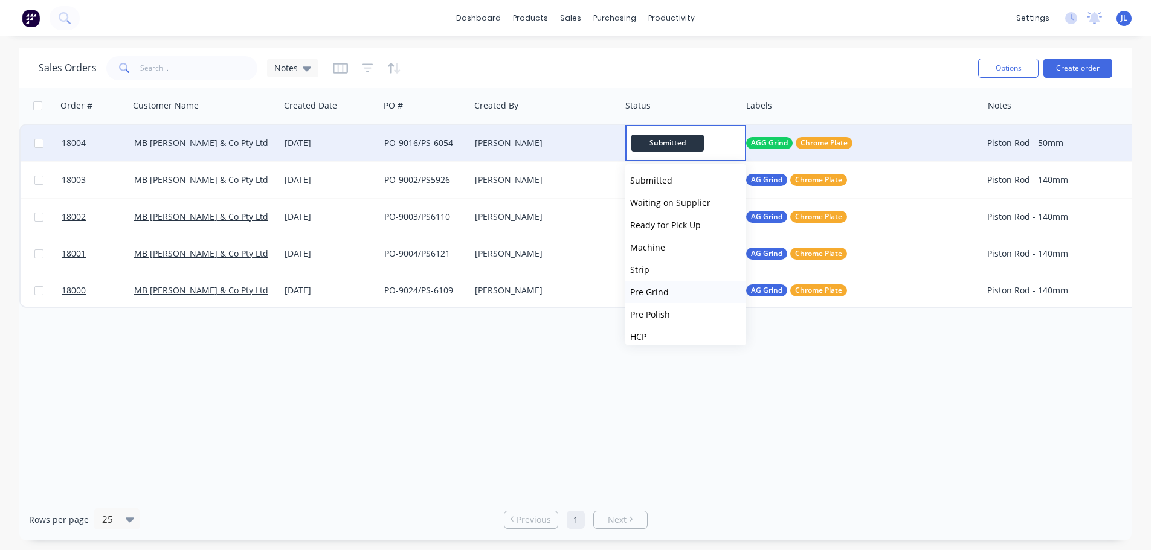
click at [656, 291] on span "Pre Grind" at bounding box center [649, 291] width 39 height 11
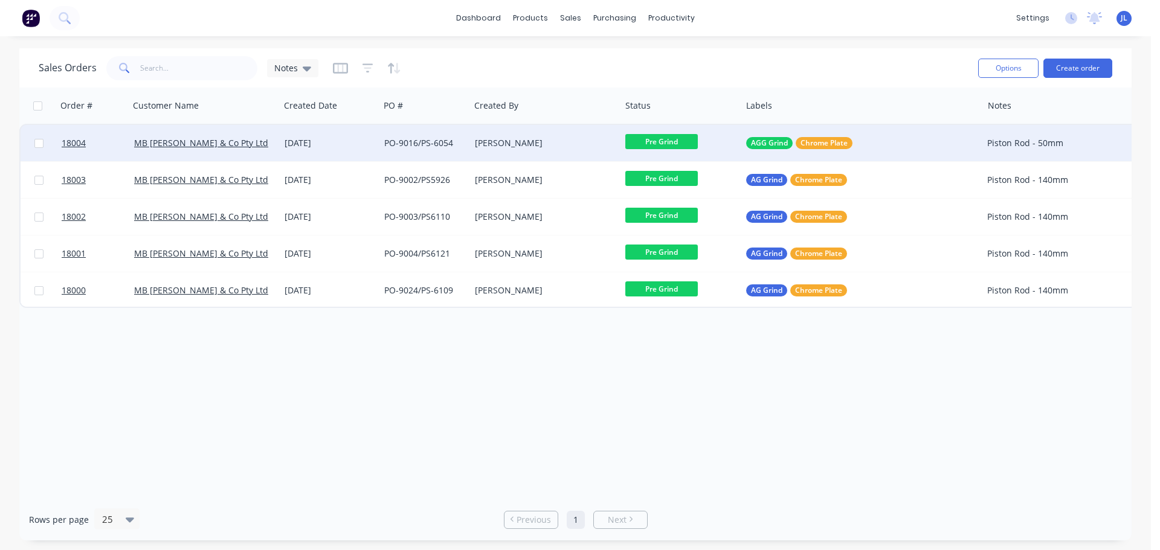
click at [505, 144] on div "[PERSON_NAME]" at bounding box center [542, 143] width 134 height 12
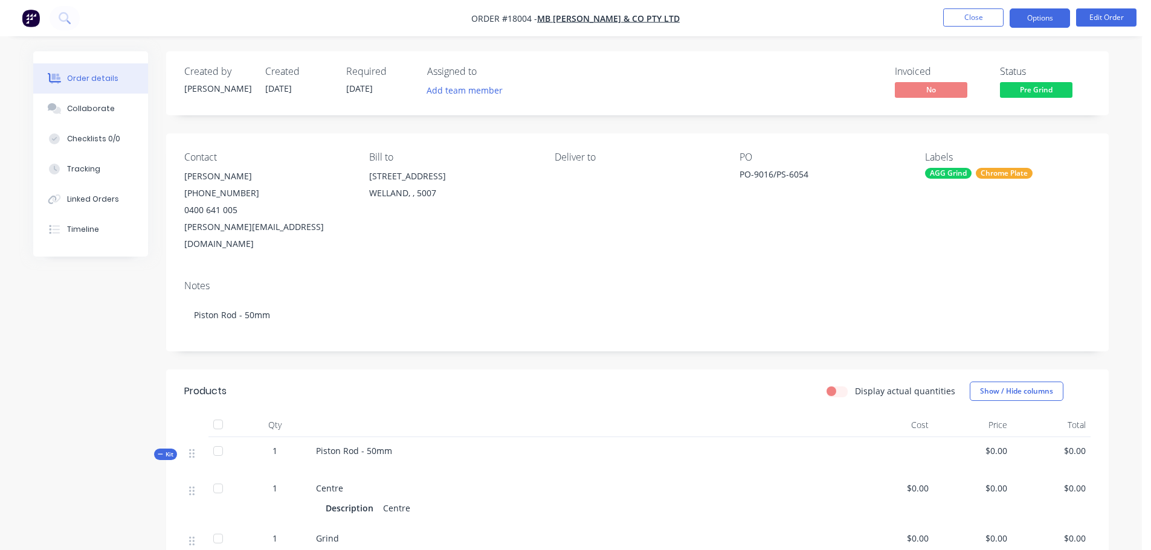
click at [1045, 21] on button "Options" at bounding box center [1040, 17] width 60 height 19
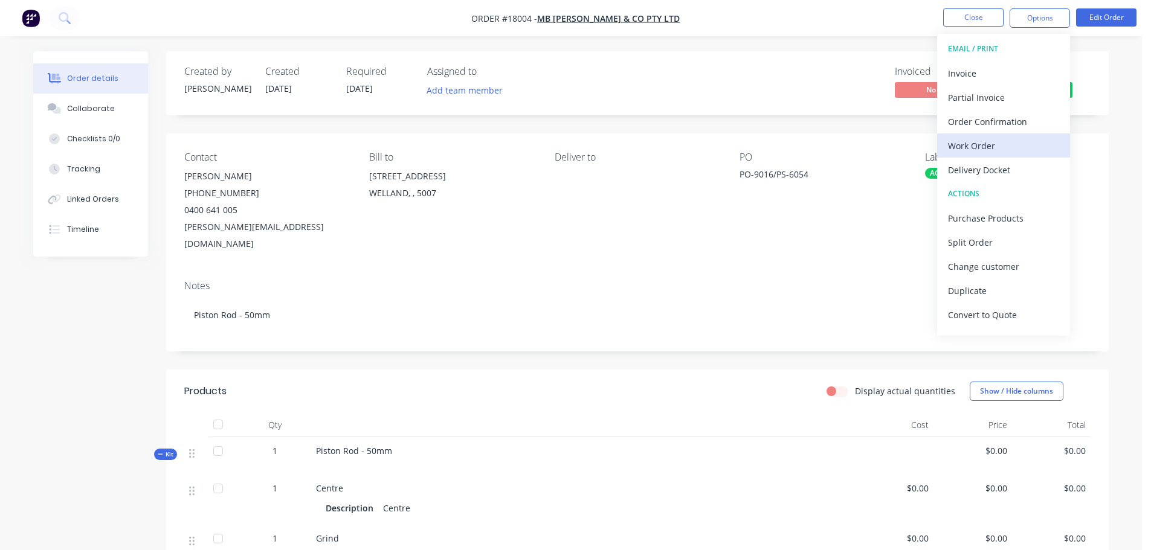
click at [990, 152] on div "Work Order" at bounding box center [1003, 146] width 111 height 18
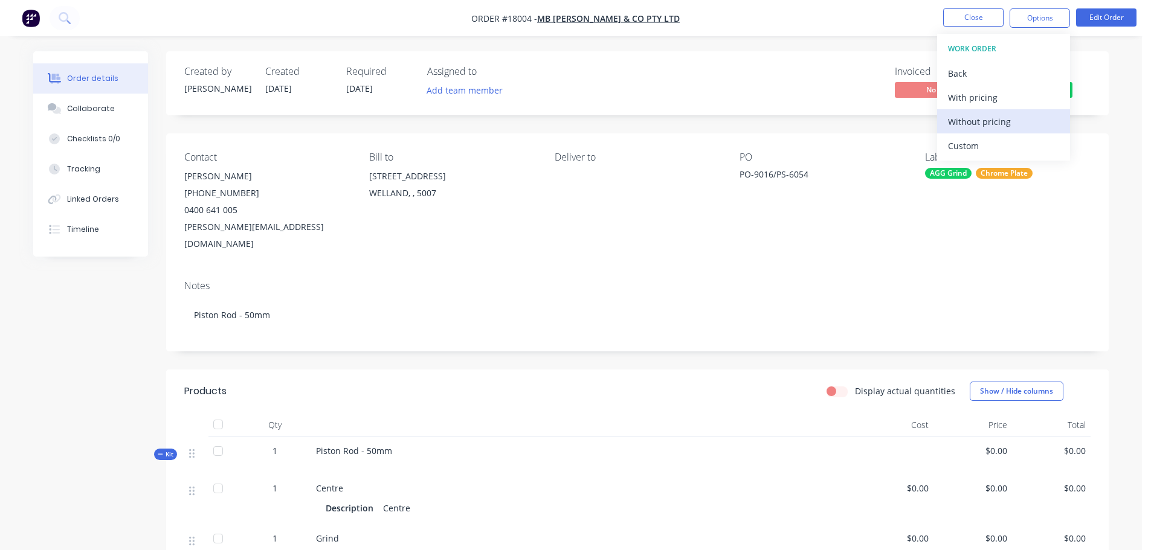
click at [996, 120] on div "Without pricing" at bounding box center [1003, 122] width 111 height 18
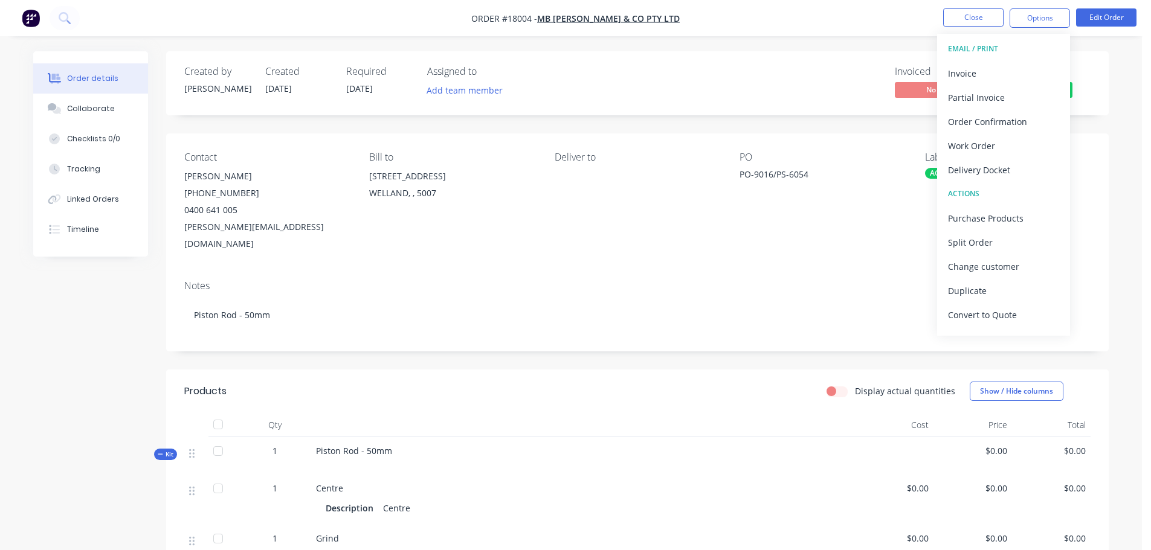
click at [868, 18] on nav "Order #18004 - MB Butterfield & Co Pty Ltd Close Options EMAIL / PRINT Invoice …" at bounding box center [575, 18] width 1151 height 36
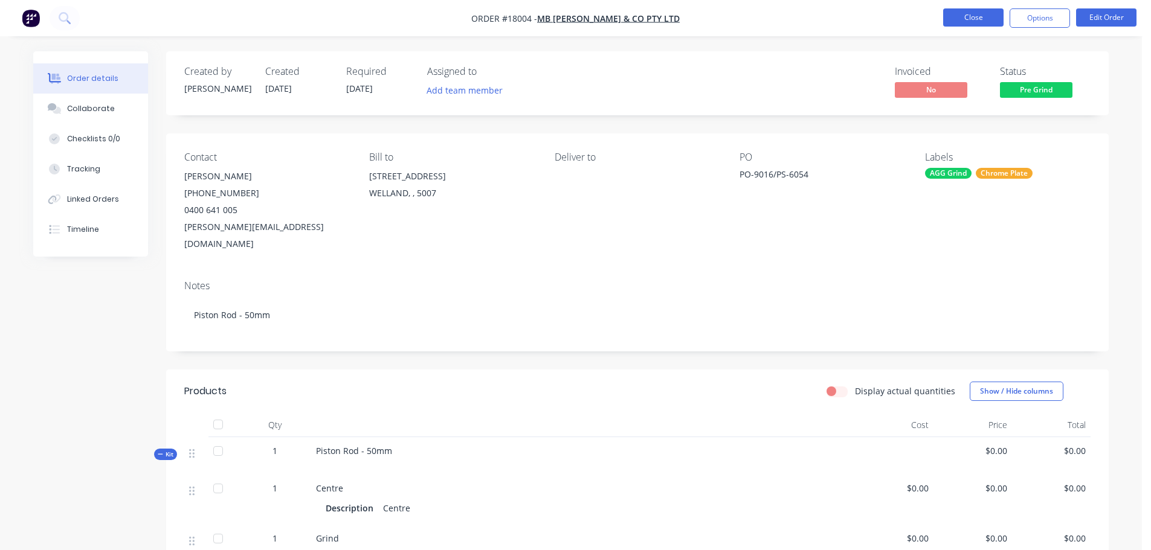
click at [962, 19] on button "Close" at bounding box center [973, 17] width 60 height 18
